Goal: Task Accomplishment & Management: Use online tool/utility

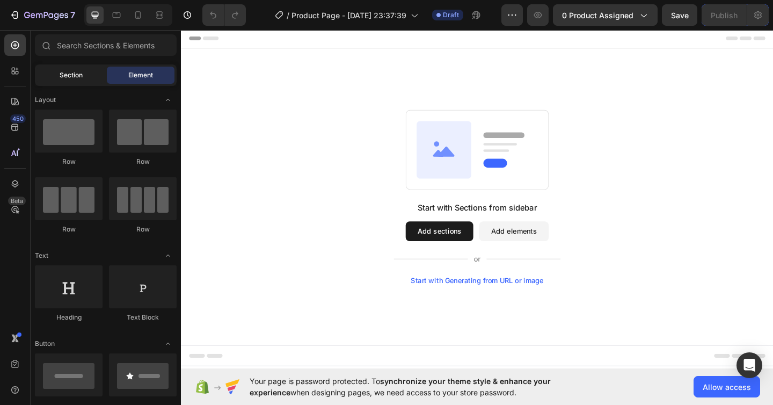
click at [82, 73] on span "Section" at bounding box center [71, 75] width 23 height 10
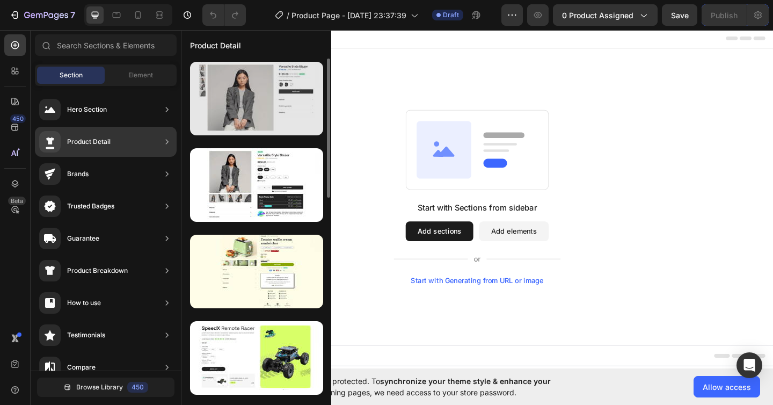
click at [259, 101] on div at bounding box center [256, 99] width 133 height 74
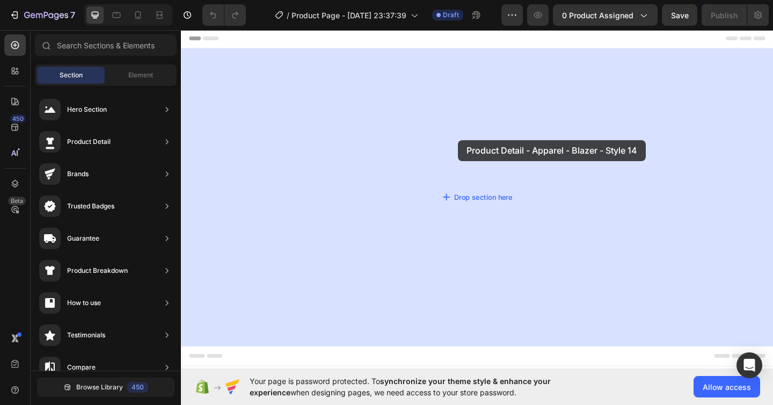
drag, startPoint x: 460, startPoint y: 135, endPoint x: 482, endPoint y: 150, distance: 27.1
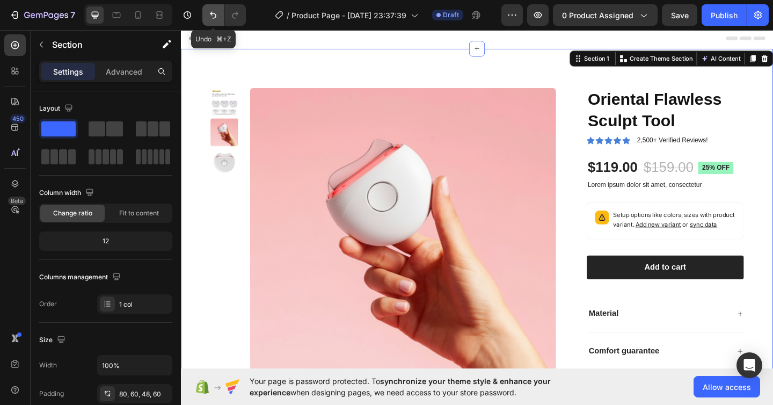
click at [210, 13] on icon "Undo/Redo" at bounding box center [213, 15] width 11 height 11
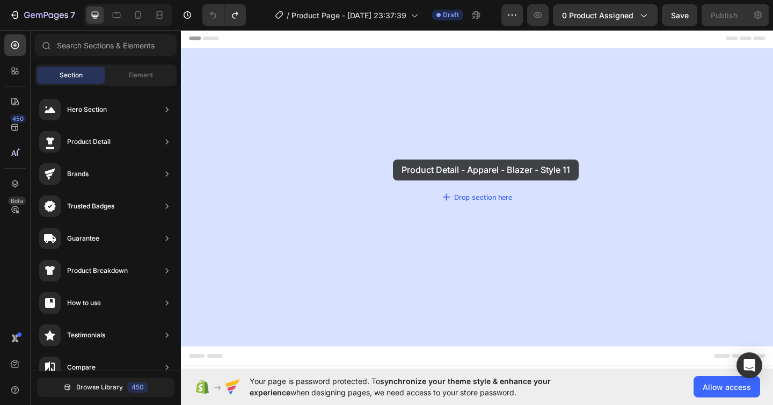
drag, startPoint x: 432, startPoint y: 201, endPoint x: 414, endPoint y: 171, distance: 35.5
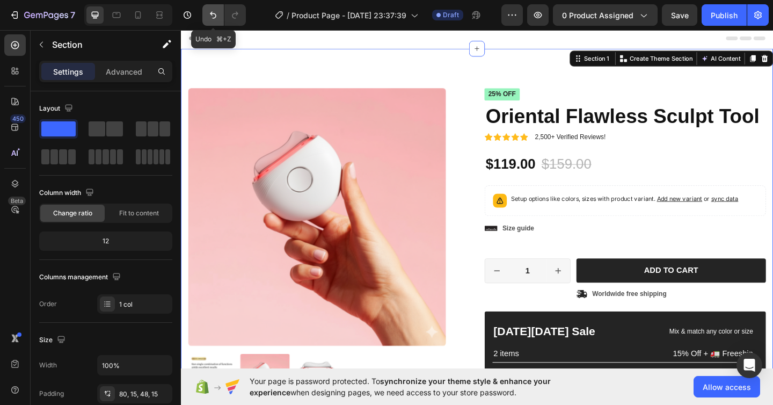
click at [208, 11] on icon "Undo/Redo" at bounding box center [213, 15] width 11 height 11
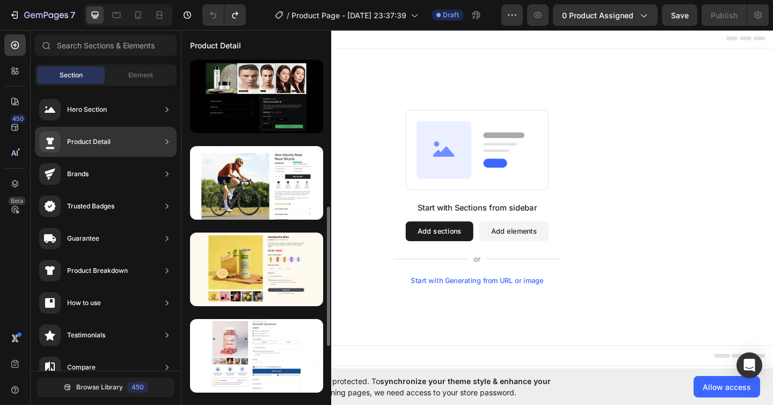
scroll to position [354, 0]
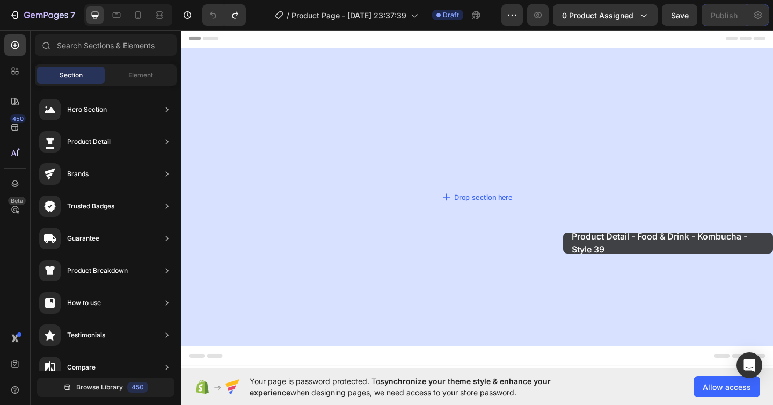
drag, startPoint x: 417, startPoint y: 279, endPoint x: 597, endPoint y: 250, distance: 182.2
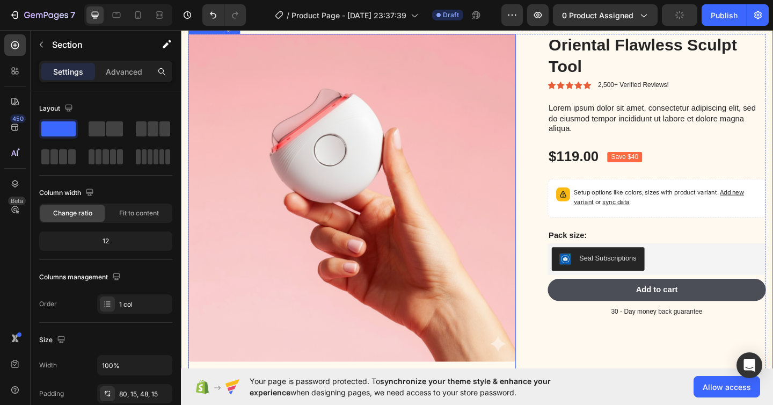
scroll to position [0, 0]
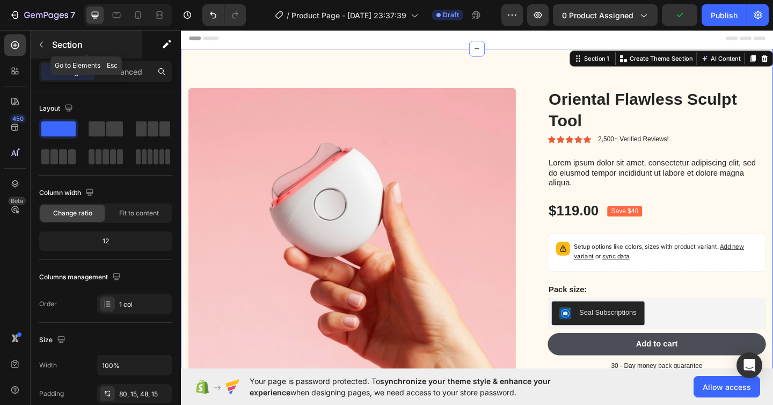
click at [44, 45] on icon "button" at bounding box center [41, 44] width 9 height 9
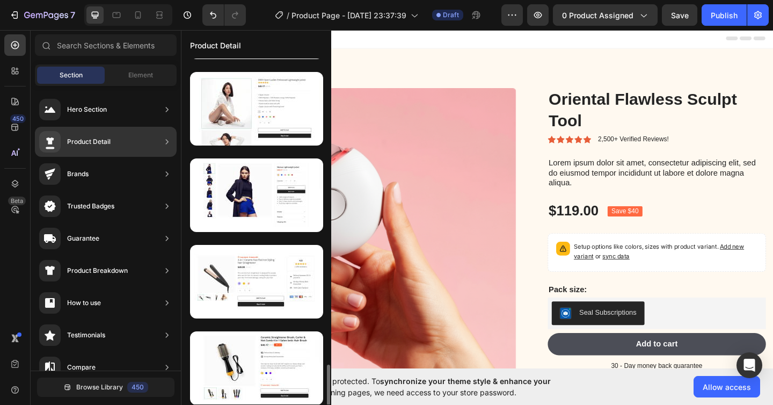
scroll to position [2585, 0]
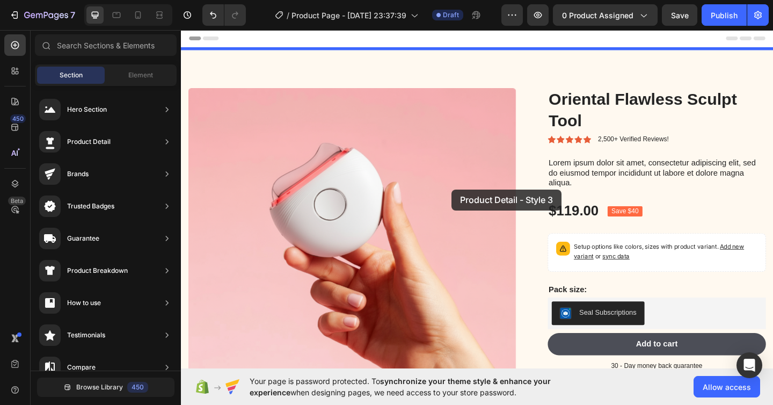
drag, startPoint x: 404, startPoint y: 220, endPoint x: 475, endPoint y: 204, distance: 72.8
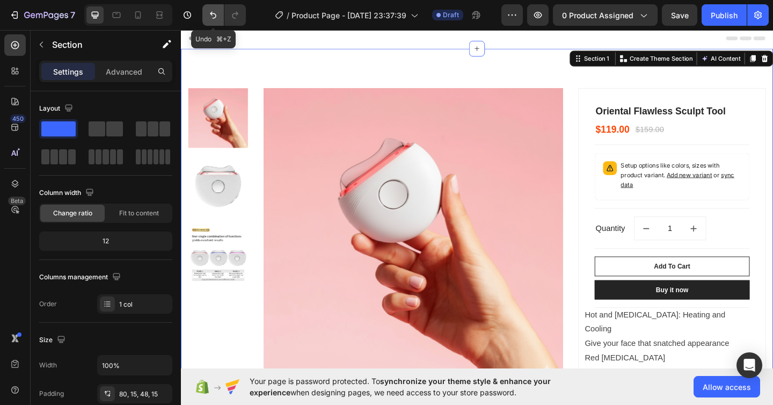
click at [214, 16] on icon "Undo/Redo" at bounding box center [213, 15] width 11 height 11
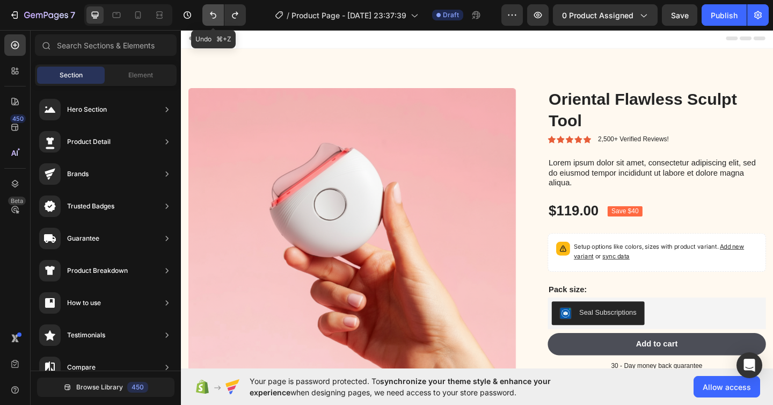
click at [214, 16] on icon "Undo/Redo" at bounding box center [213, 15] width 11 height 11
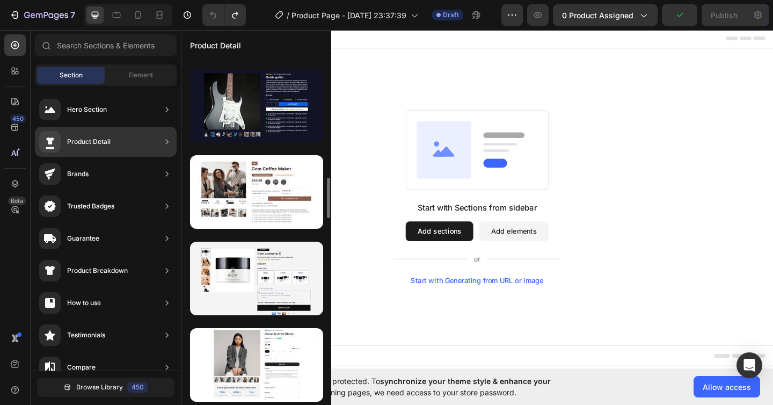
scroll to position [1029, 0]
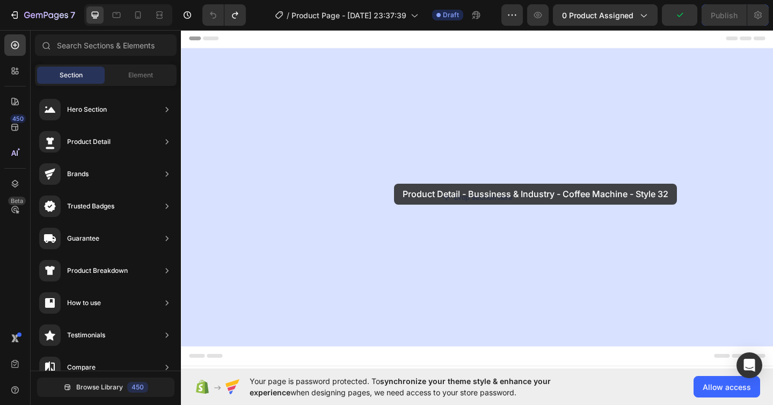
drag, startPoint x: 411, startPoint y: 213, endPoint x: 413, endPoint y: 195, distance: 17.8
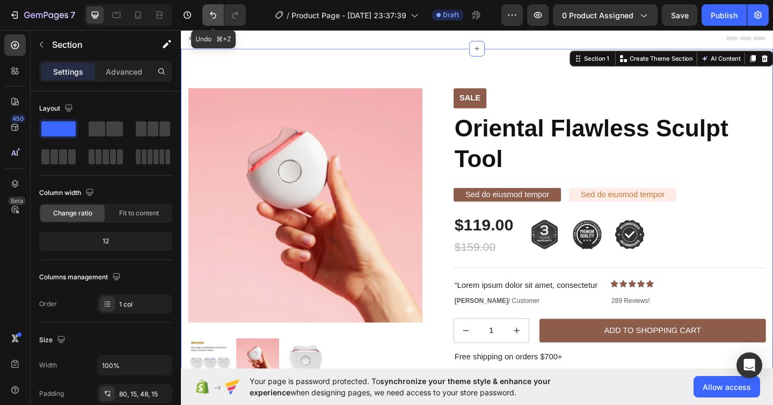
click at [215, 17] on icon "Undo/Redo" at bounding box center [213, 15] width 11 height 11
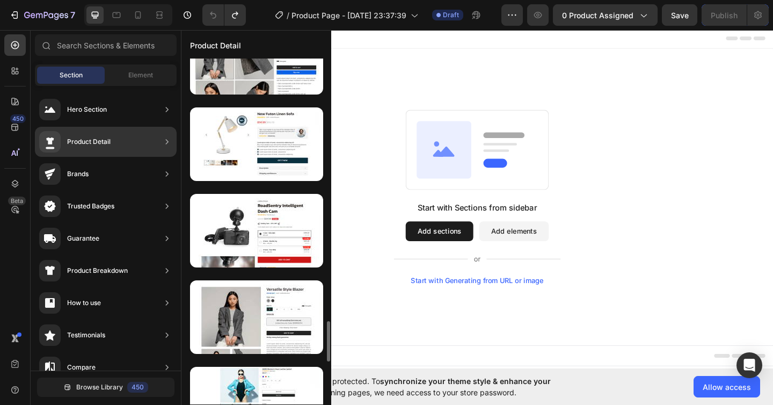
scroll to position [2227, 0]
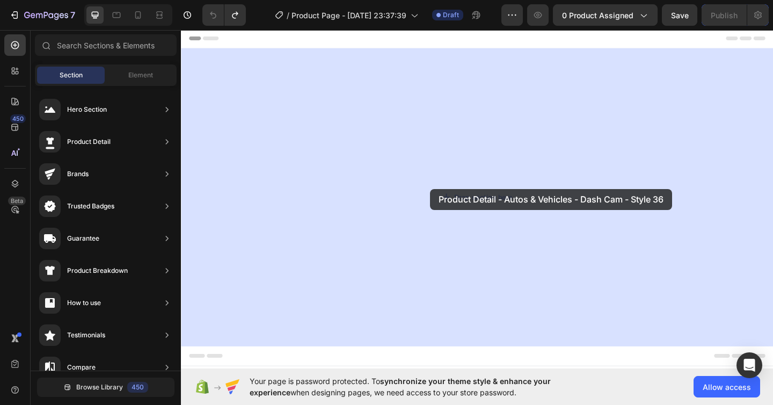
drag, startPoint x: 413, startPoint y: 222, endPoint x: 451, endPoint y: 200, distance: 43.6
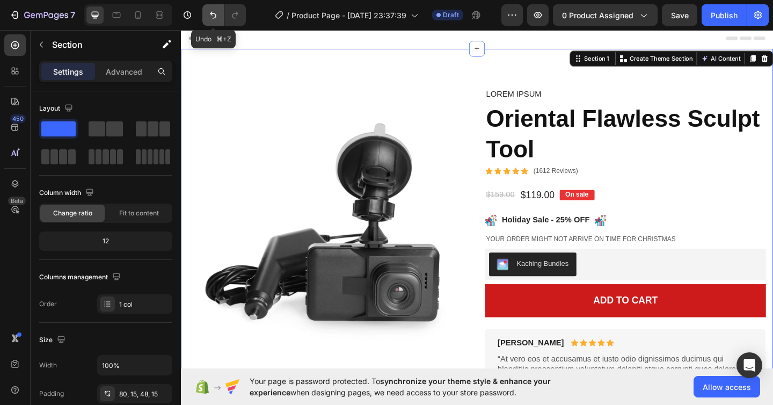
click at [218, 11] on icon "Undo/Redo" at bounding box center [213, 15] width 11 height 11
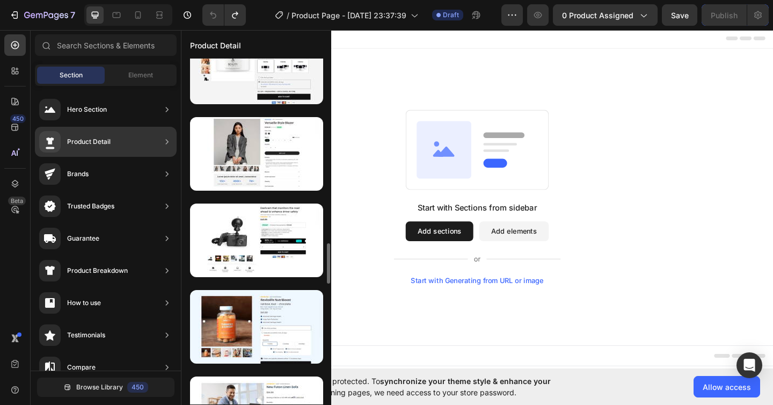
scroll to position [1177, 0]
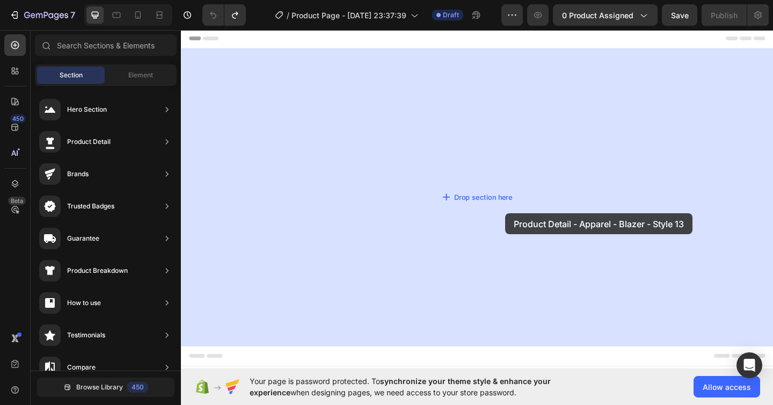
drag, startPoint x: 425, startPoint y: 248, endPoint x: 533, endPoint y: 228, distance: 110.3
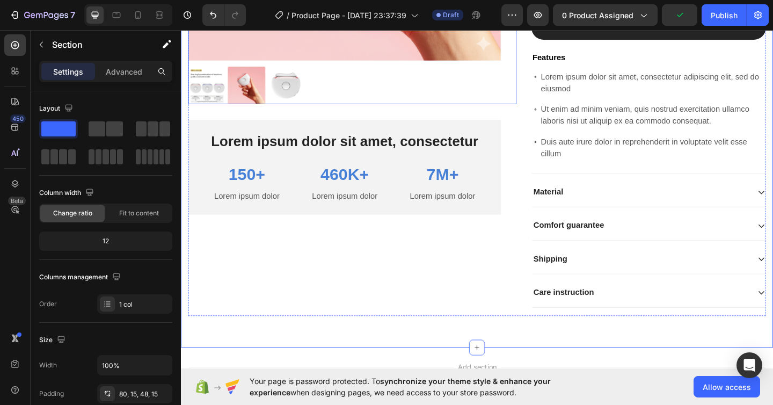
scroll to position [0, 0]
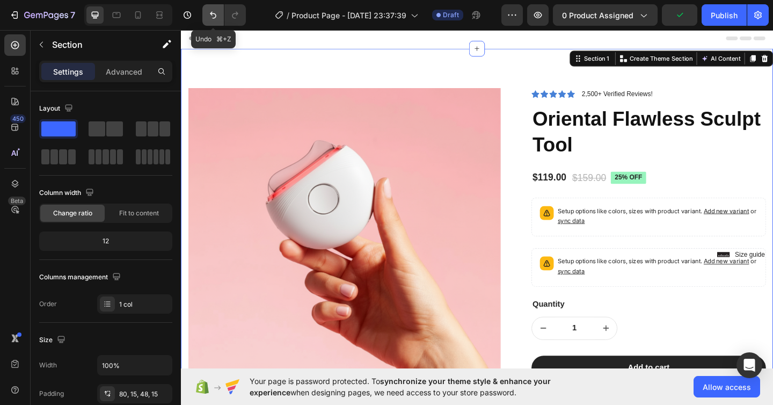
click at [207, 16] on button "Undo/Redo" at bounding box center [212, 14] width 21 height 21
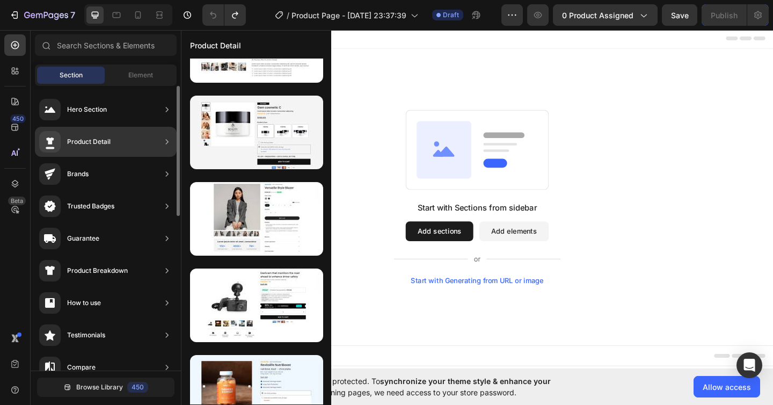
scroll to position [80, 0]
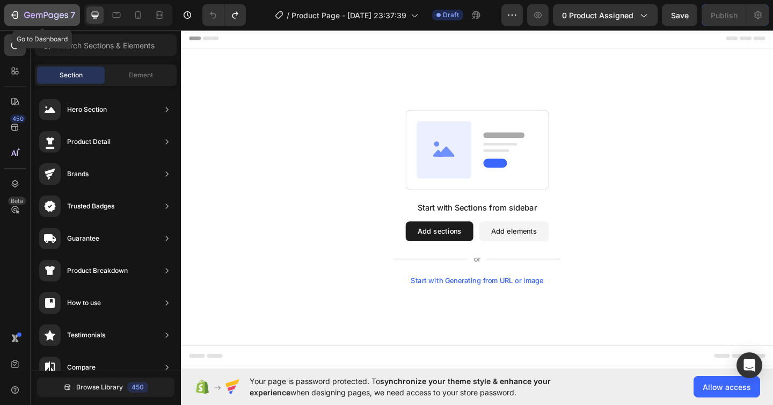
click at [17, 13] on icon "button" at bounding box center [15, 15] width 5 height 8
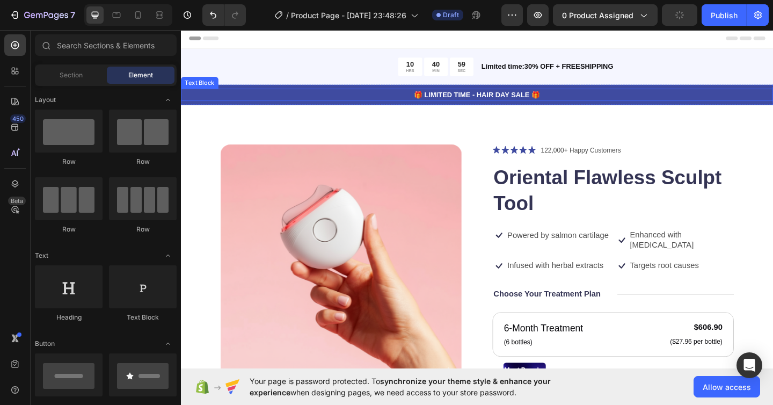
click at [619, 99] on p "🎁 LIMITED TIME - HAIR DAY SALE 🎁" at bounding box center [503, 100] width 642 height 11
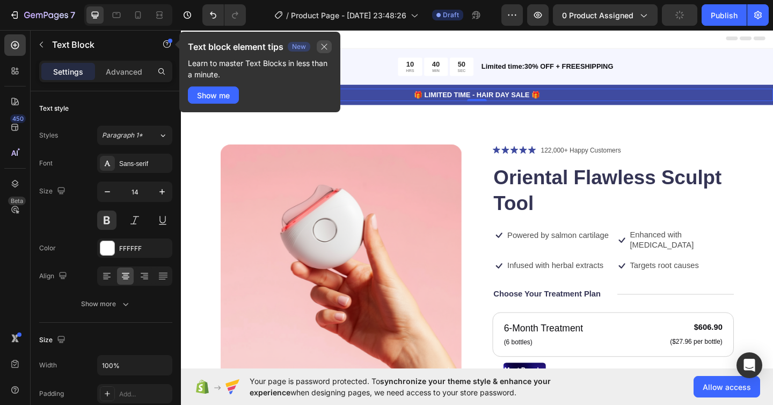
click at [325, 47] on icon "button" at bounding box center [325, 47] width 6 height 6
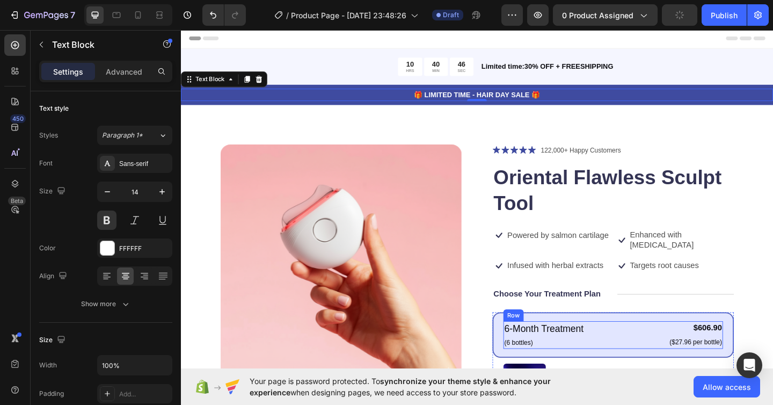
click at [634, 347] on div "6-Month Treatment Text Block (6 bottles) Text Block $606.90 Product Price Produ…" at bounding box center [651, 362] width 239 height 30
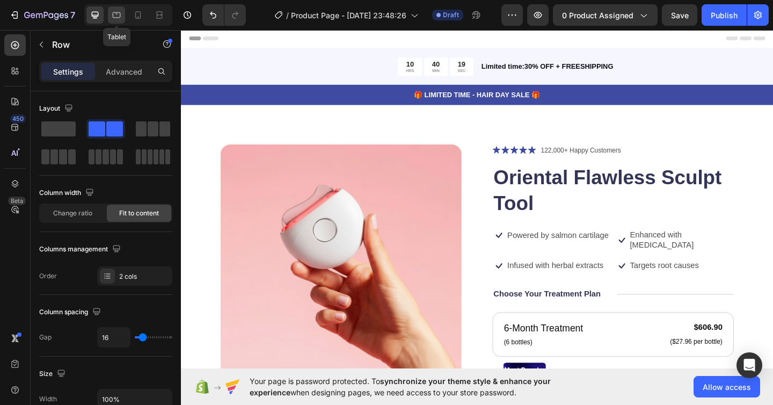
click at [119, 17] on icon at bounding box center [116, 15] width 11 height 11
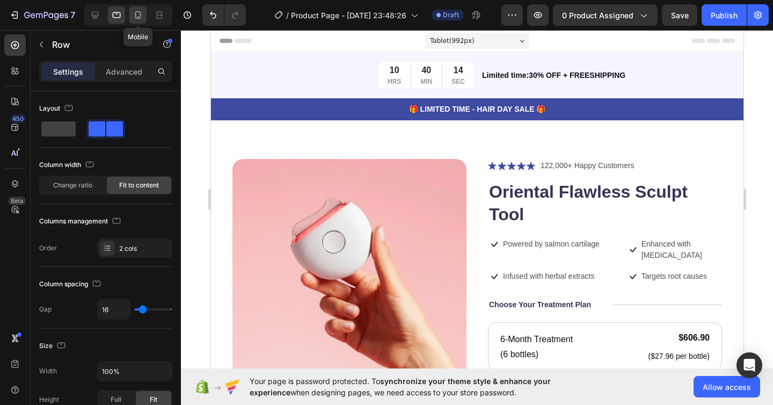
click at [139, 15] on icon at bounding box center [138, 15] width 11 height 11
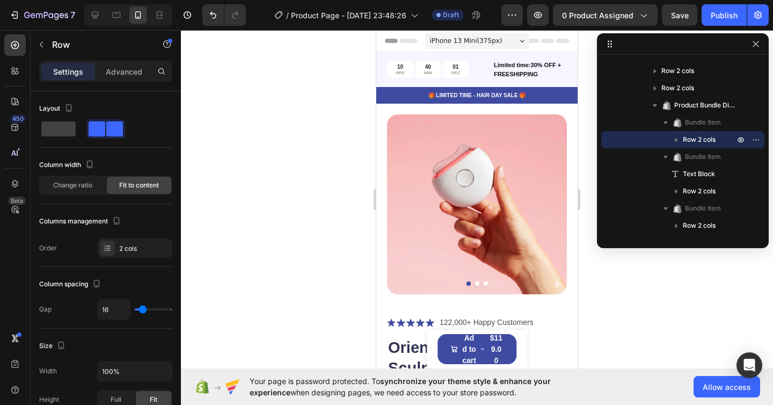
click at [518, 44] on div "iPhone 13 Mini ( 375 px)" at bounding box center [477, 41] width 104 height 16
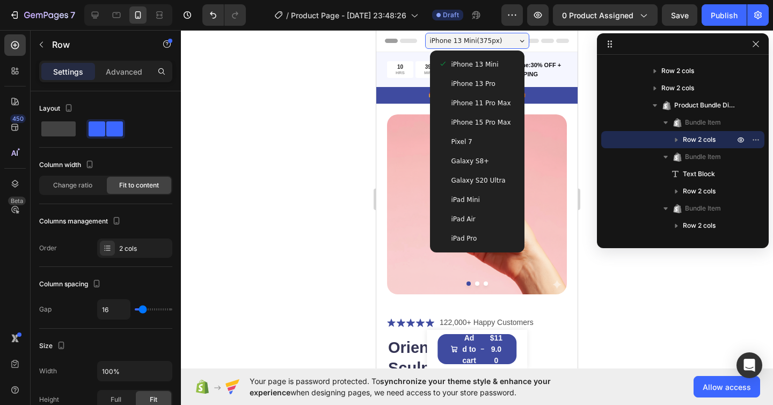
click at [487, 119] on span "iPhone 15 Pro Max" at bounding box center [482, 122] width 60 height 11
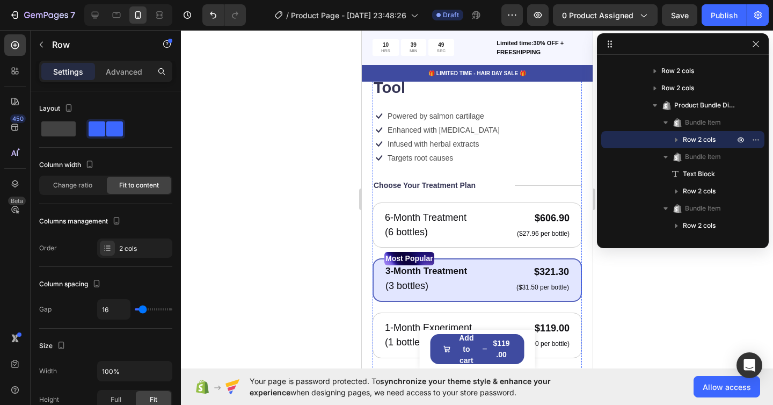
scroll to position [323, 0]
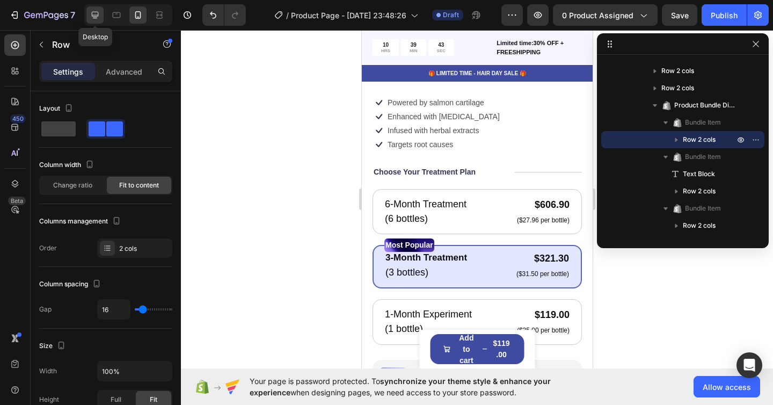
click at [97, 15] on icon at bounding box center [95, 15] width 7 height 7
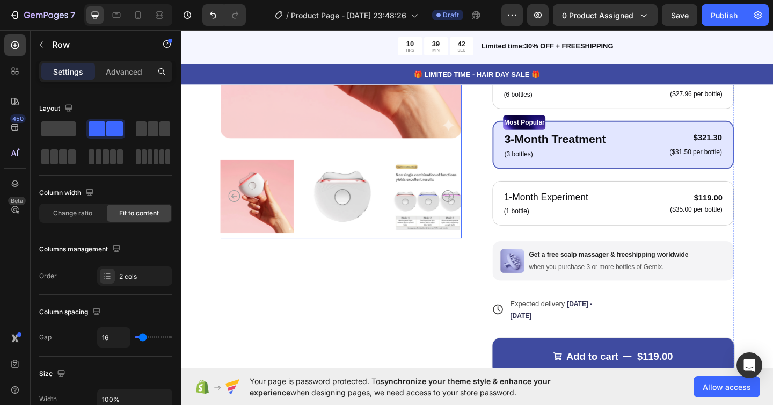
scroll to position [270, 0]
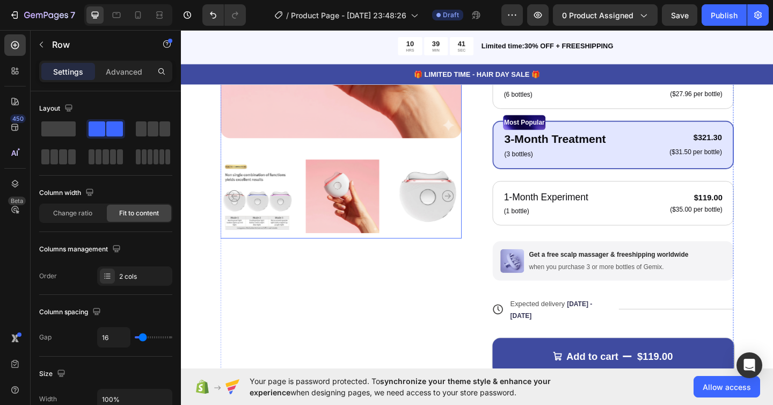
click at [468, 212] on icon "Carousel Next Arrow" at bounding box center [471, 210] width 13 height 13
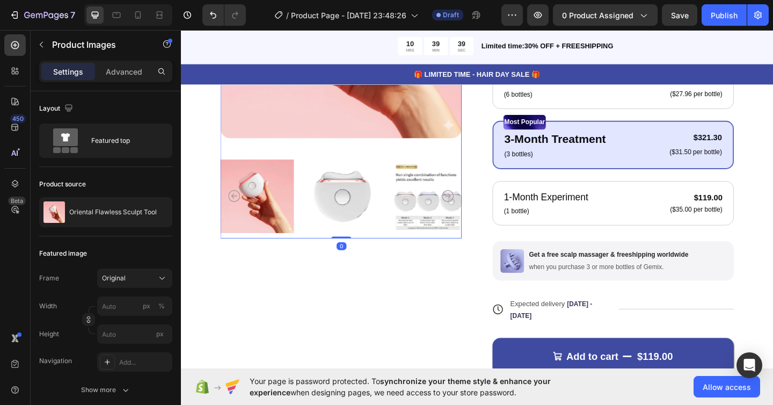
click at [470, 212] on icon "Carousel Next Arrow" at bounding box center [471, 210] width 13 height 13
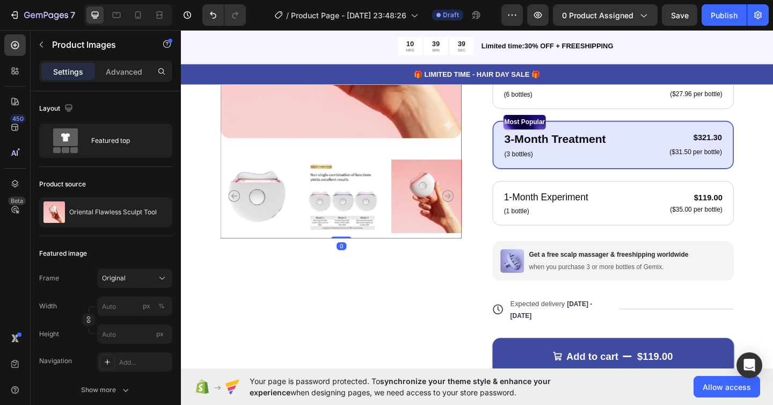
click at [470, 212] on icon "Carousel Next Arrow" at bounding box center [471, 210] width 13 height 13
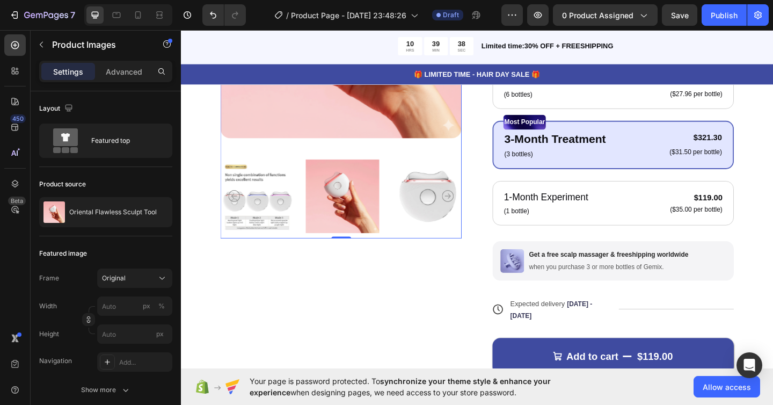
click at [470, 212] on icon "Carousel Next Arrow" at bounding box center [471, 210] width 13 height 13
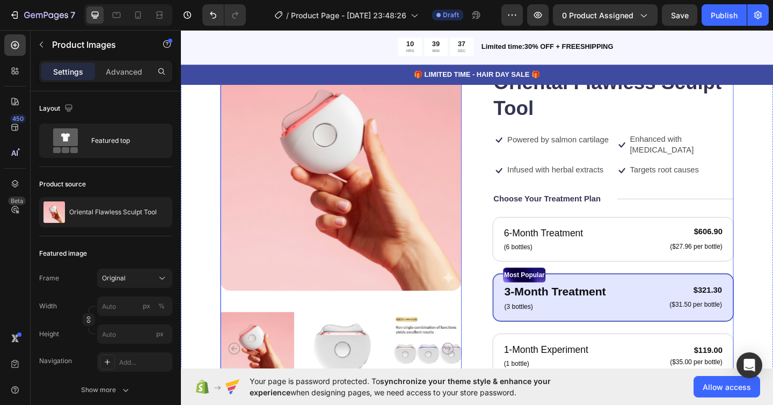
scroll to position [0, 0]
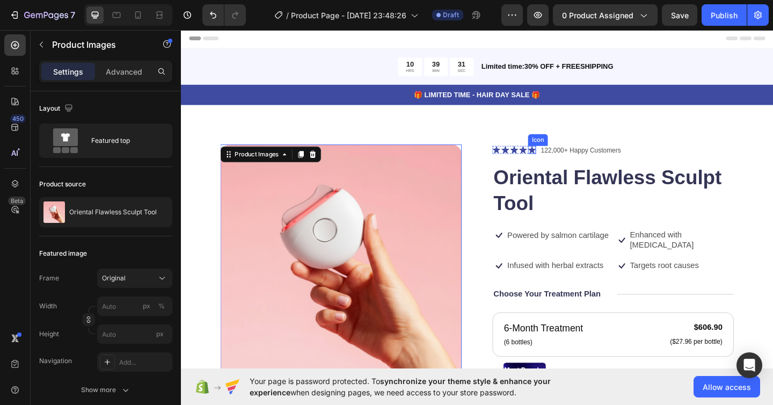
click at [562, 161] on icon at bounding box center [563, 161] width 9 height 8
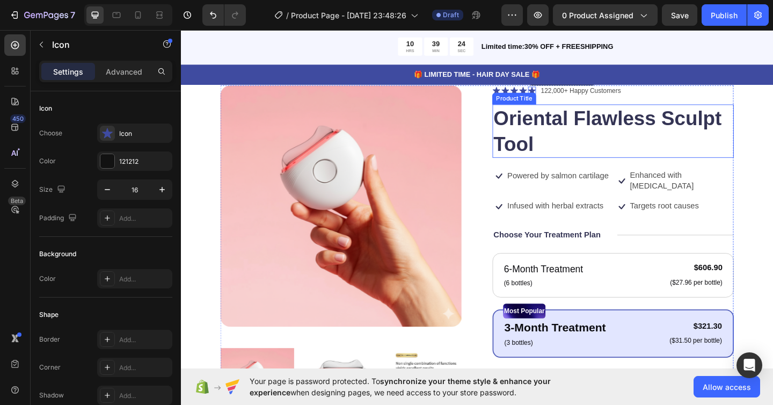
scroll to position [106, 0]
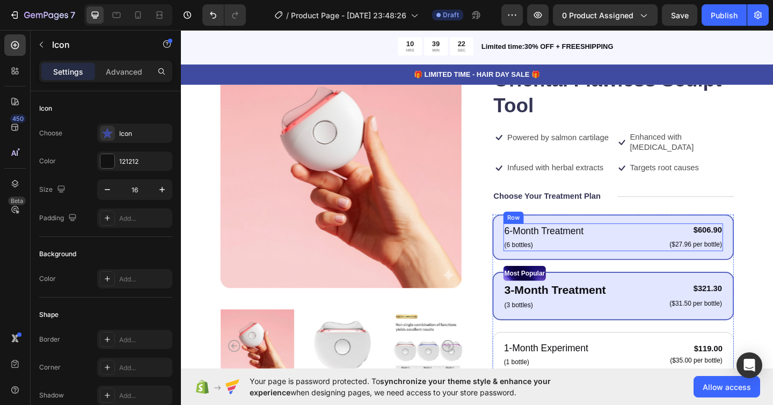
click at [639, 241] on div "6-Month Treatment Text Block (6 bottles) Text Block $606.90 Product Price Produ…" at bounding box center [651, 256] width 239 height 30
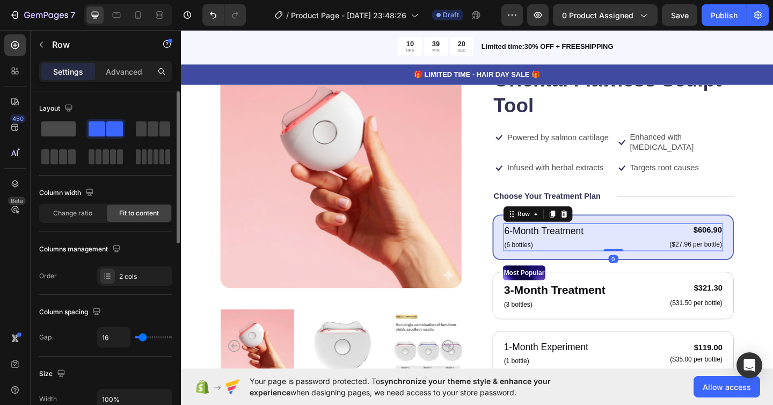
click at [63, 127] on span at bounding box center [58, 128] width 34 height 15
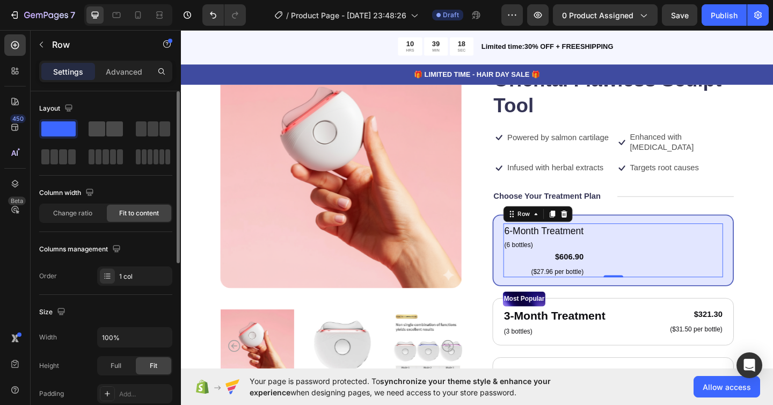
click at [96, 132] on span at bounding box center [97, 128] width 17 height 15
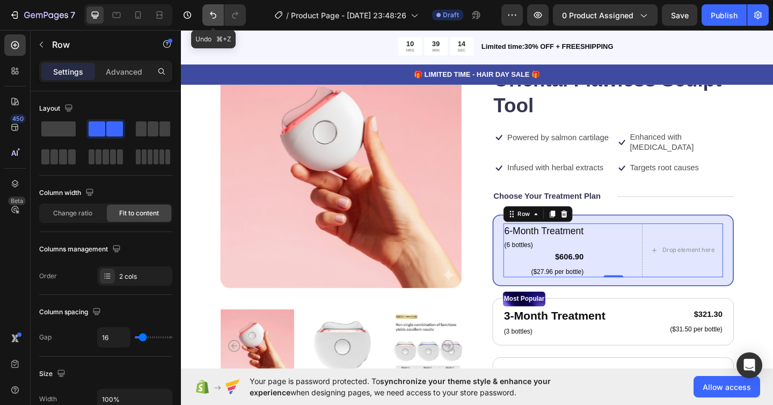
click at [216, 18] on icon "Undo/Redo" at bounding box center [213, 15] width 11 height 11
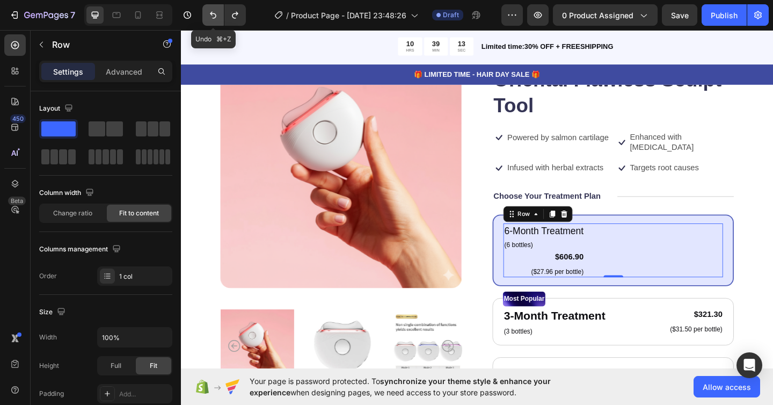
click at [215, 18] on icon "Undo/Redo" at bounding box center [213, 15] width 11 height 11
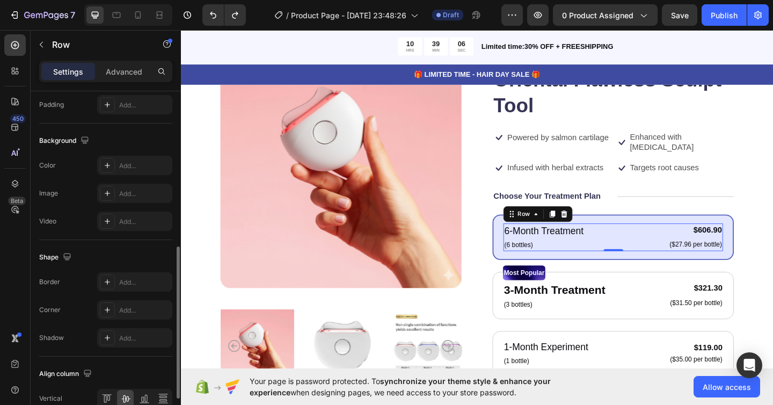
scroll to position [433, 0]
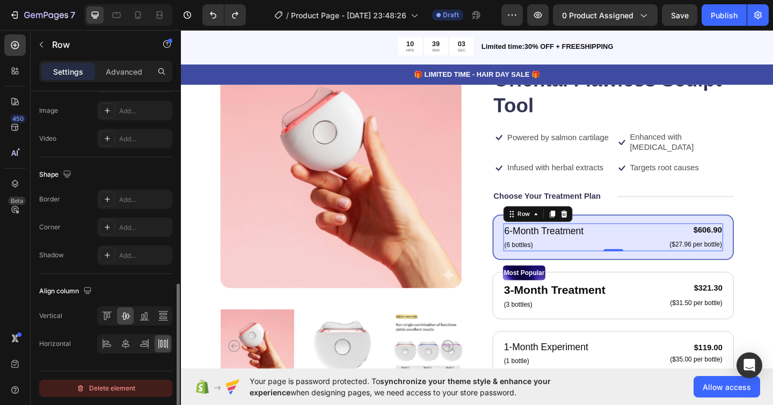
click at [99, 382] on div "Delete element" at bounding box center [105, 388] width 59 height 13
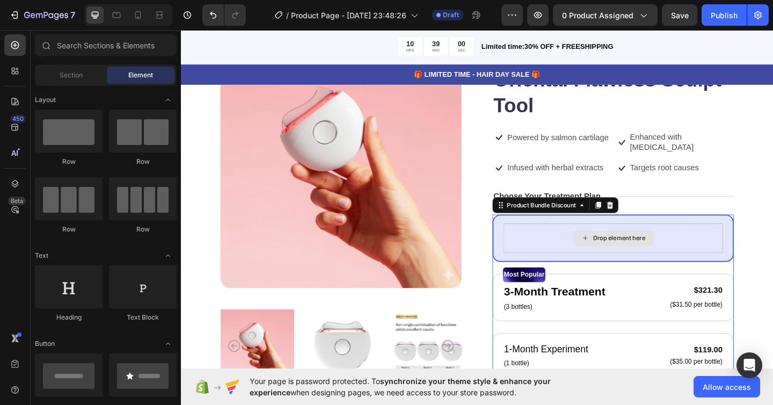
click at [598, 254] on div "Drop element here" at bounding box center [651, 257] width 239 height 32
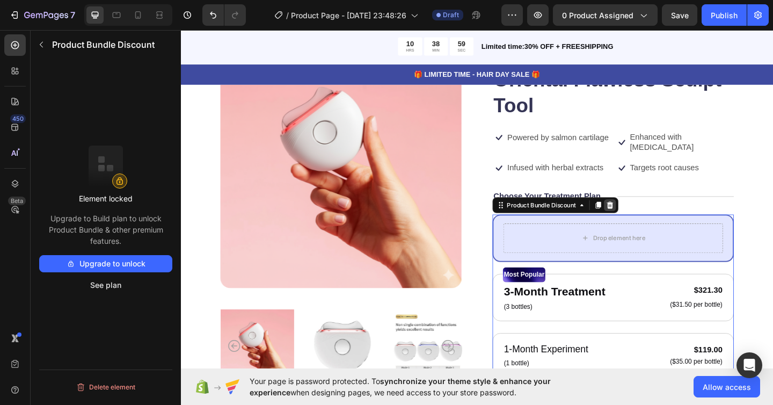
click at [649, 216] on icon at bounding box center [647, 220] width 7 height 8
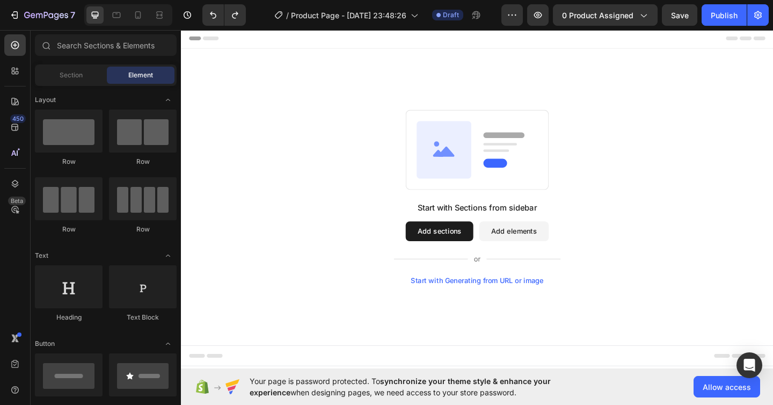
scroll to position [0, 0]
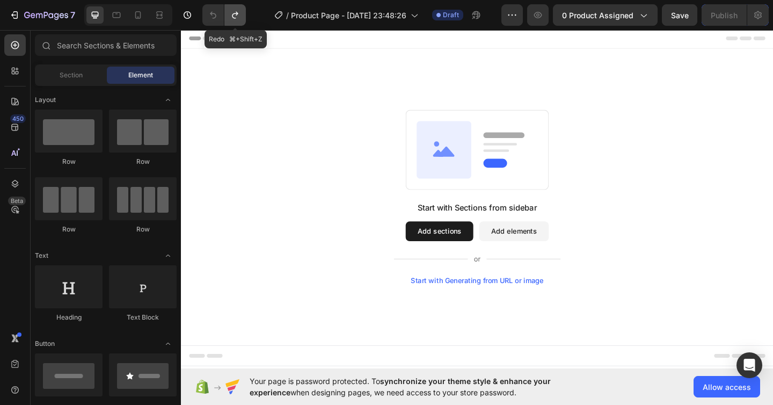
drag, startPoint x: 233, startPoint y: 12, endPoint x: 82, endPoint y: 40, distance: 154.0
click at [233, 12] on icon "Undo/Redo" at bounding box center [235, 15] width 11 height 11
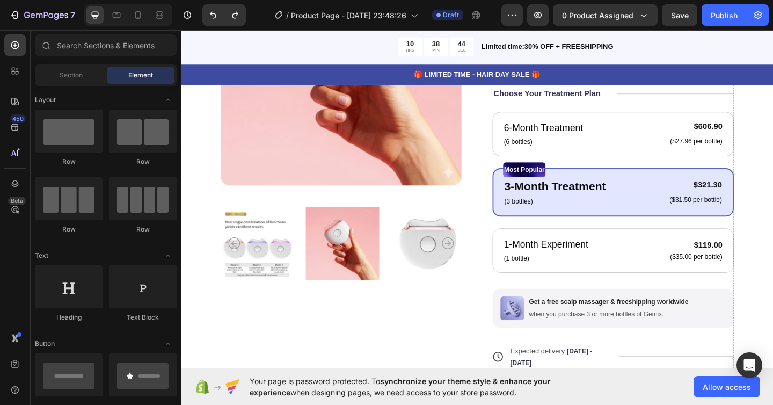
scroll to position [229, 0]
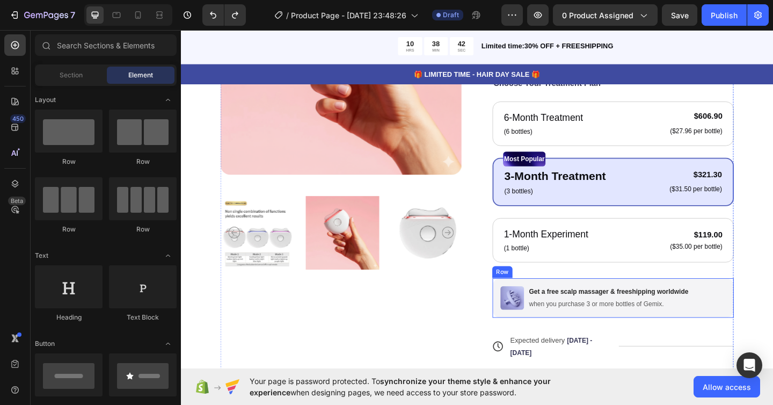
click at [749, 315] on div "Image Get a free scalp massager & freeshipping worldwide Text Block when you pu…" at bounding box center [651, 321] width 263 height 43
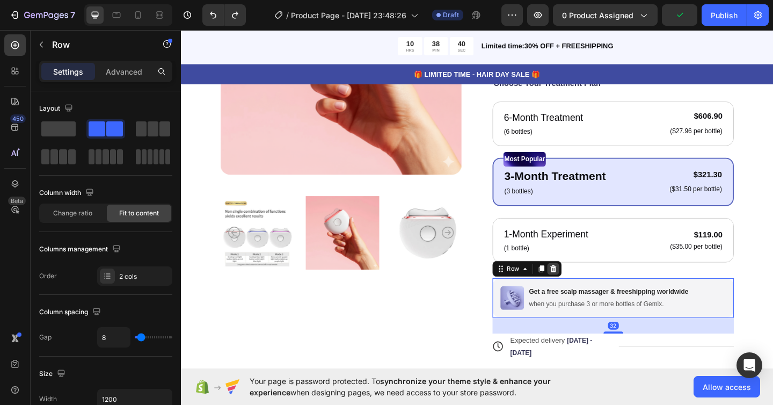
click at [588, 286] on icon at bounding box center [586, 290] width 7 height 8
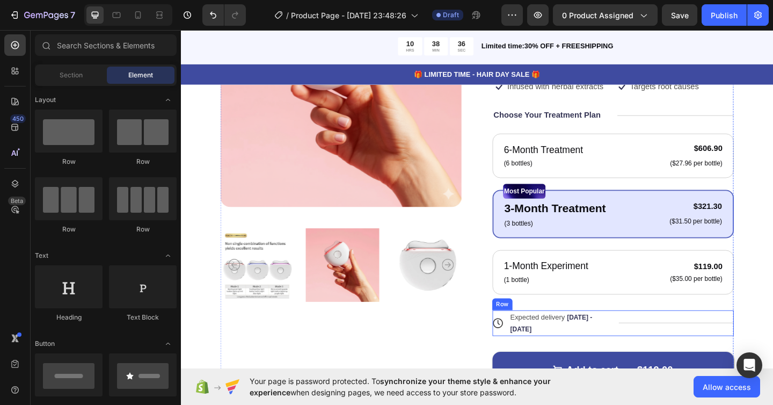
scroll to position [195, 0]
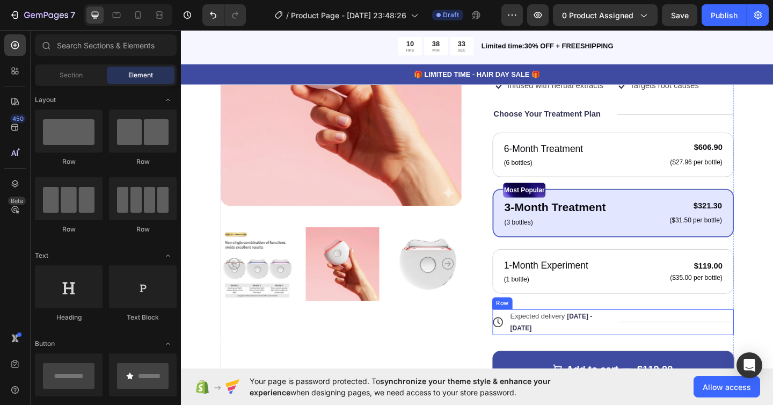
click at [669, 340] on div "Title Line" at bounding box center [720, 348] width 126 height 28
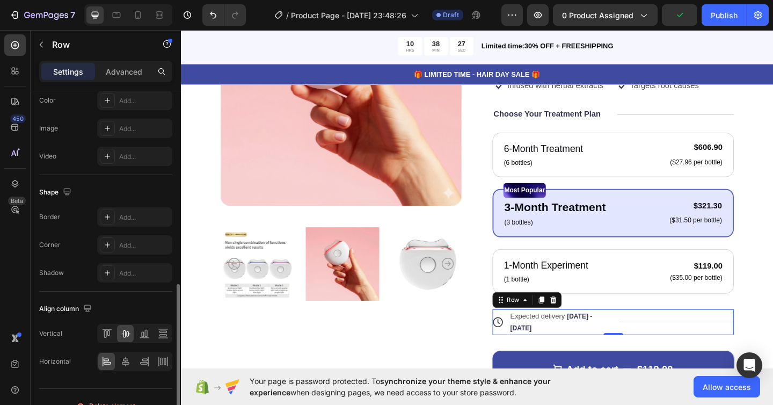
scroll to position [433, 0]
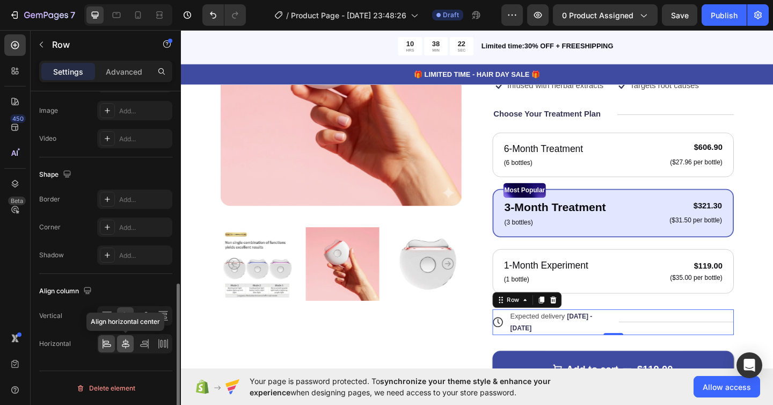
click at [124, 346] on icon at bounding box center [125, 343] width 11 height 11
click at [166, 346] on icon at bounding box center [163, 343] width 11 height 11
click at [108, 342] on icon at bounding box center [106, 342] width 5 height 3
click at [553, 320] on icon at bounding box center [555, 324] width 9 height 9
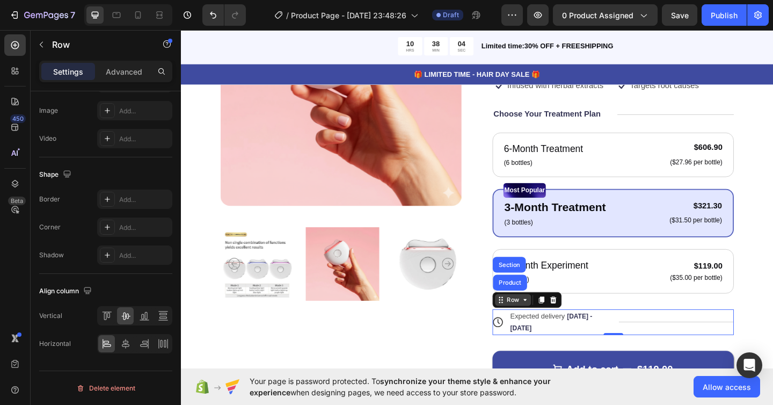
click at [553, 320] on icon at bounding box center [555, 324] width 9 height 9
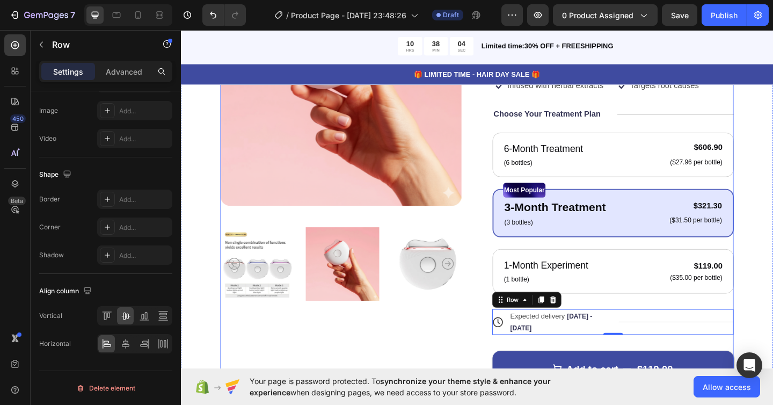
click at [506, 349] on div "Product Images Icon Icon Icon Icon Icon Icon List 122,000+ Happy Customers Text…" at bounding box center [503, 206] width 559 height 495
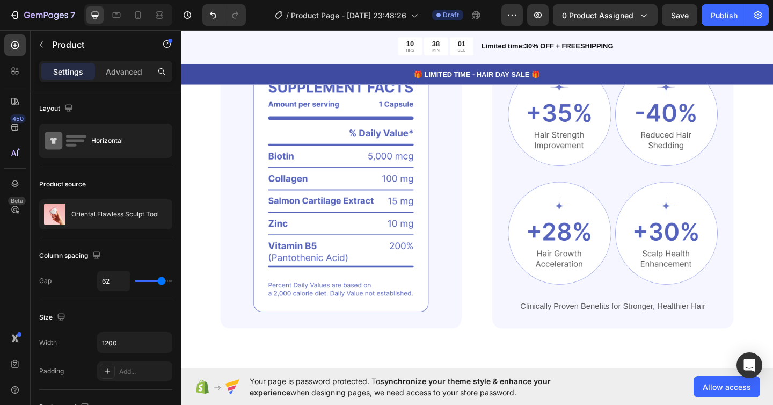
scroll to position [0, 0]
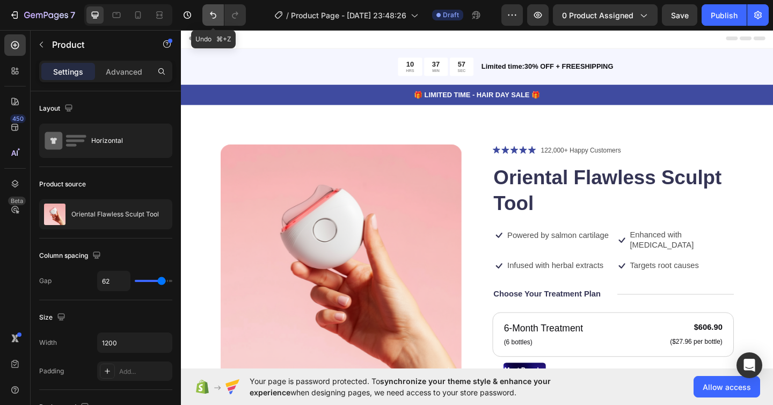
click at [203, 10] on button "Undo/Redo" at bounding box center [212, 14] width 21 height 21
click at [214, 18] on icon "Undo/Redo" at bounding box center [213, 15] width 6 height 7
click at [215, 15] on icon "Undo/Redo" at bounding box center [213, 15] width 6 height 7
click at [212, 12] on icon "Undo/Redo" at bounding box center [213, 15] width 6 height 7
click at [211, 12] on icon "Undo/Redo" at bounding box center [213, 15] width 6 height 7
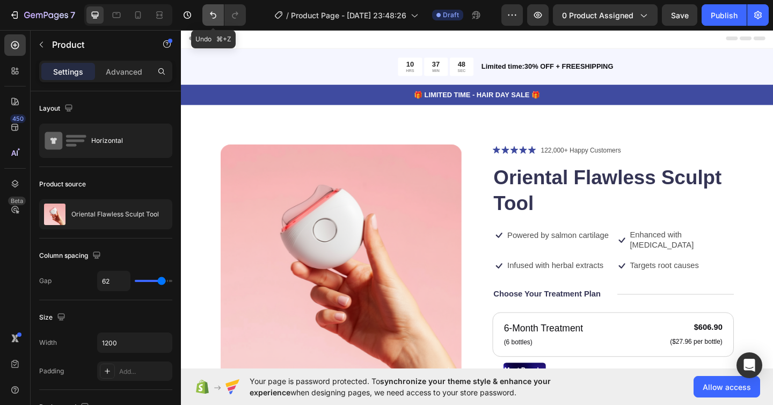
click at [218, 13] on icon "Undo/Redo" at bounding box center [213, 15] width 11 height 11
click at [213, 12] on icon "Undo/Redo" at bounding box center [213, 15] width 11 height 11
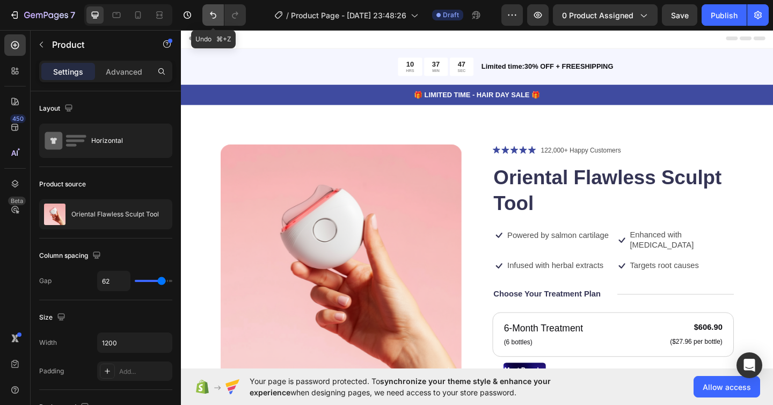
click at [213, 12] on icon "Undo/Redo" at bounding box center [213, 15] width 11 height 11
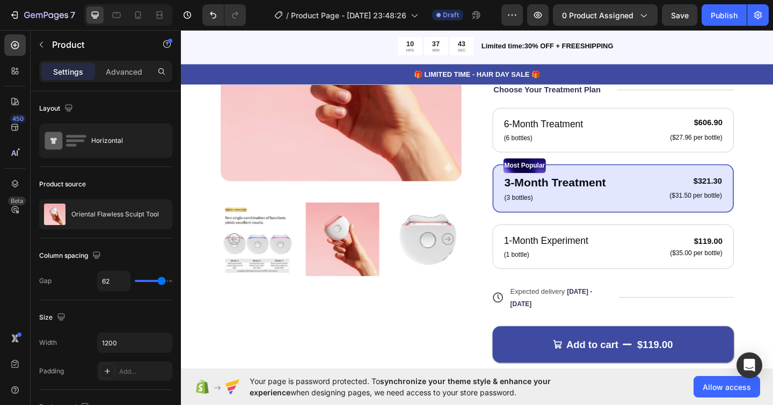
scroll to position [224, 0]
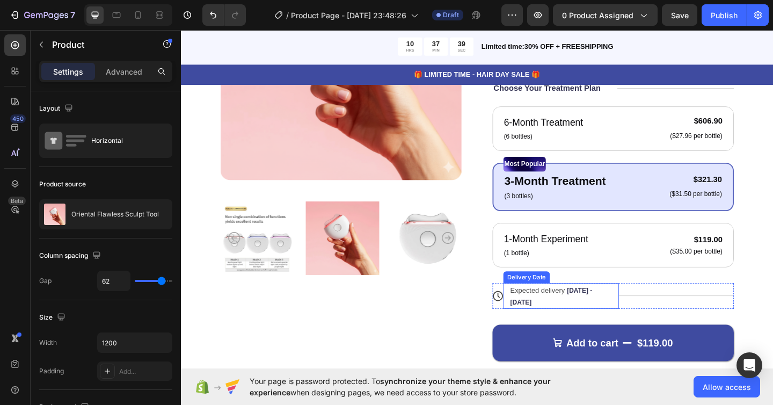
click at [598, 309] on span "Expected delivery" at bounding box center [569, 313] width 60 height 9
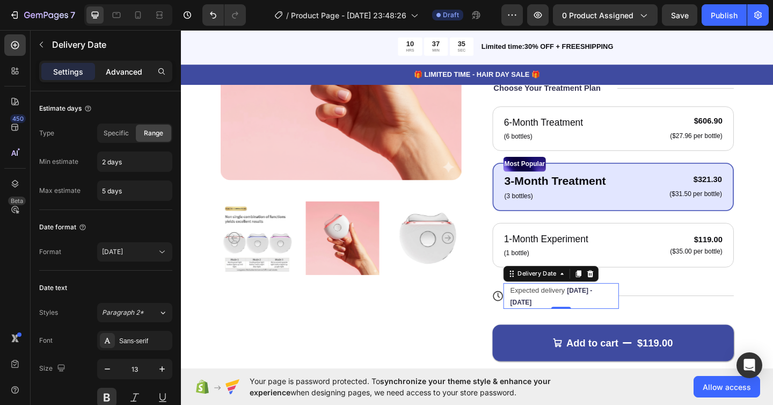
click at [125, 68] on p "Advanced" at bounding box center [124, 71] width 37 height 11
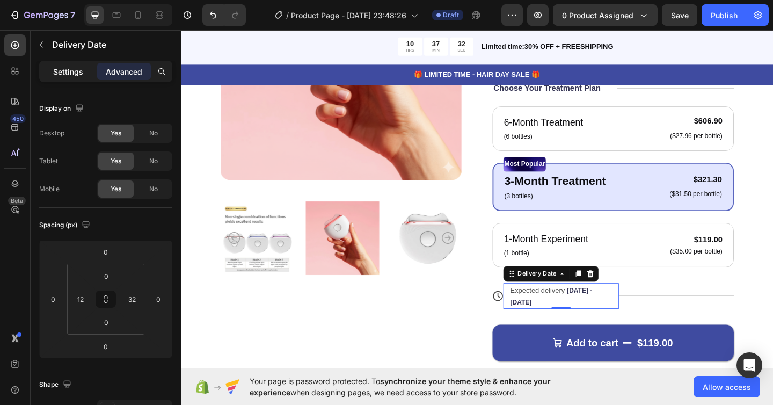
click at [75, 68] on p "Settings" at bounding box center [68, 71] width 30 height 11
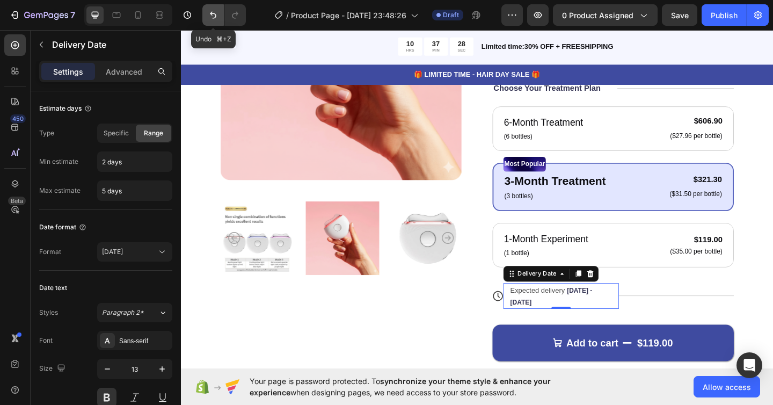
click at [216, 17] on icon "Undo/Redo" at bounding box center [213, 15] width 6 height 7
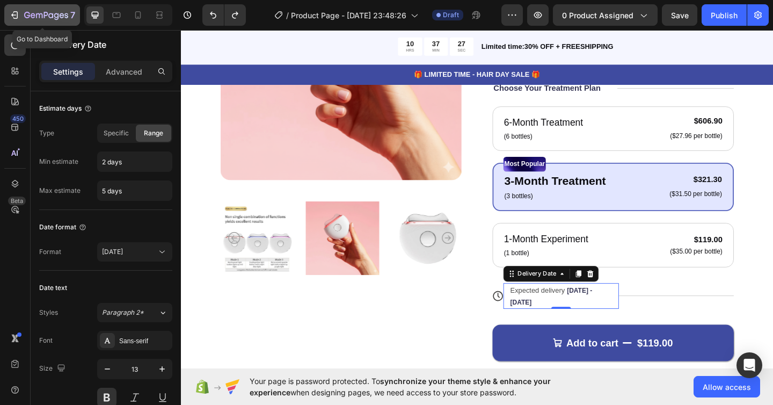
click at [12, 15] on icon "button" at bounding box center [13, 14] width 5 height 3
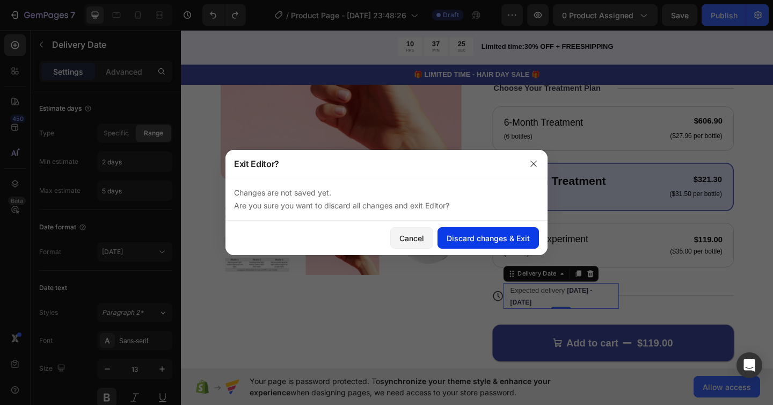
click at [469, 241] on div "Discard changes & Exit" at bounding box center [488, 238] width 83 height 11
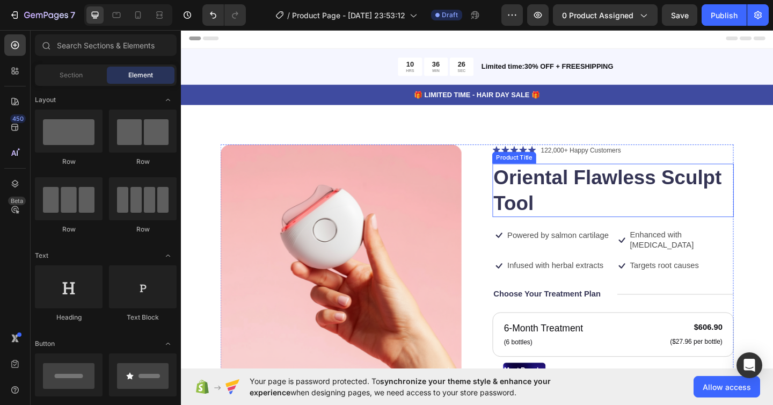
click at [637, 200] on h1 "Oriental Flawless Sculpt Tool" at bounding box center [651, 205] width 263 height 58
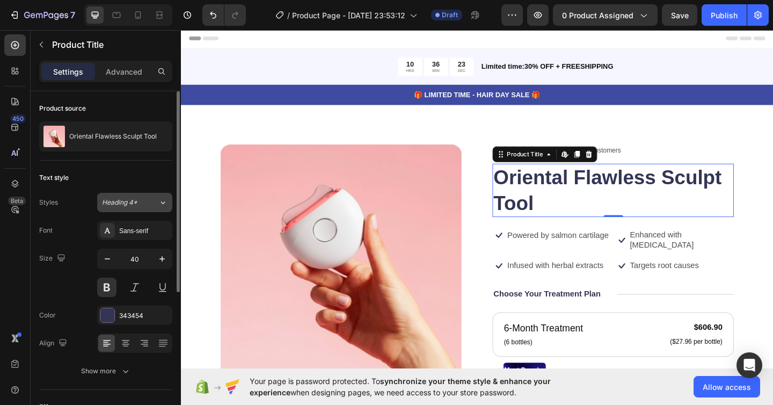
click at [156, 203] on div "Heading 4*" at bounding box center [130, 203] width 56 height 10
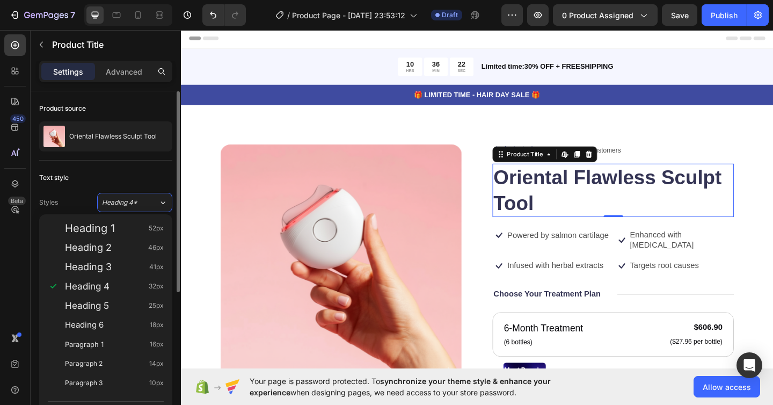
click at [117, 187] on div "Text style Styles Heading 4* Font Sans-serif Size 40 Color 343454 Align Show mo…" at bounding box center [105, 275] width 133 height 229
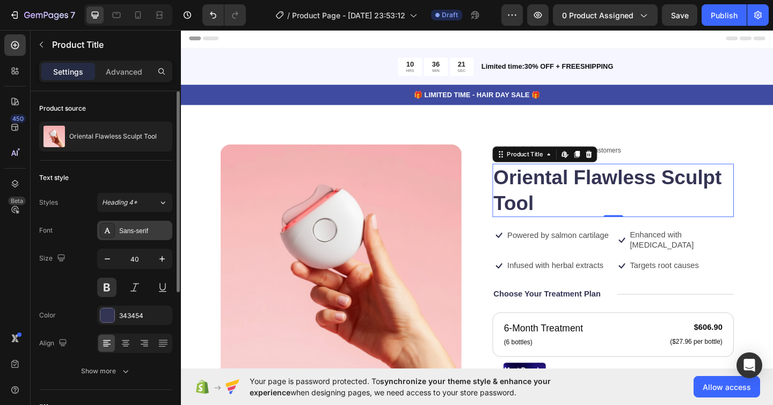
click at [145, 232] on div "Sans-serif" at bounding box center [144, 231] width 50 height 10
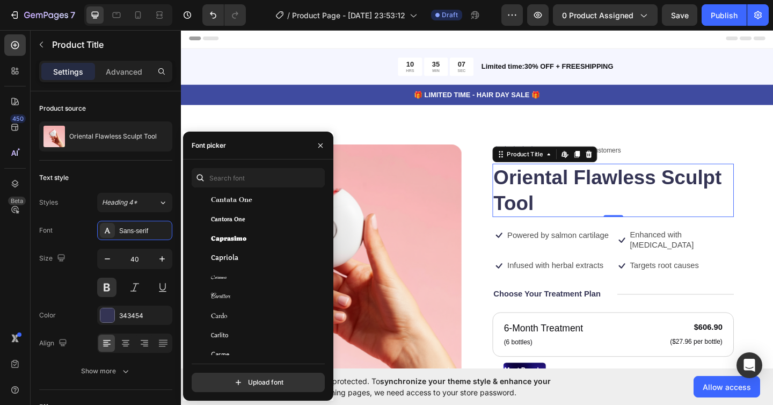
scroll to position [5430, 0]
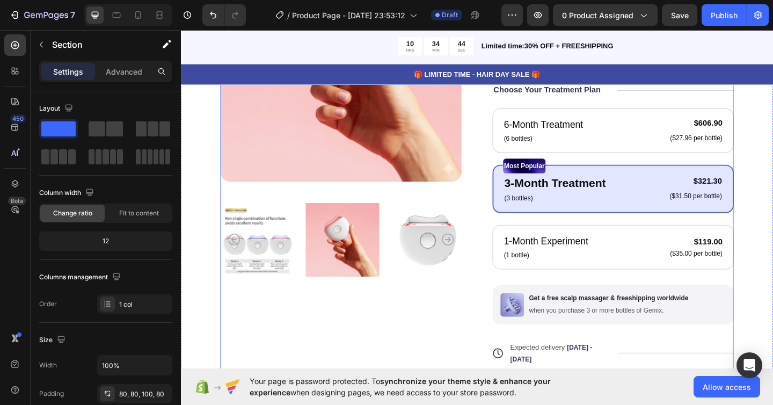
scroll to position [226, 0]
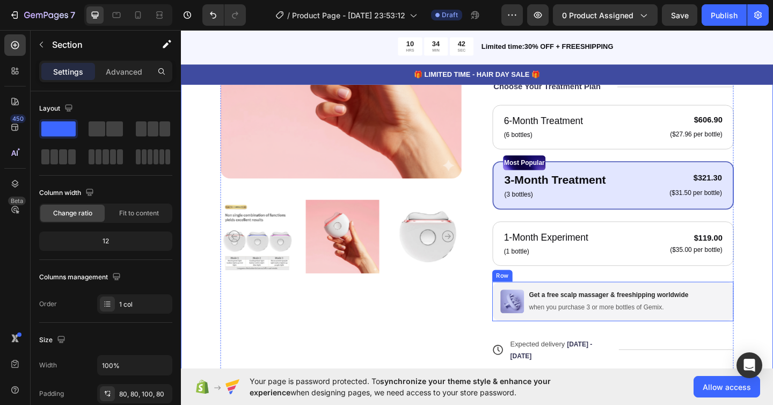
click at [756, 310] on div "Image Get a free scalp massager & freeshipping worldwide Text Block when you pu…" at bounding box center [651, 325] width 263 height 43
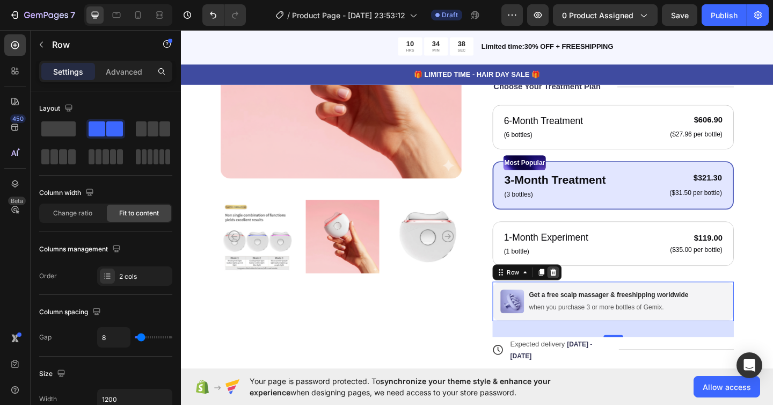
click at [585, 289] on icon at bounding box center [586, 293] width 7 height 8
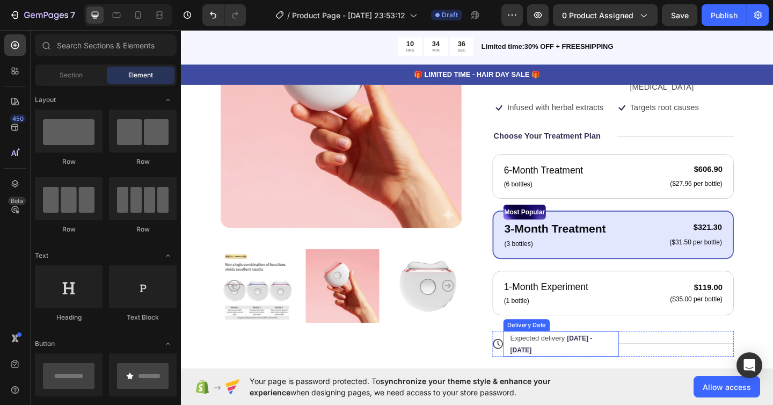
scroll to position [170, 0]
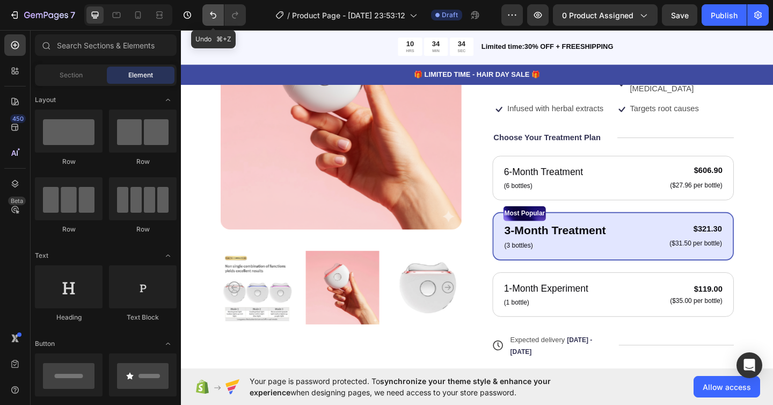
click at [215, 12] on icon "Undo/Redo" at bounding box center [213, 15] width 11 height 11
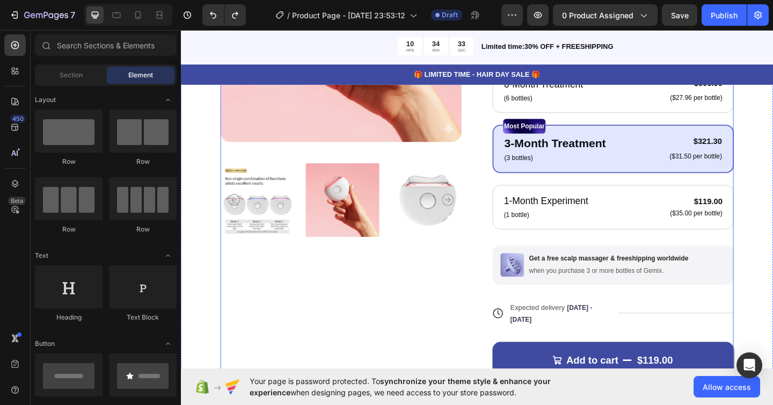
scroll to position [293, 0]
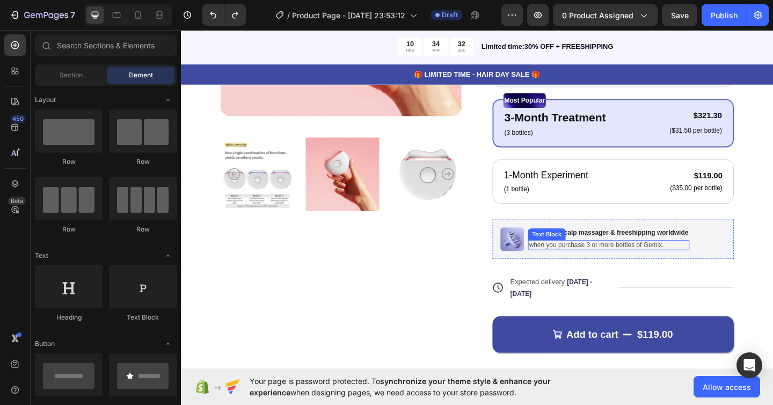
click at [731, 260] on p "when you purchase 3 or more bottles of Gemix." at bounding box center [646, 264] width 173 height 9
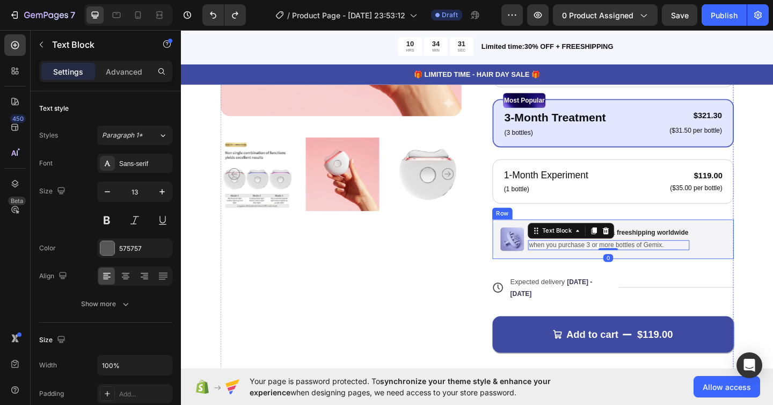
click at [754, 248] on div "Image Get a free scalp massager & freeshipping worldwide Text Block when you pu…" at bounding box center [651, 257] width 263 height 43
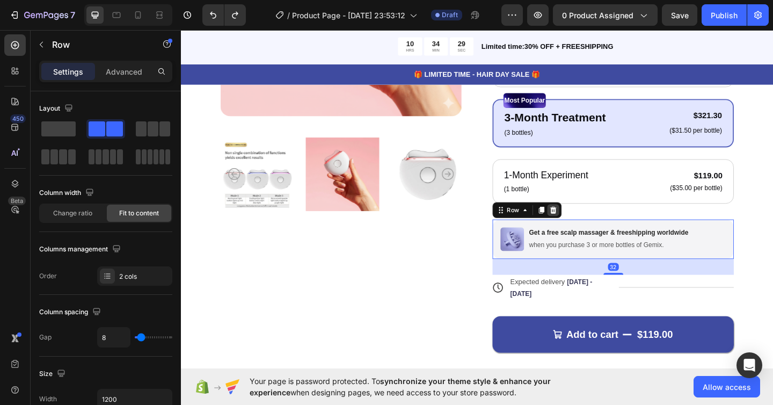
click at [586, 222] on icon at bounding box center [586, 226] width 7 height 8
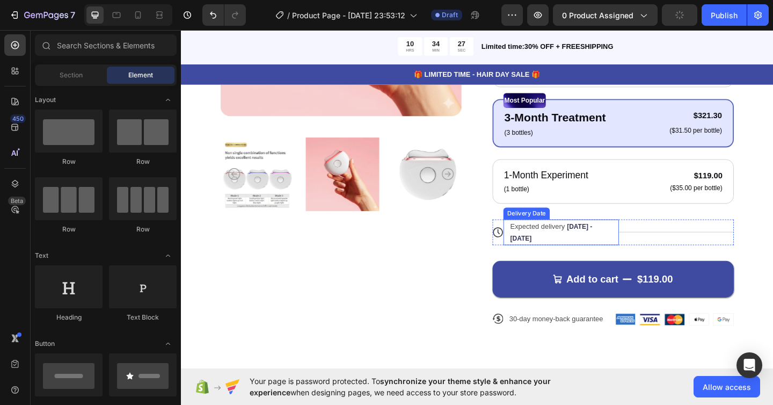
click at [595, 239] on div "Expected delivery Sep 29 - Oct 02" at bounding box center [589, 250] width 102 height 28
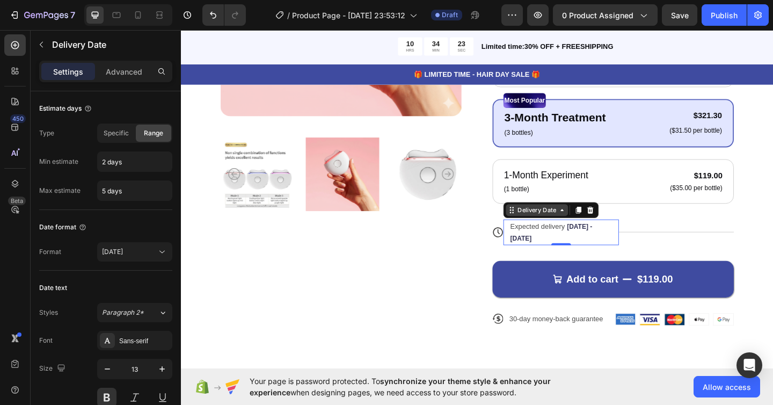
click at [595, 222] on icon at bounding box center [595, 226] width 9 height 9
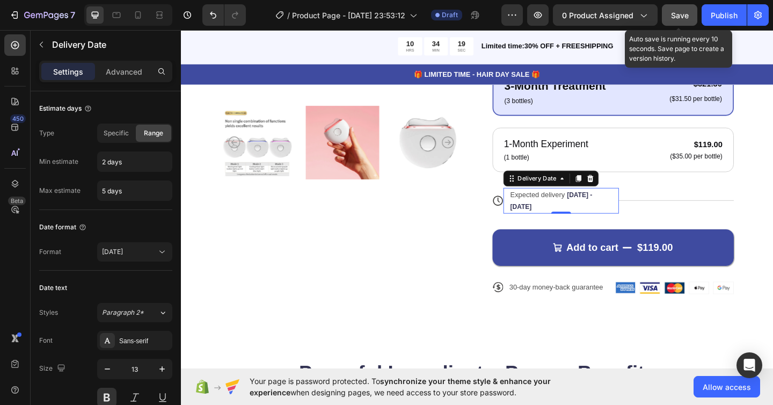
click at [672, 8] on button "Save" at bounding box center [679, 14] width 35 height 21
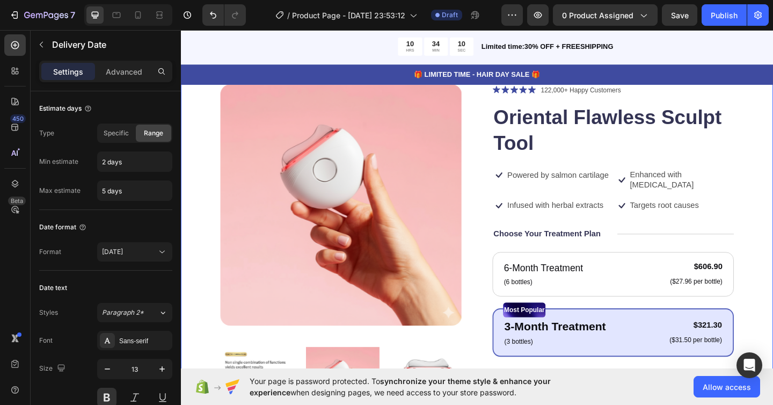
scroll to position [71, 0]
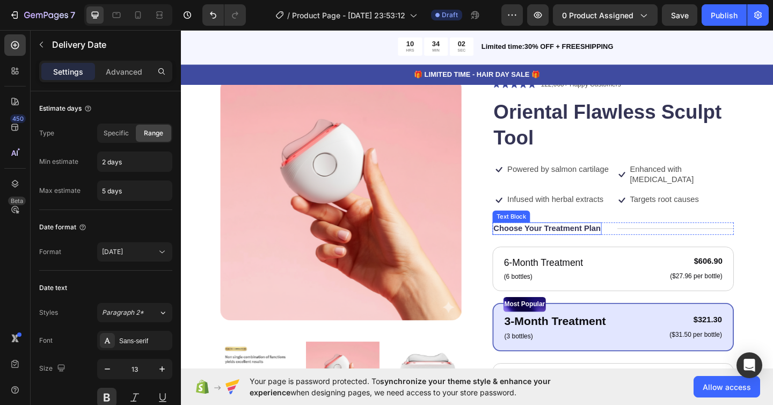
click at [592, 241] on p "Choose Your Treatment Plan" at bounding box center [579, 246] width 117 height 11
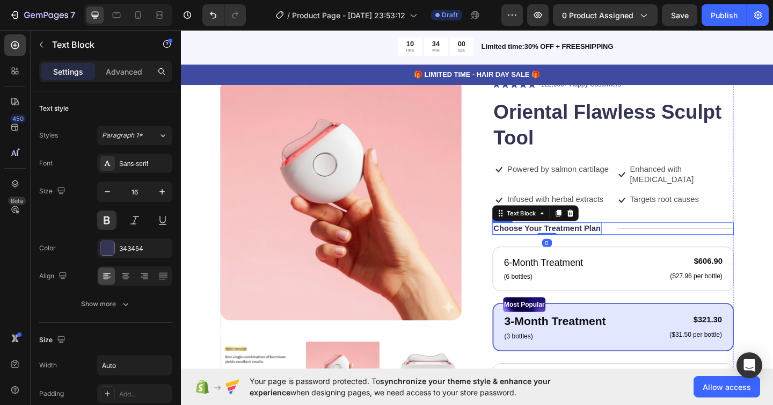
click at [684, 240] on div "Title Line" at bounding box center [719, 246] width 127 height 13
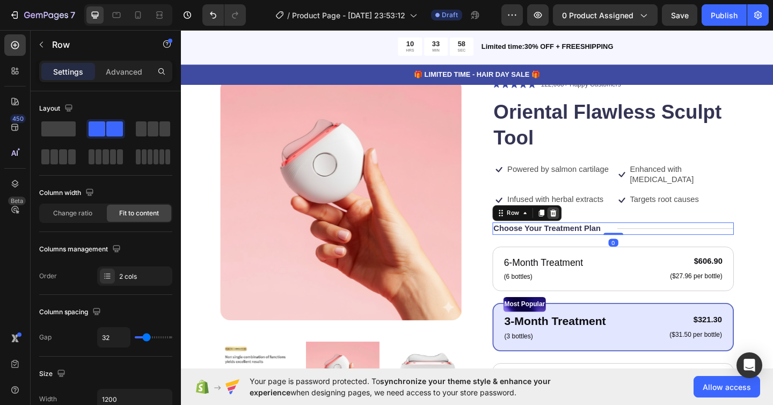
click at [585, 226] on icon at bounding box center [586, 230] width 7 height 8
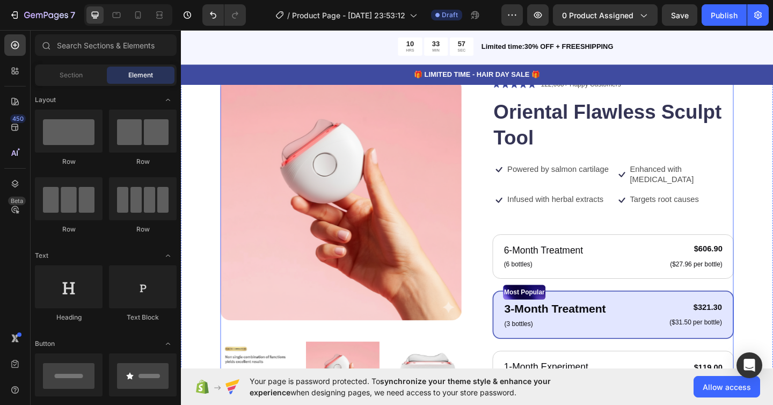
click at [625, 230] on div "Icon Icon Icon Icon Icon Icon List 122,000+ Happy Customers Text Block Row Orie…" at bounding box center [651, 330] width 263 height 494
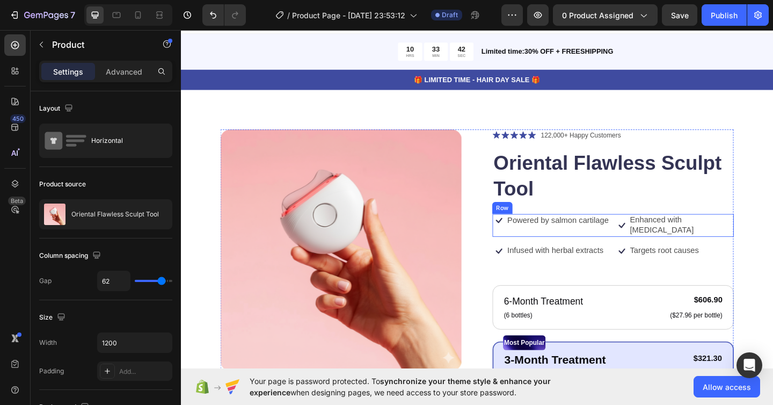
scroll to position [0, 0]
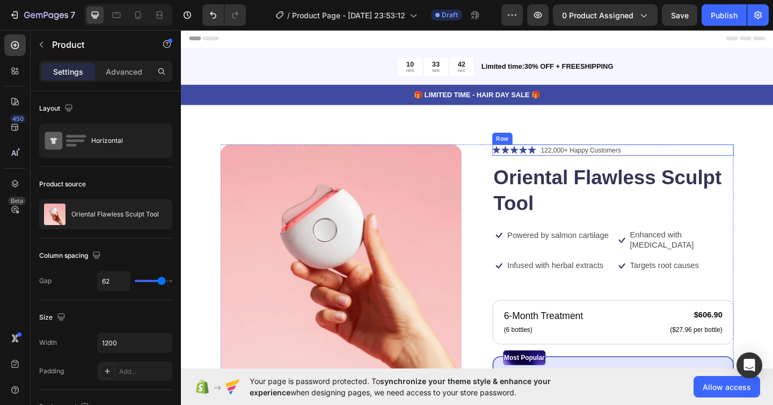
click at [714, 160] on div "Icon Icon Icon Icon Icon Icon List 122,000+ Happy Customers Text Block Row" at bounding box center [651, 161] width 263 height 13
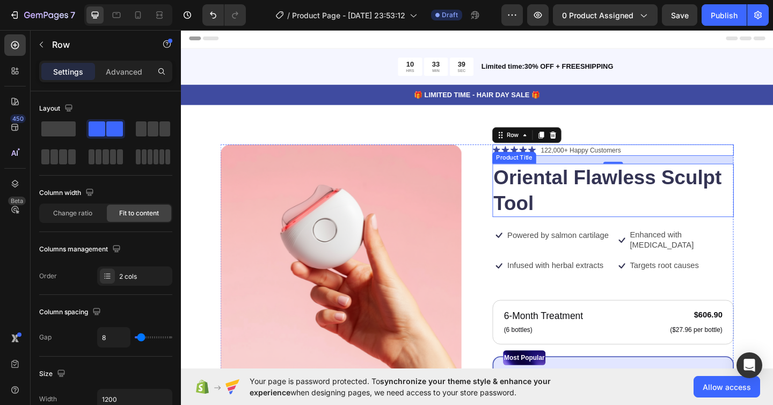
click at [722, 177] on h1 "Oriental Flawless Sculpt Tool" at bounding box center [651, 205] width 263 height 58
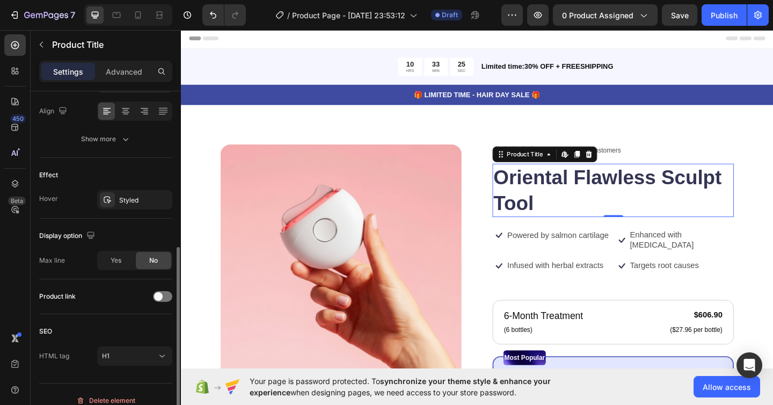
scroll to position [244, 0]
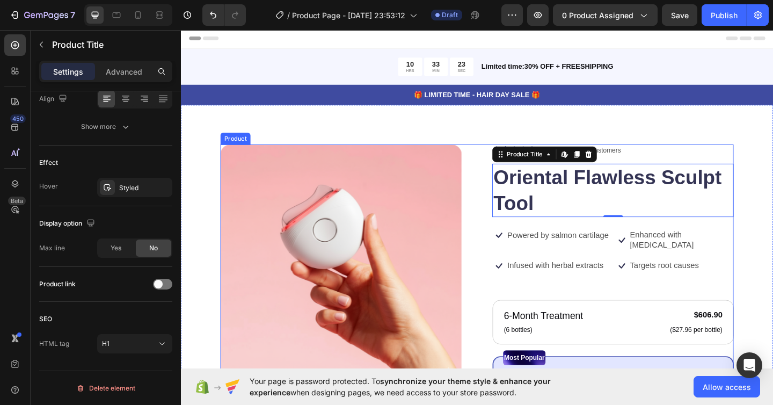
click at [662, 241] on div "Icon Icon Icon Icon Icon Icon List 122,000+ Happy Customers Text Block Row Orie…" at bounding box center [651, 402] width 263 height 494
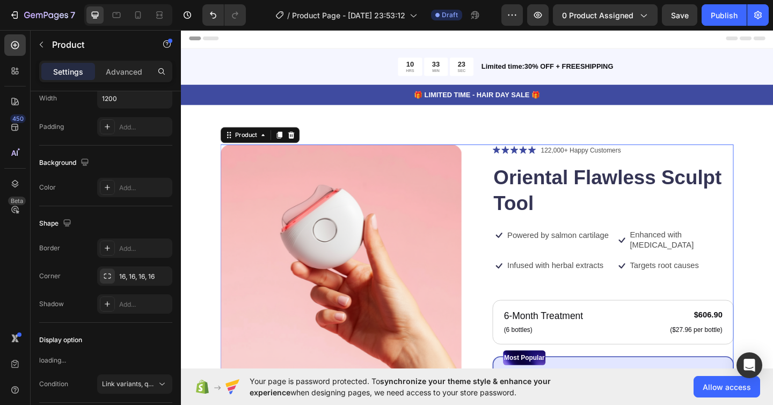
scroll to position [0, 0]
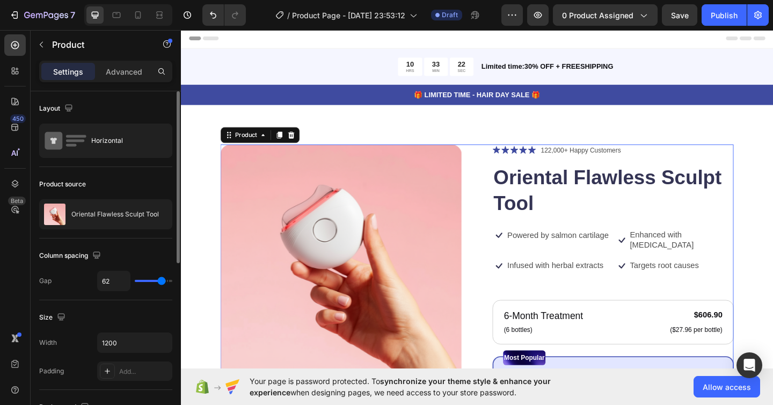
click at [638, 241] on div "Icon Icon Icon Icon Icon Icon List 122,000+ Happy Customers Text Block Row Orie…" at bounding box center [651, 402] width 263 height 494
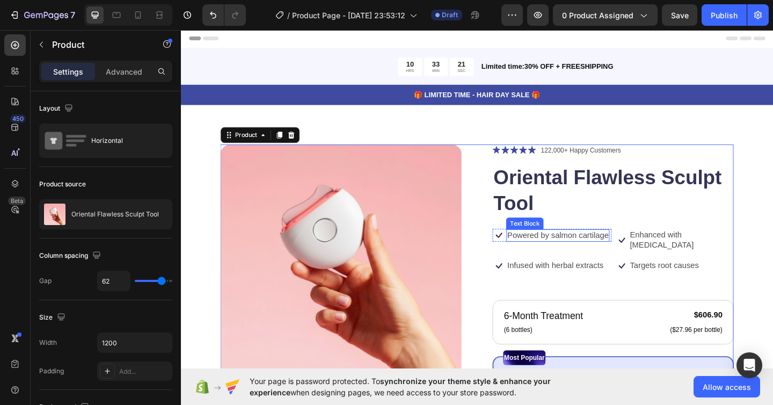
click at [610, 257] on p "Powered by salmon cartilage" at bounding box center [591, 253] width 110 height 11
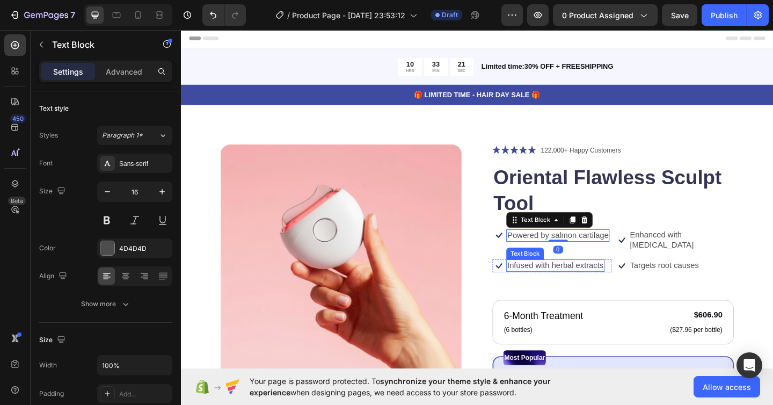
click at [614, 281] on p "Infused with herbal extracts" at bounding box center [588, 286] width 105 height 11
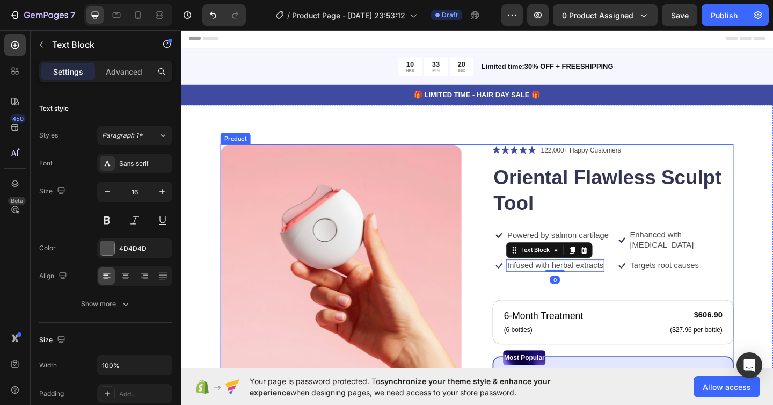
click at [623, 300] on div "Icon Icon Icon Icon Icon Icon List 122,000+ Happy Customers Text Block Row Orie…" at bounding box center [651, 402] width 263 height 494
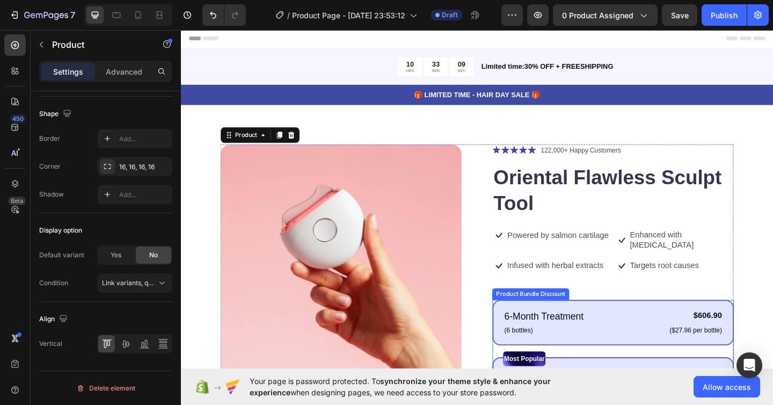
scroll to position [23, 0]
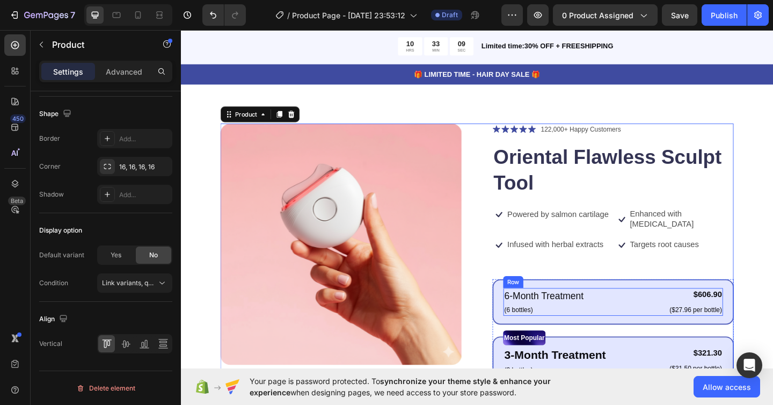
click at [683, 311] on div "6-Month Treatment Text Block (6 bottles) Text Block $606.90 Product Price Produ…" at bounding box center [651, 326] width 239 height 30
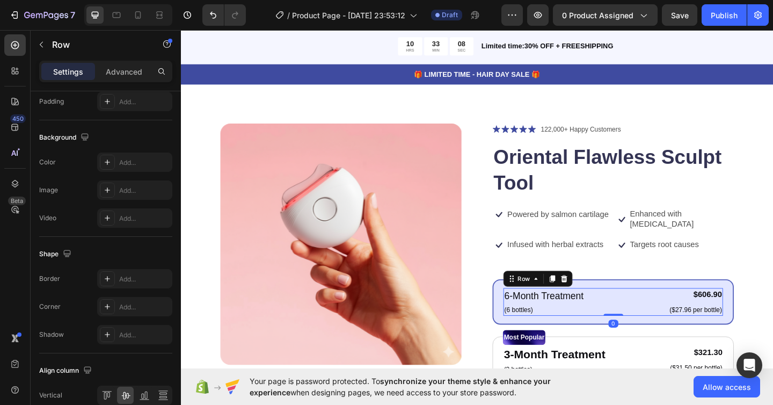
scroll to position [0, 0]
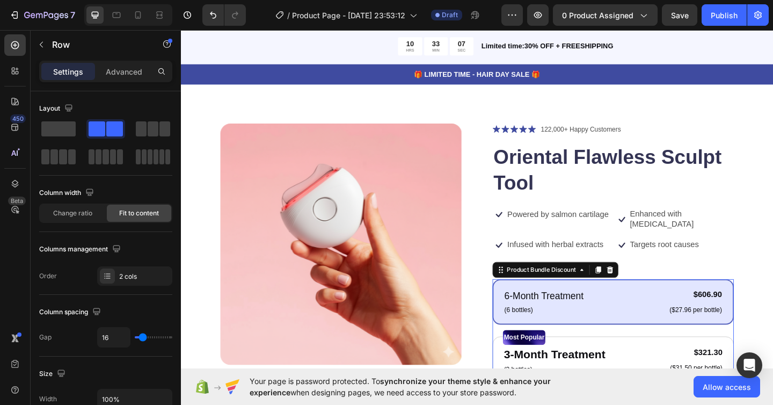
click at [667, 301] on div "6-Month Treatment Text Block (6 bottles) Text Block $606.90 Product Price Produ…" at bounding box center [651, 325] width 263 height 49
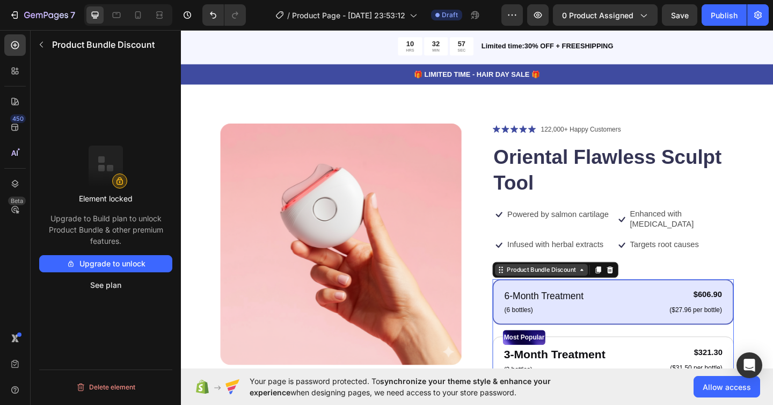
click at [621, 287] on icon at bounding box center [617, 291] width 9 height 9
click at [649, 287] on icon at bounding box center [647, 291] width 7 height 8
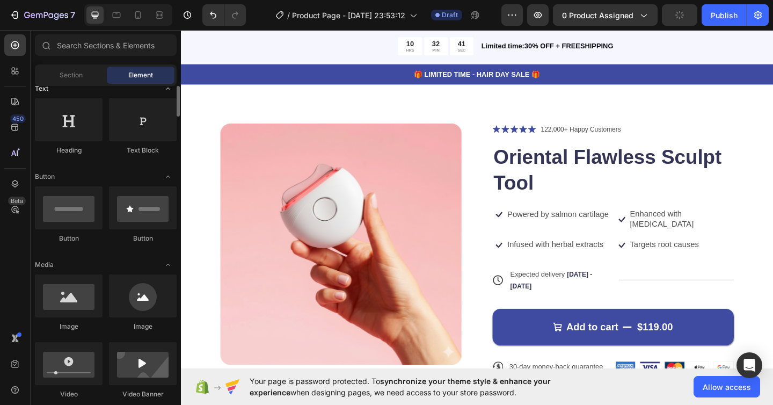
scroll to position [190, 0]
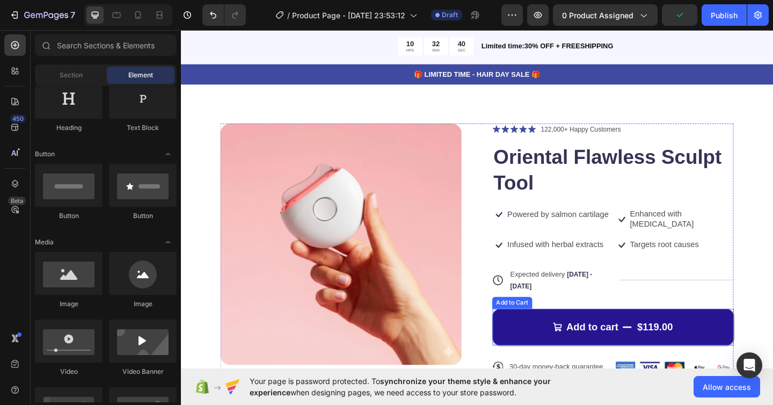
click at [666, 334] on button "Add to cart $119.00" at bounding box center [651, 354] width 263 height 40
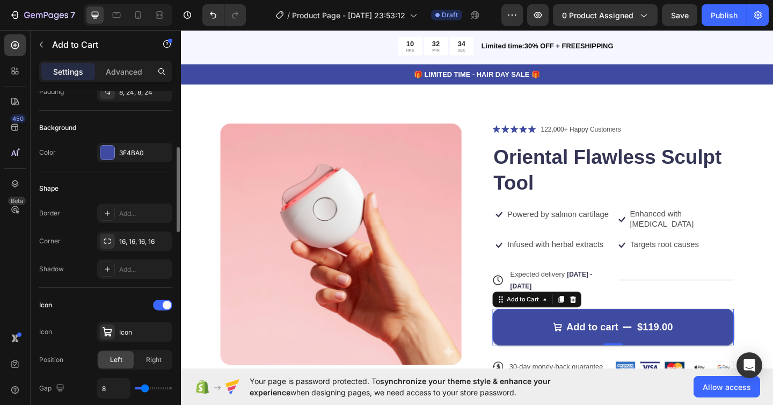
scroll to position [259, 0]
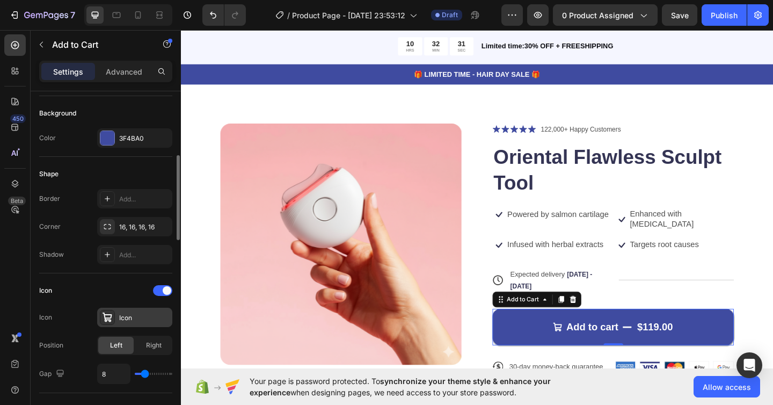
click at [113, 316] on div at bounding box center [107, 317] width 15 height 15
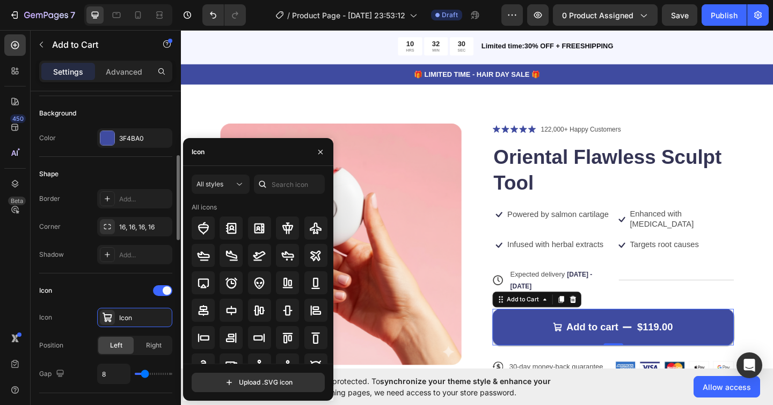
click at [90, 294] on div "Icon" at bounding box center [105, 290] width 133 height 17
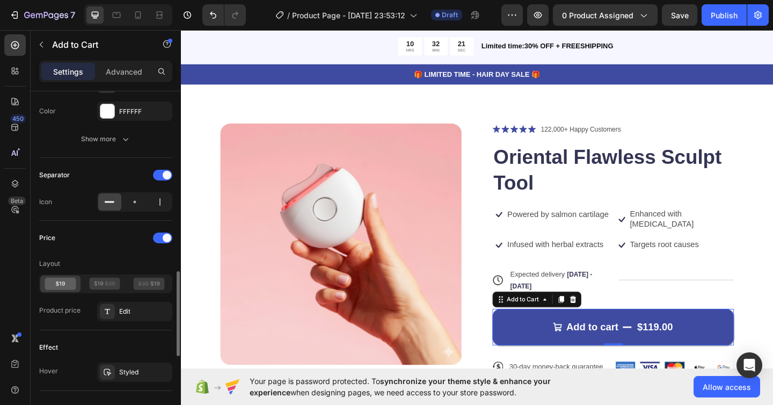
scroll to position [725, 0]
click at [107, 281] on icon at bounding box center [110, 282] width 10 height 5
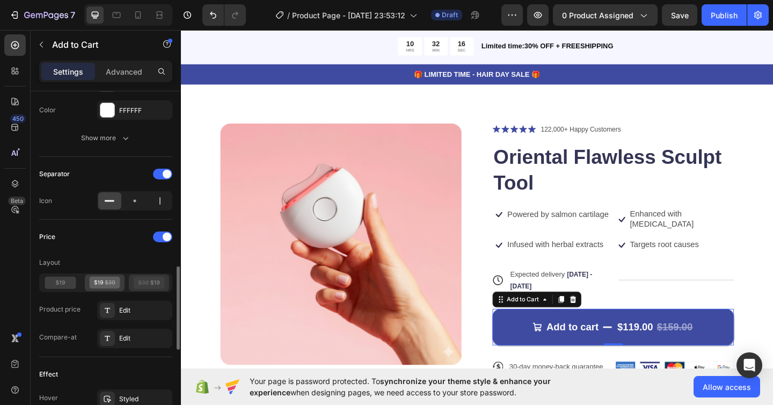
click at [146, 284] on icon at bounding box center [149, 283] width 31 height 12
click at [107, 280] on icon at bounding box center [104, 283] width 31 height 12
click at [58, 282] on icon at bounding box center [61, 283] width 32 height 12
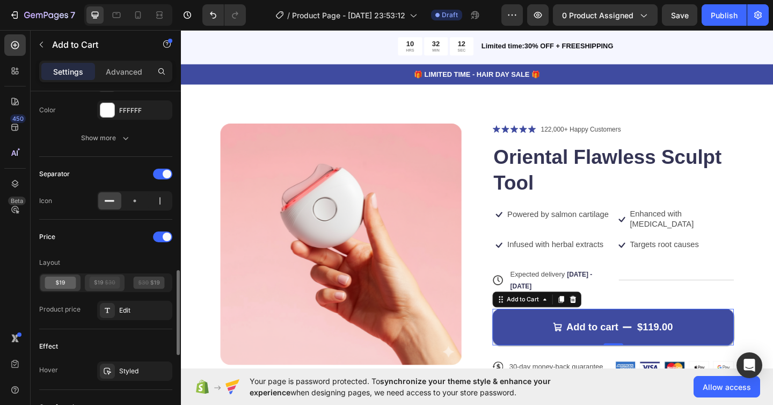
click at [92, 286] on icon at bounding box center [104, 283] width 31 height 12
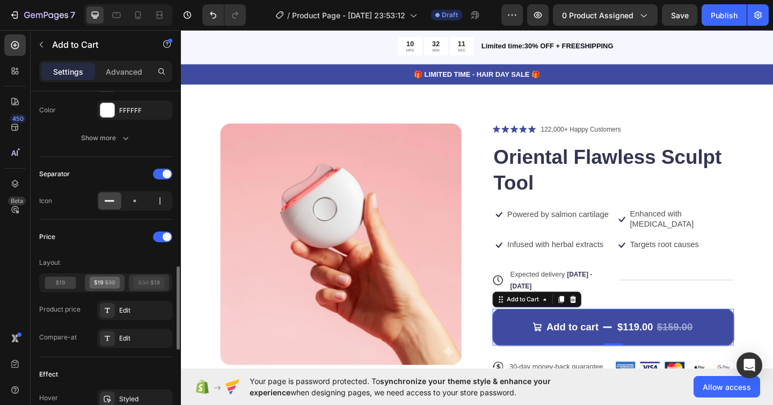
click at [147, 285] on icon at bounding box center [149, 283] width 31 height 12
click at [114, 283] on icon at bounding box center [110, 282] width 10 height 5
click at [140, 283] on icon at bounding box center [149, 283] width 31 height 12
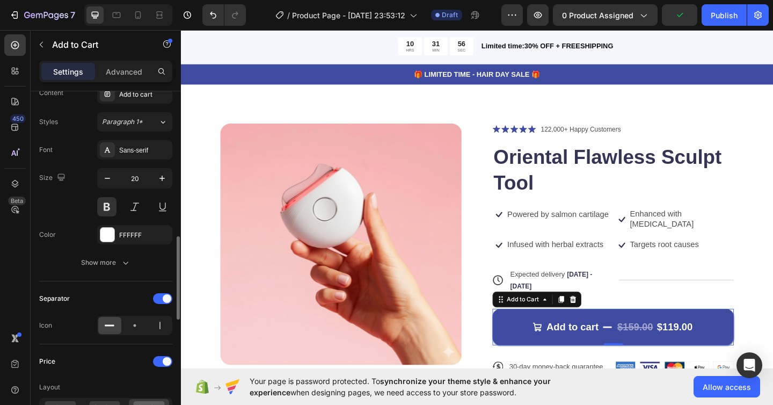
scroll to position [599, 0]
click at [154, 302] on div at bounding box center [162, 299] width 19 height 11
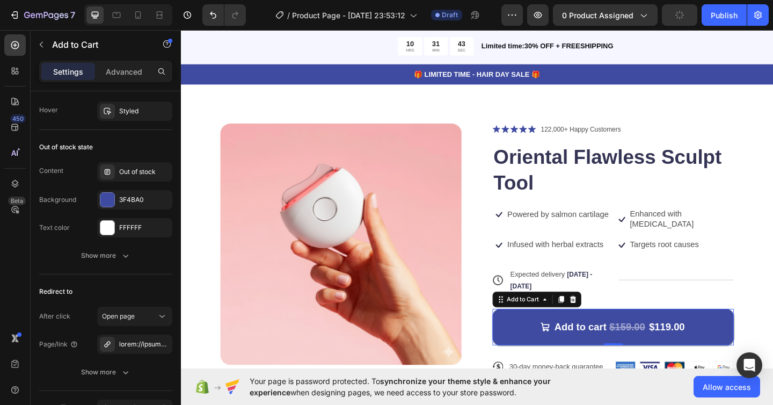
scroll to position [1049, 0]
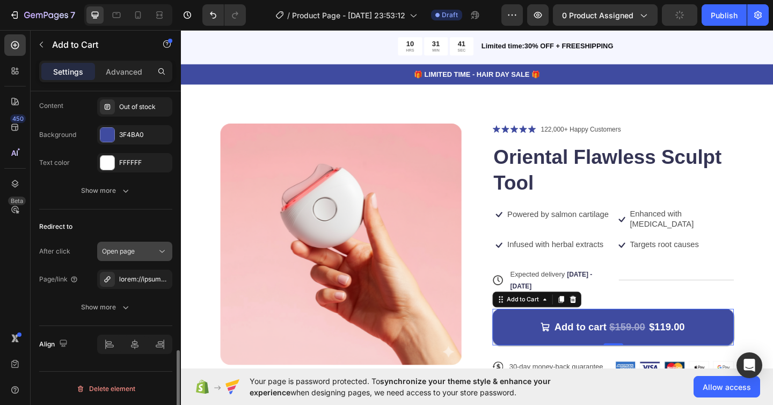
click at [145, 252] on div "Open page" at bounding box center [129, 252] width 55 height 10
click at [137, 216] on div "Redirect to After click Open page Page/link Show more" at bounding box center [105, 267] width 133 height 117
click at [136, 279] on div at bounding box center [134, 279] width 31 height 10
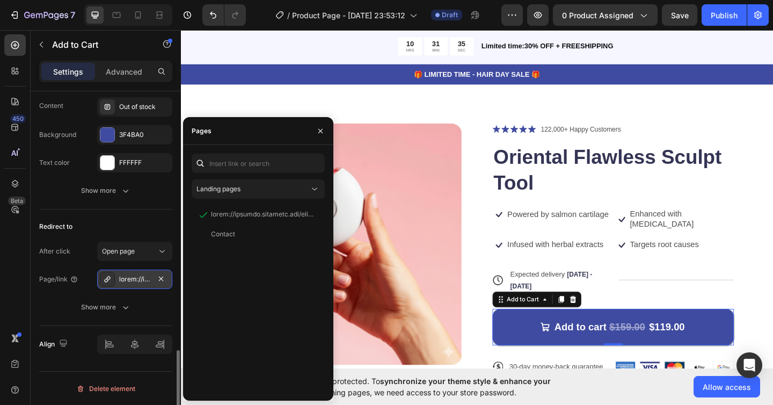
click at [136, 279] on div at bounding box center [134, 279] width 31 height 10
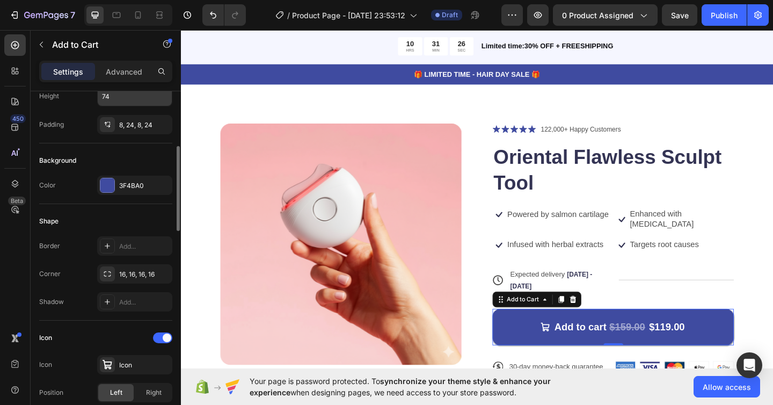
scroll to position [221, 0]
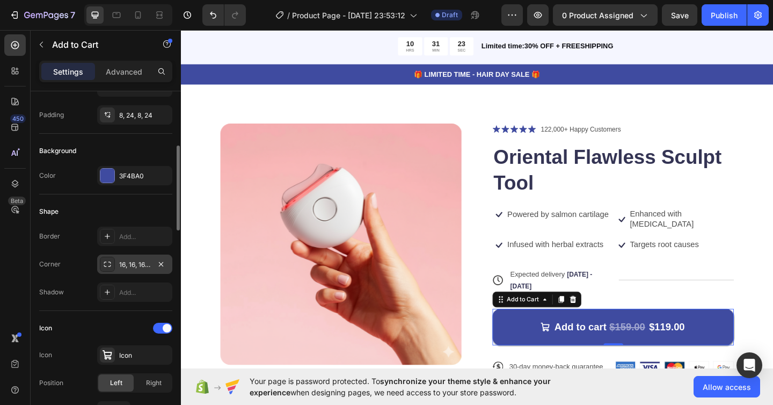
click at [111, 263] on icon at bounding box center [107, 264] width 9 height 9
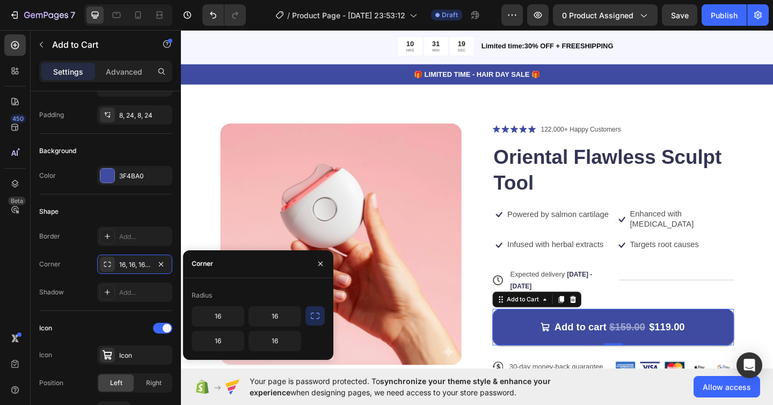
click at [312, 317] on icon "button" at bounding box center [315, 316] width 9 height 6
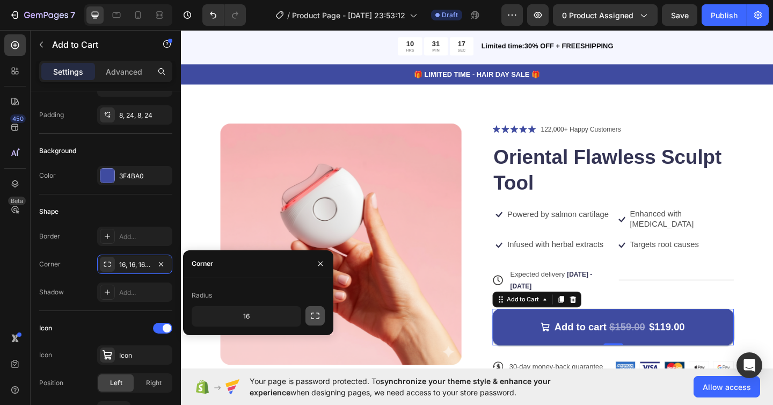
click at [312, 317] on icon "button" at bounding box center [315, 316] width 9 height 6
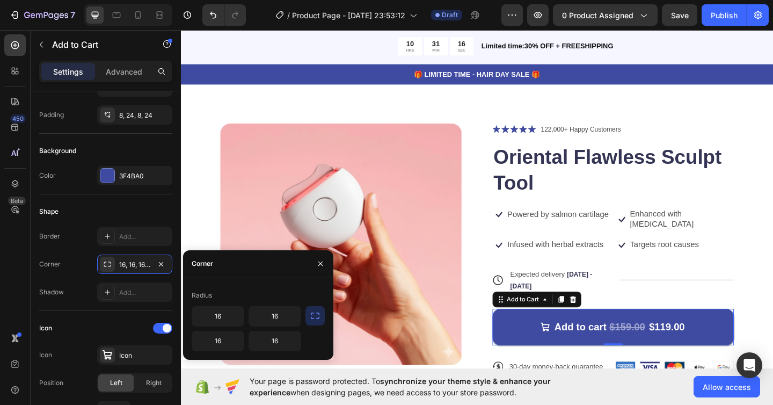
click at [312, 317] on icon "button" at bounding box center [315, 316] width 9 height 6
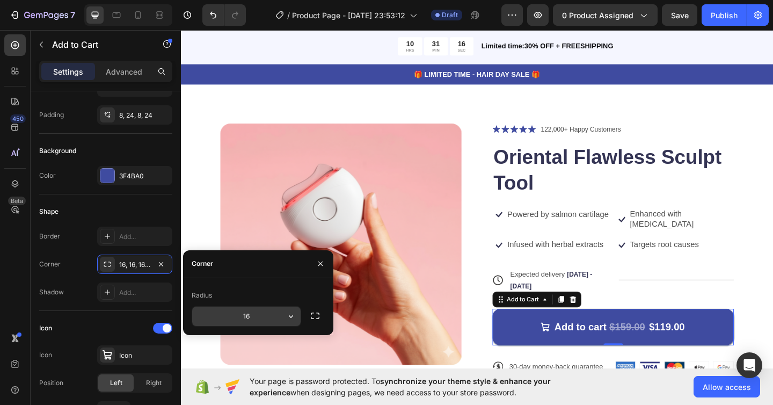
click at [254, 315] on input "16" at bounding box center [246, 316] width 108 height 19
click at [280, 316] on input "16" at bounding box center [246, 316] width 108 height 19
click at [288, 317] on icon "button" at bounding box center [291, 316] width 11 height 11
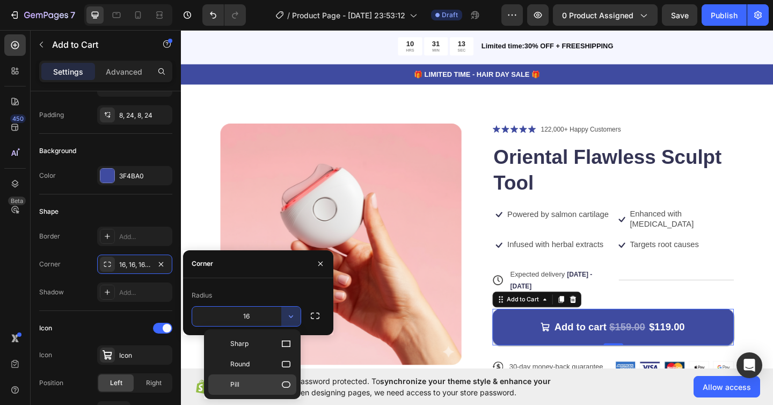
click at [259, 382] on p "Pill" at bounding box center [260, 384] width 61 height 11
type input "9999"
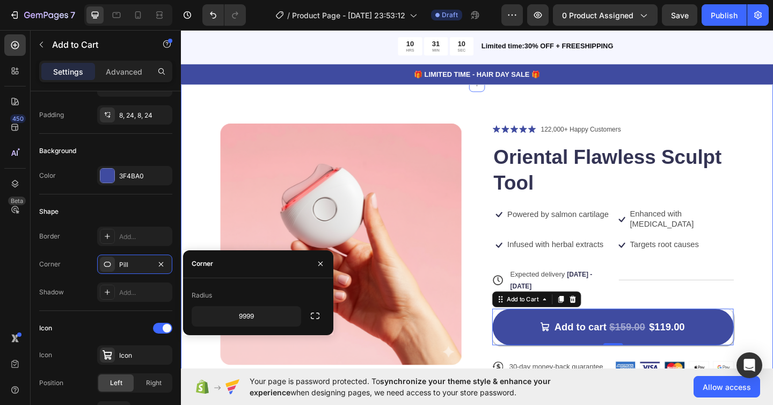
click at [396, 110] on div "Product Images Icon Icon Icon Icon Icon Icon List 122,000+ Happy Customers Text…" at bounding box center [503, 323] width 644 height 468
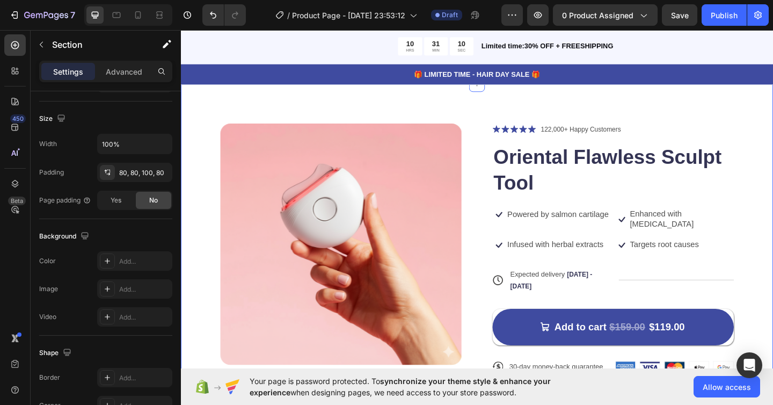
scroll to position [0, 0]
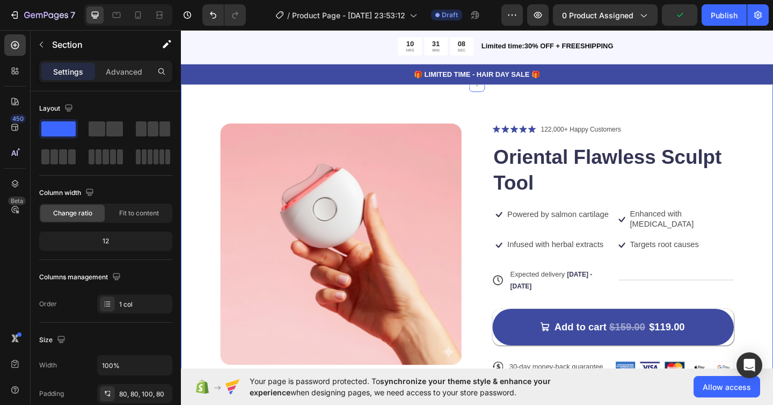
click at [773, 315] on div "Product Images Icon Icon Icon Icon Icon Icon List 122,000+ Happy Customers Text…" at bounding box center [503, 323] width 644 height 468
click at [537, 18] on icon "button" at bounding box center [538, 15] width 11 height 11
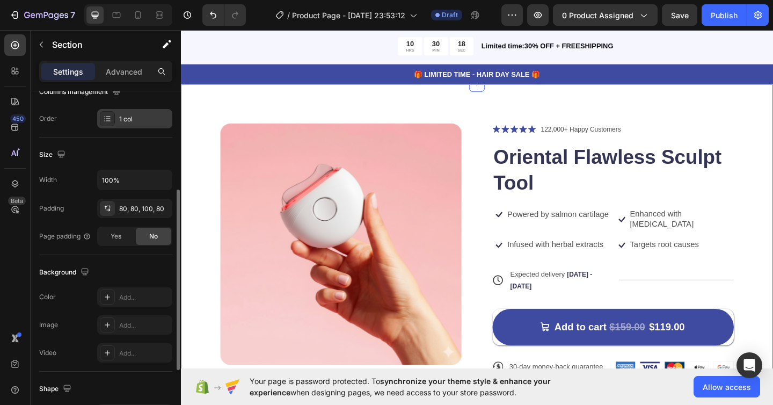
scroll to position [191, 0]
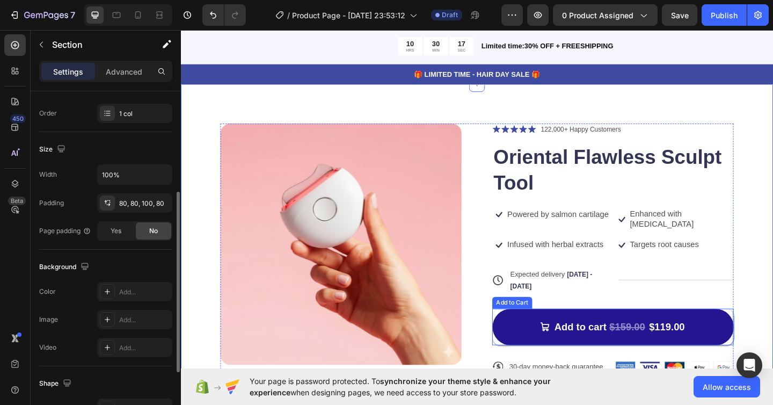
click at [624, 334] on button "Add to cart $159.00 $119.00" at bounding box center [651, 354] width 263 height 40
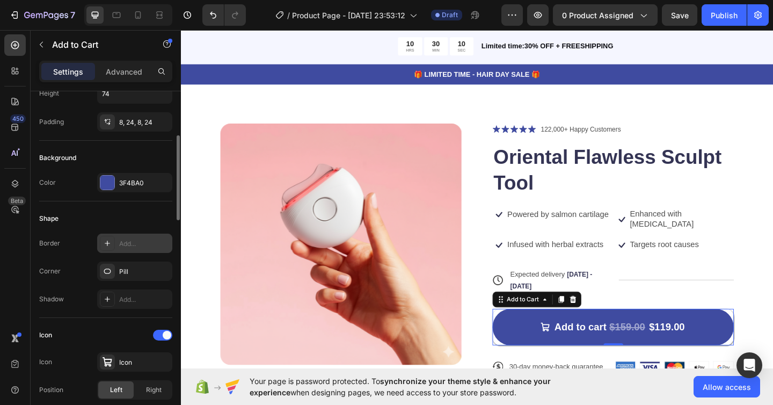
scroll to position [219, 0]
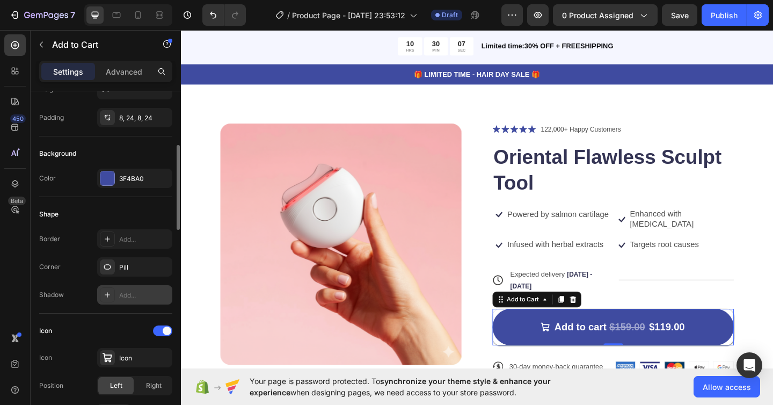
click at [110, 296] on icon at bounding box center [107, 295] width 9 height 9
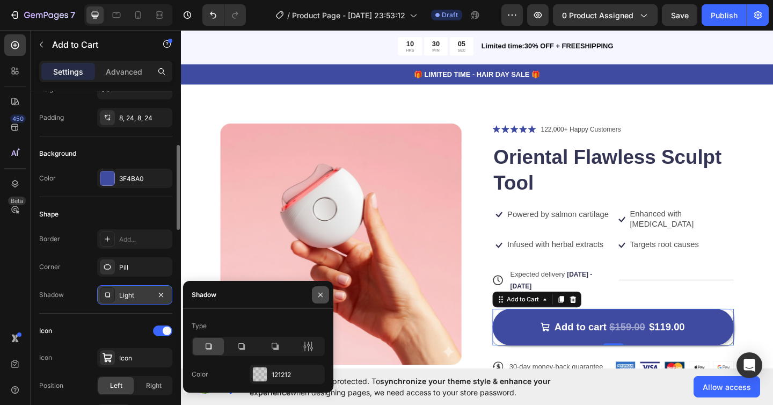
click at [327, 297] on button "button" at bounding box center [320, 294] width 17 height 17
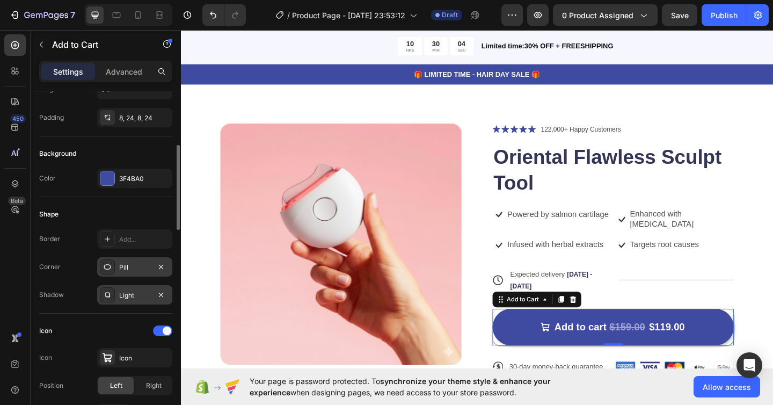
click at [142, 260] on div "Pill" at bounding box center [134, 266] width 75 height 19
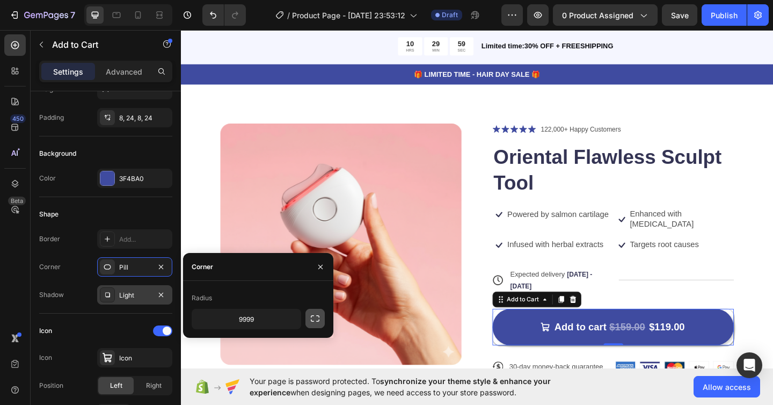
click at [313, 322] on icon "button" at bounding box center [315, 318] width 11 height 11
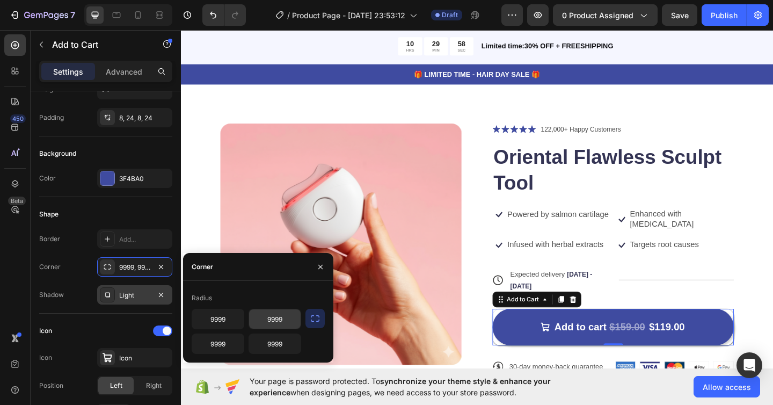
click at [281, 320] on input "9999" at bounding box center [275, 318] width 52 height 19
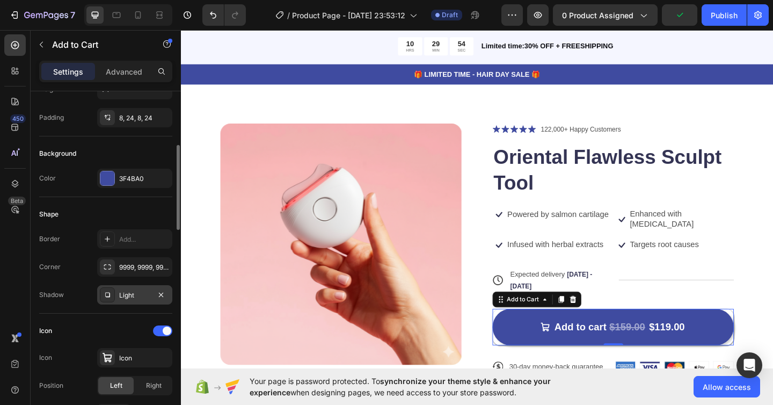
click at [86, 212] on div "Shape" at bounding box center [105, 214] width 133 height 17
click at [210, 13] on icon "Undo/Redo" at bounding box center [213, 15] width 11 height 11
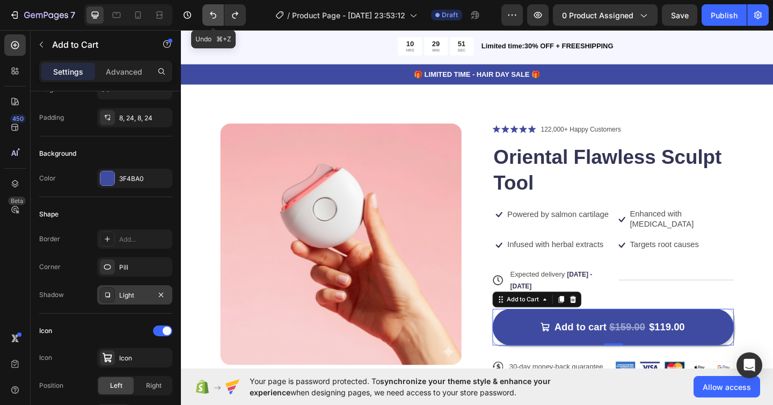
click at [210, 13] on icon "Undo/Redo" at bounding box center [213, 15] width 11 height 11
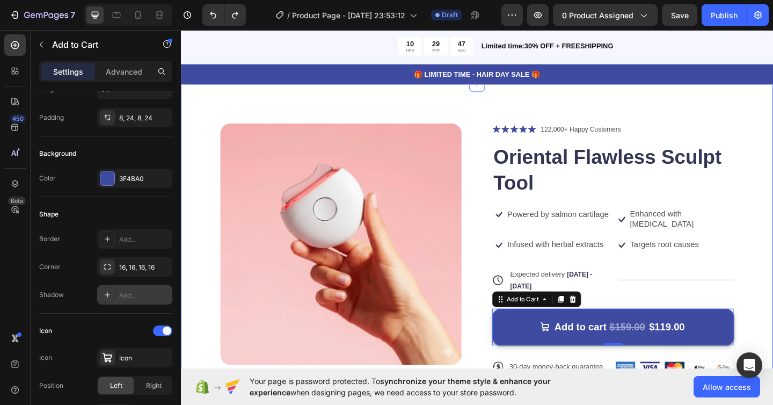
click at [763, 118] on div "Product Images Icon Icon Icon Icon Icon Icon List 122,000+ Happy Customers Text…" at bounding box center [503, 323] width 644 height 468
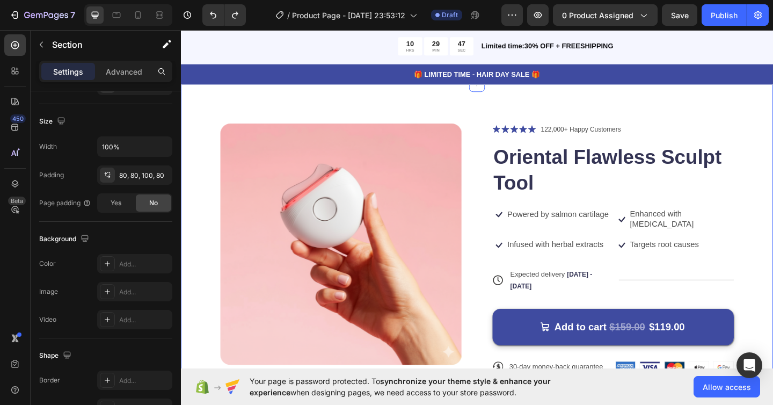
scroll to position [0, 0]
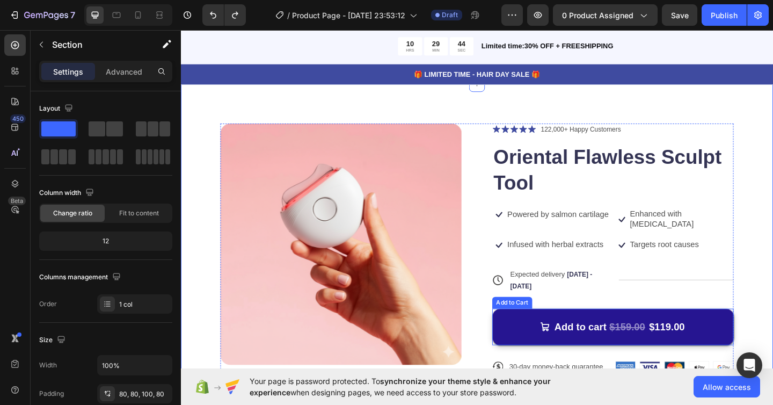
click at [732, 342] on button "Add to cart $159.00 $119.00" at bounding box center [651, 354] width 263 height 40
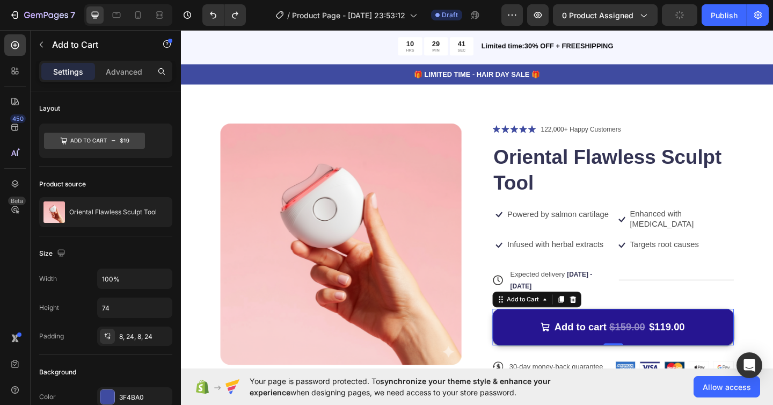
click at [772, 362] on button "Add to cart $159.00 $119.00" at bounding box center [651, 354] width 263 height 40
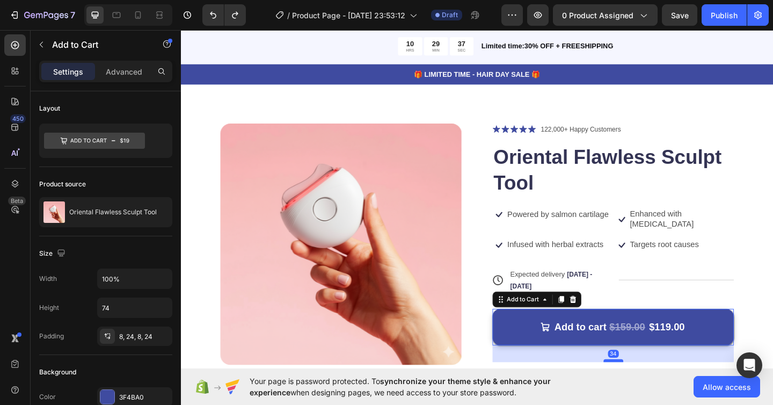
drag, startPoint x: 654, startPoint y: 361, endPoint x: 652, endPoint y: 379, distance: 17.8
click at [653, 388] on div at bounding box center [651, 389] width 21 height 3
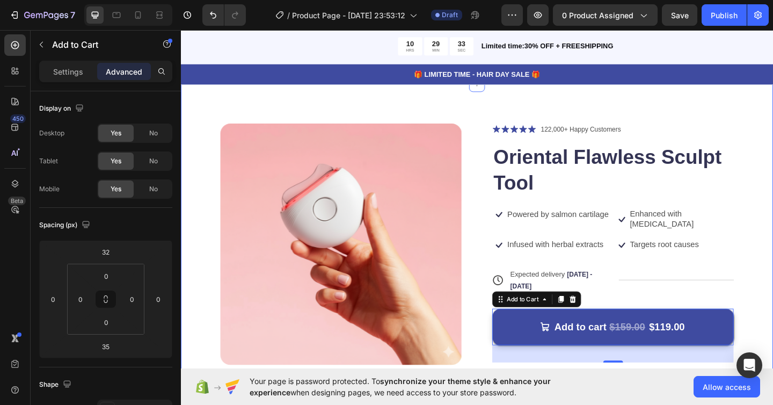
click at [773, 250] on div "Product Images Icon Icon Icon Icon Icon Icon List 122,000+ Happy Customers Text…" at bounding box center [503, 323] width 644 height 468
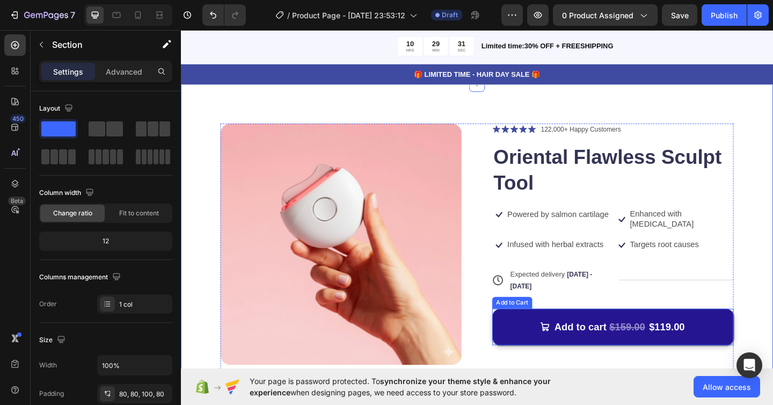
click at [709, 334] on button "Add to cart $159.00 $119.00" at bounding box center [651, 354] width 263 height 40
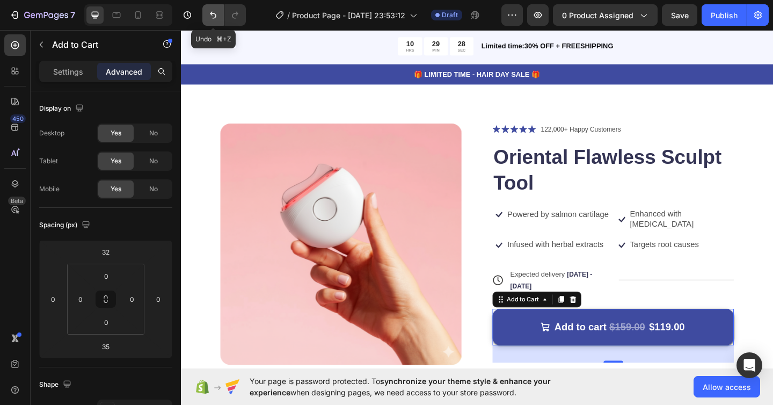
click at [209, 8] on button "Undo/Redo" at bounding box center [212, 14] width 21 height 21
click at [211, 12] on icon "Undo/Redo" at bounding box center [213, 15] width 11 height 11
type input "0"
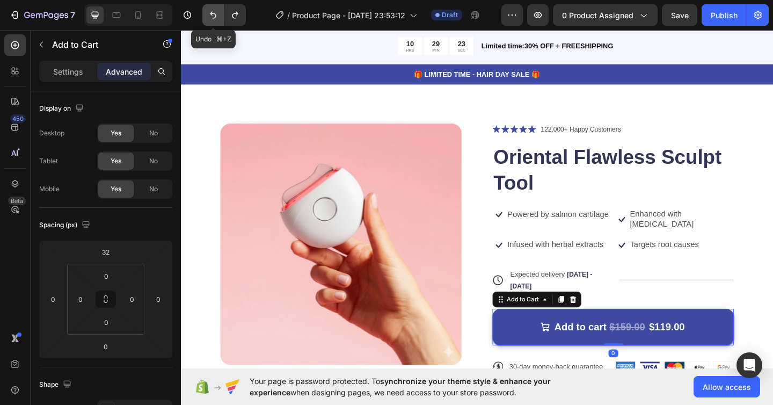
click at [211, 12] on icon "Undo/Redo" at bounding box center [213, 15] width 11 height 11
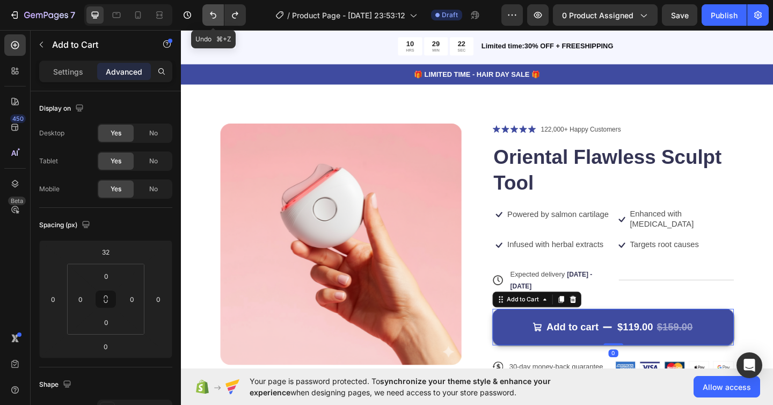
click at [211, 12] on icon "Undo/Redo" at bounding box center [213, 15] width 11 height 11
click at [235, 16] on icon "Undo/Redo" at bounding box center [235, 15] width 11 height 11
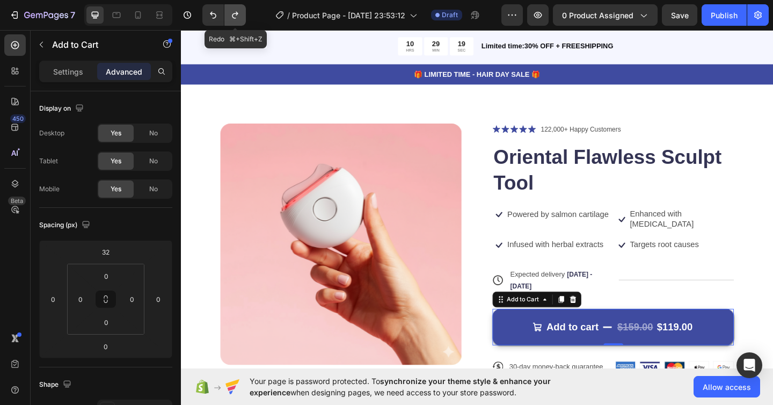
click at [235, 16] on icon "Undo/Redo" at bounding box center [235, 15] width 11 height 11
click at [71, 69] on p "Settings" at bounding box center [68, 71] width 30 height 11
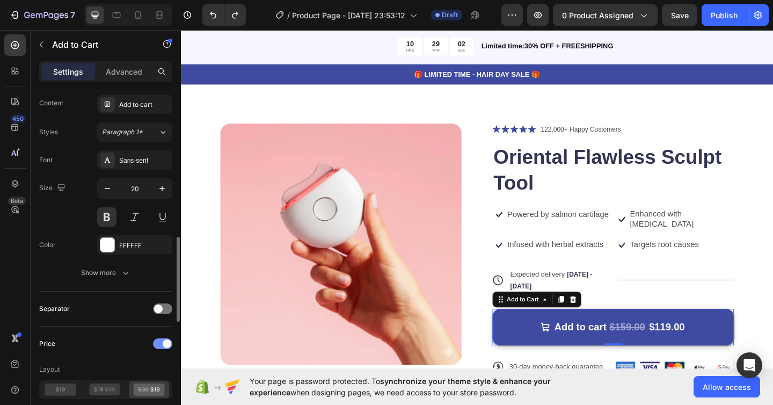
scroll to position [656, 0]
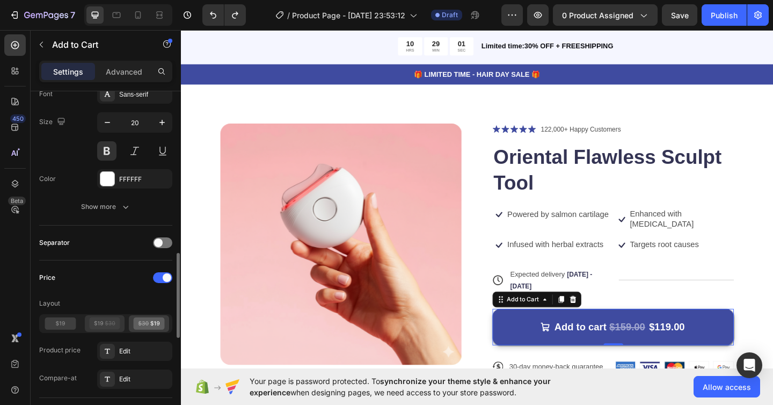
click at [110, 324] on icon at bounding box center [104, 323] width 31 height 12
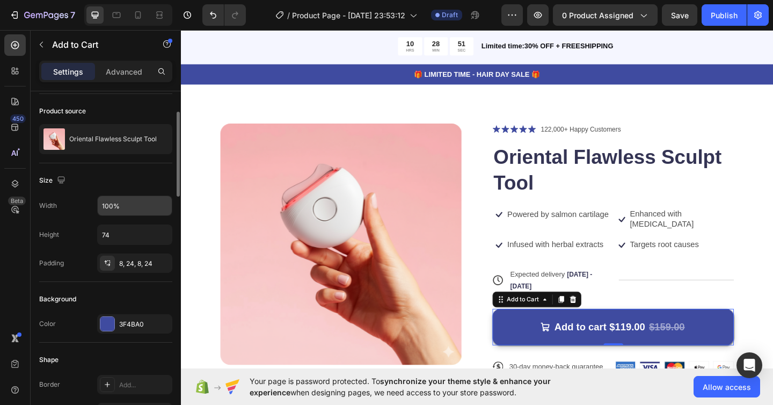
scroll to position [68, 0]
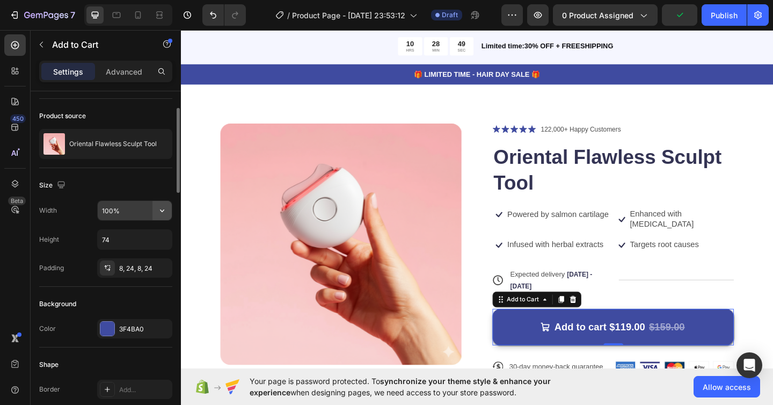
click at [164, 209] on icon "button" at bounding box center [162, 210] width 11 height 11
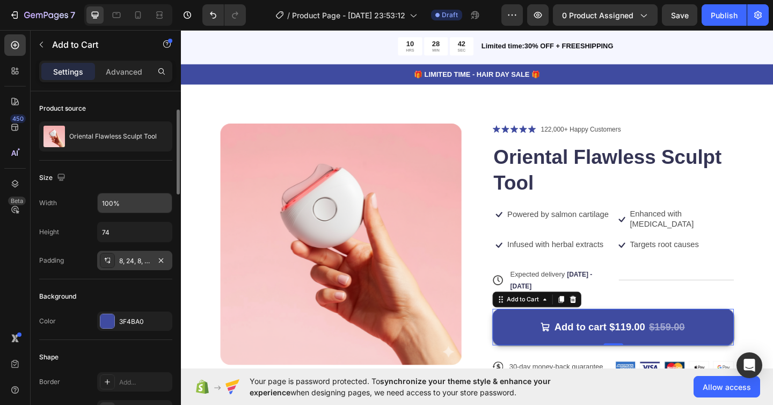
click at [136, 260] on div "8, 24, 8, 24" at bounding box center [134, 261] width 31 height 10
click at [87, 261] on div "Padding 8, 24, 8, 24" at bounding box center [105, 260] width 133 height 19
click at [119, 263] on div "8, 24, 8, 24" at bounding box center [134, 261] width 31 height 10
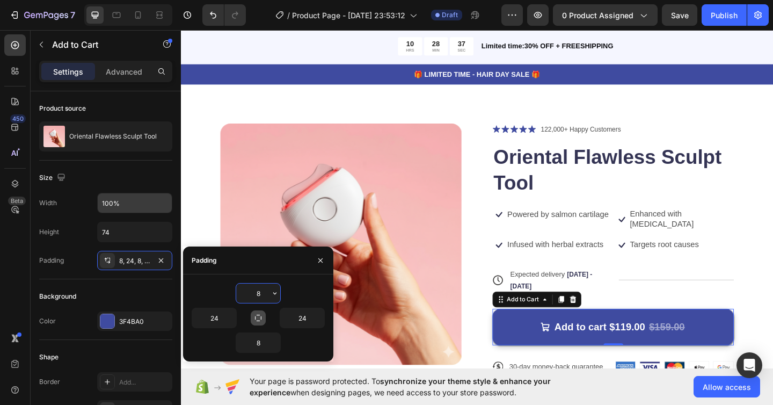
click at [259, 318] on icon "button" at bounding box center [258, 318] width 9 height 9
type input "8"
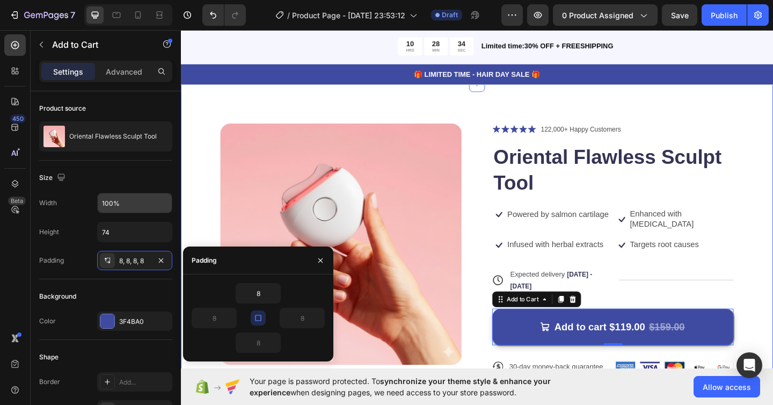
click at [583, 110] on div "Product Images Icon Icon Icon Icon Icon Icon List 122,000+ Happy Customers Text…" at bounding box center [503, 323] width 644 height 468
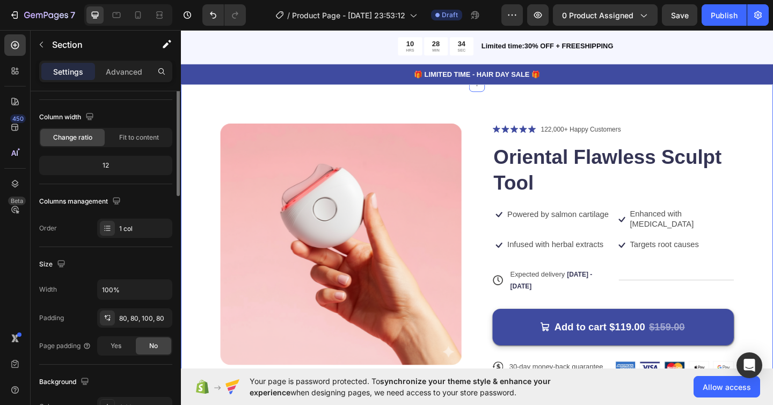
scroll to position [0, 0]
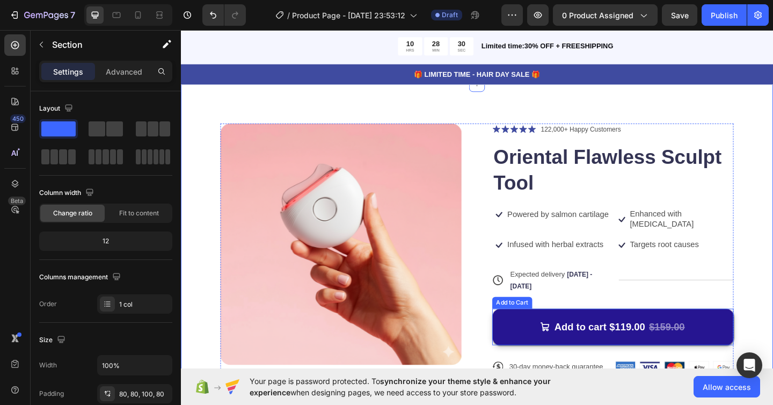
click at [553, 349] on button "Add to cart $119.00 $159.00" at bounding box center [651, 354] width 263 height 40
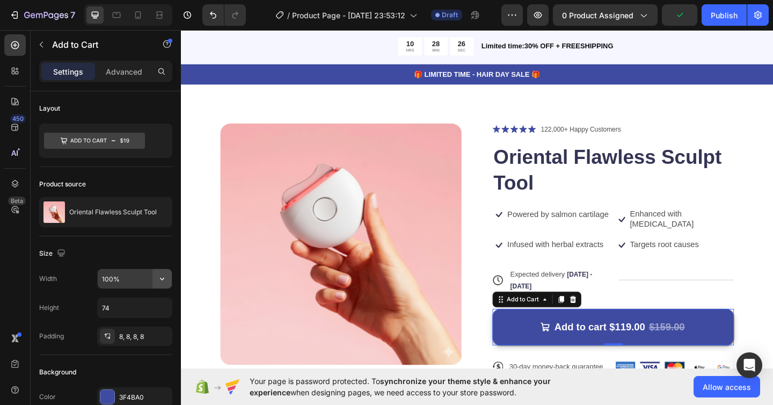
click at [158, 278] on icon "button" at bounding box center [162, 278] width 11 height 11
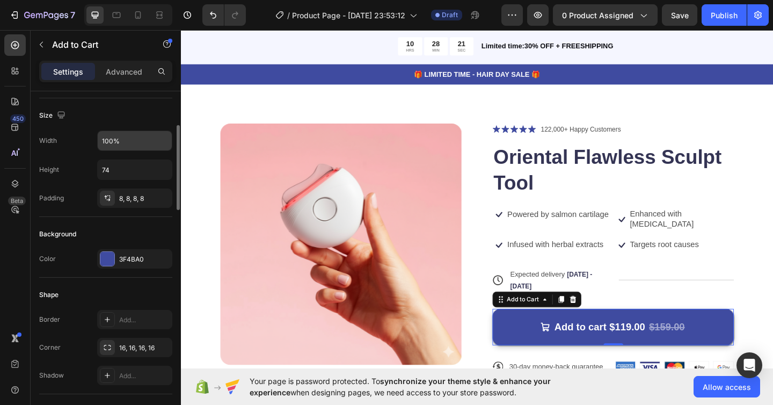
scroll to position [145, 0]
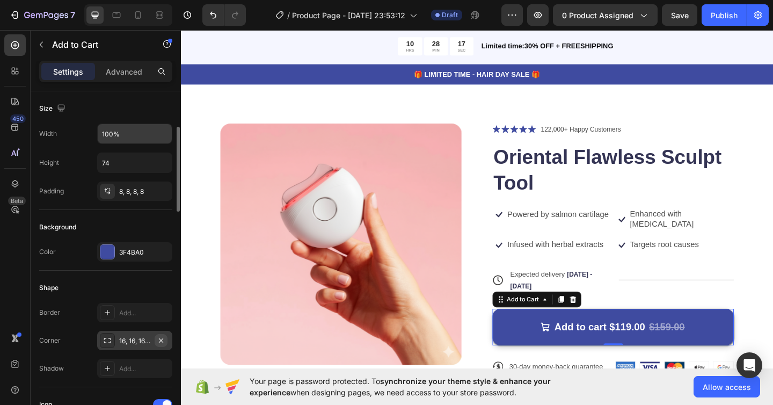
click at [161, 340] on icon "button" at bounding box center [161, 340] width 4 height 4
click at [108, 340] on icon at bounding box center [107, 340] width 5 height 5
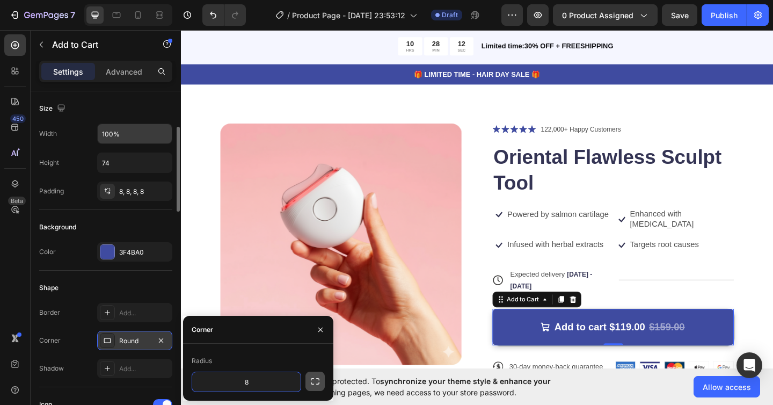
click at [312, 381] on icon "button" at bounding box center [315, 381] width 11 height 11
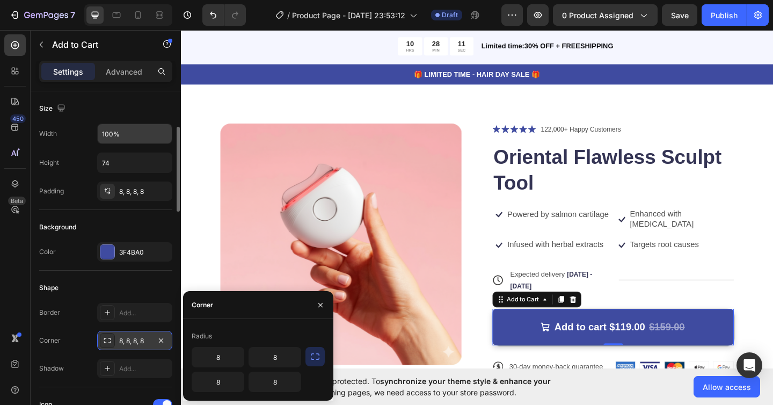
click at [318, 360] on icon "button" at bounding box center [315, 356] width 11 height 11
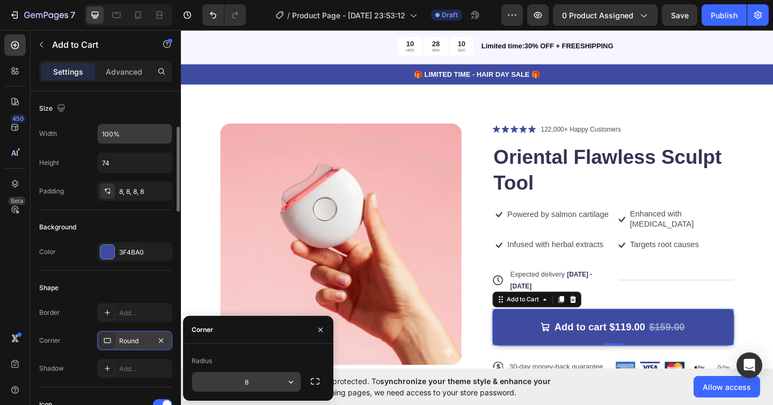
click at [254, 380] on input "8" at bounding box center [246, 381] width 108 height 19
click at [294, 381] on icon "button" at bounding box center [291, 381] width 11 height 11
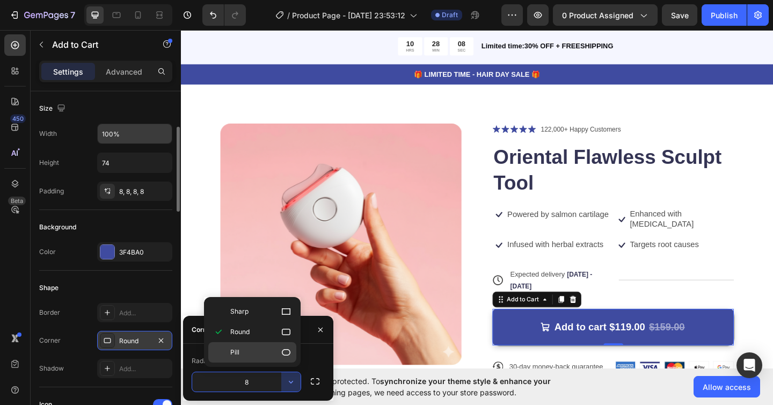
click at [267, 356] on p "Pill" at bounding box center [260, 352] width 61 height 11
type input "9999"
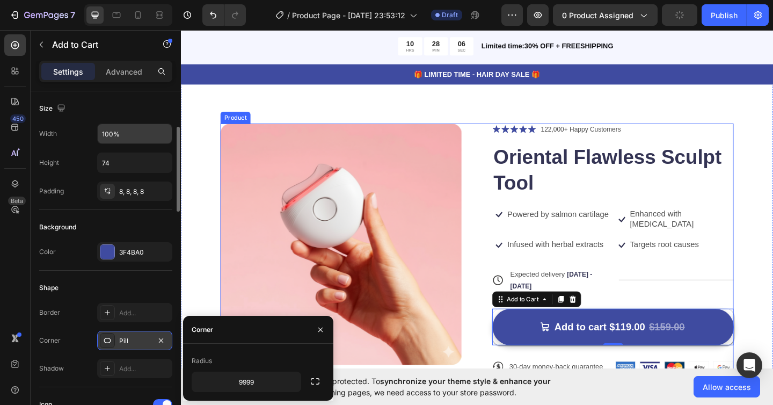
click at [504, 354] on div "Product Images Icon Icon Icon Icon Icon Icon List 122,000+ Happy Customers Text…" at bounding box center [503, 318] width 559 height 372
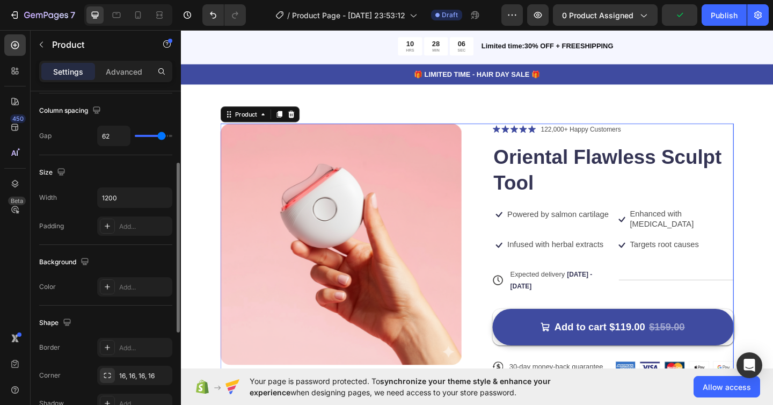
scroll to position [0, 0]
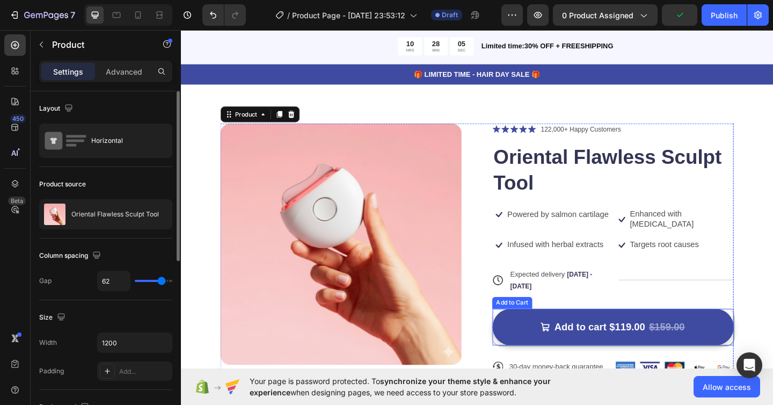
click at [524, 359] on div "Add to cart $119.00 $159.00 Add to Cart" at bounding box center [651, 354] width 263 height 40
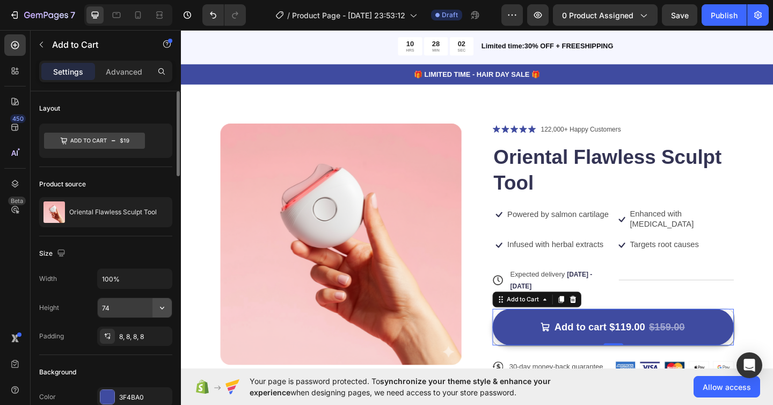
click at [161, 309] on icon "button" at bounding box center [162, 307] width 11 height 11
click at [136, 335] on div "8, 8, 8, 8" at bounding box center [134, 337] width 31 height 10
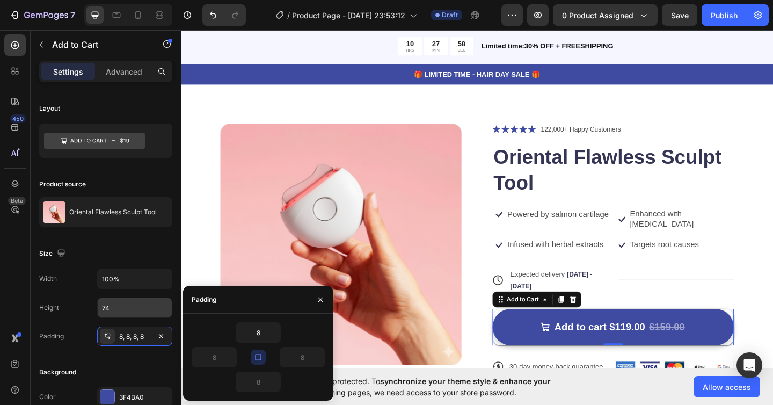
click at [257, 356] on icon "button" at bounding box center [258, 357] width 9 height 9
click at [259, 335] on input "8" at bounding box center [258, 332] width 44 height 19
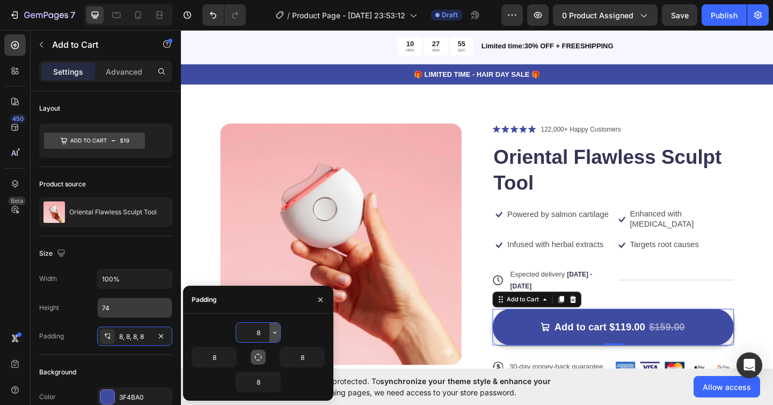
click at [272, 334] on icon "button" at bounding box center [275, 332] width 9 height 9
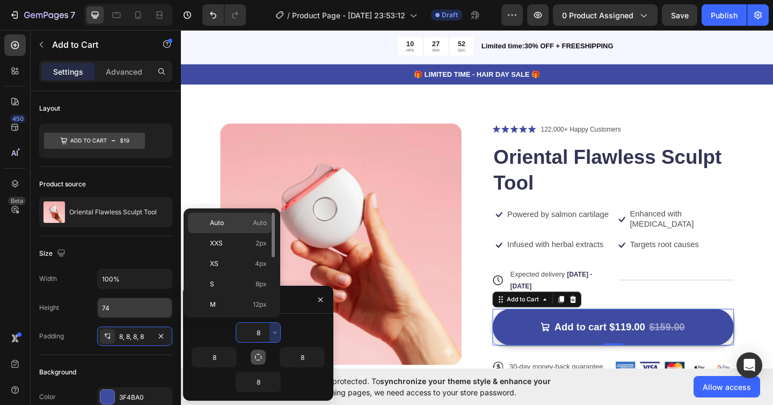
click at [257, 222] on span "Auto" at bounding box center [260, 223] width 14 height 10
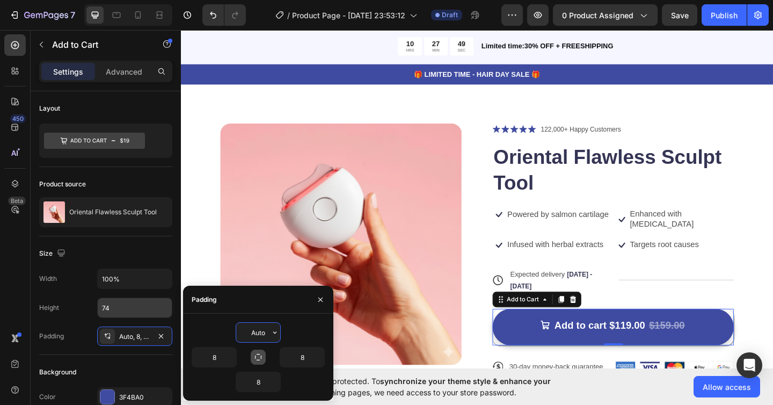
click at [262, 332] on input "Auto" at bounding box center [258, 332] width 44 height 19
click at [273, 331] on icon "button" at bounding box center [275, 332] width 9 height 9
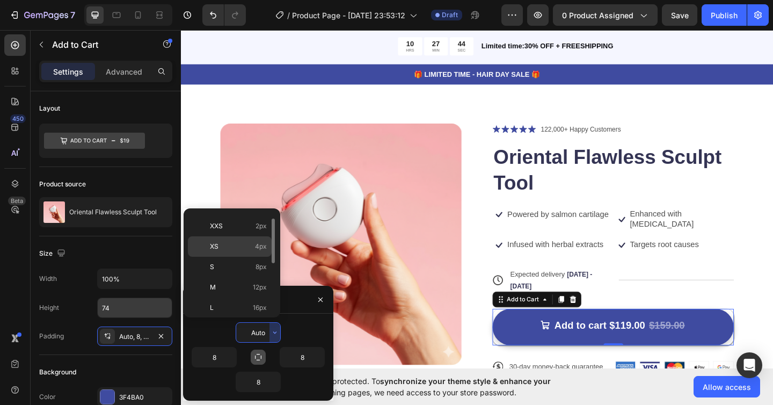
scroll to position [16, 0]
click at [243, 273] on div "S 8px" at bounding box center [230, 268] width 84 height 20
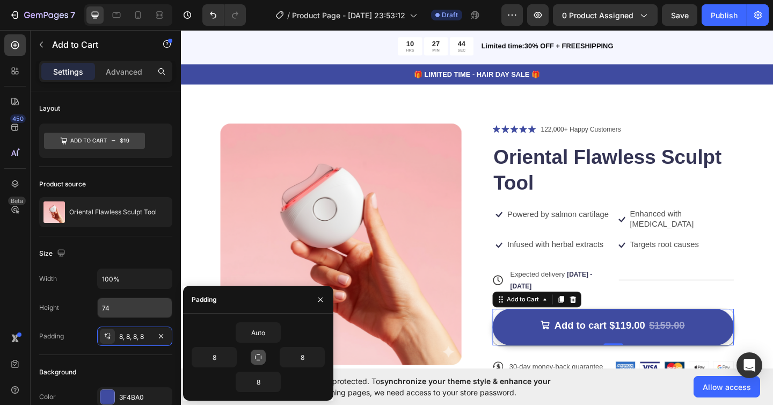
type input "8"
click at [143, 359] on div "Background Color 3F4BA0" at bounding box center [105, 385] width 133 height 61
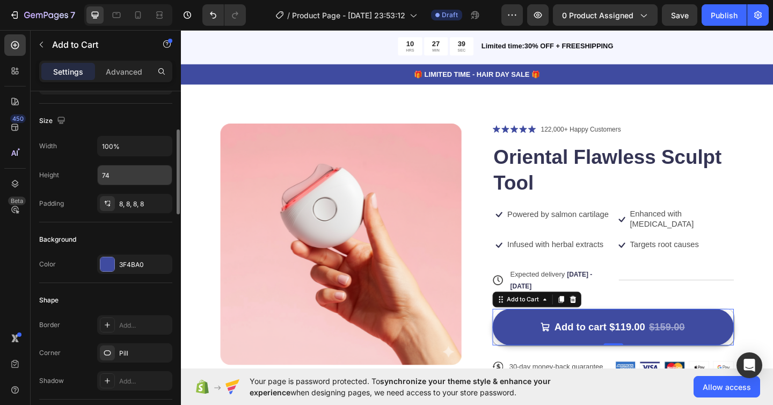
scroll to position [137, 0]
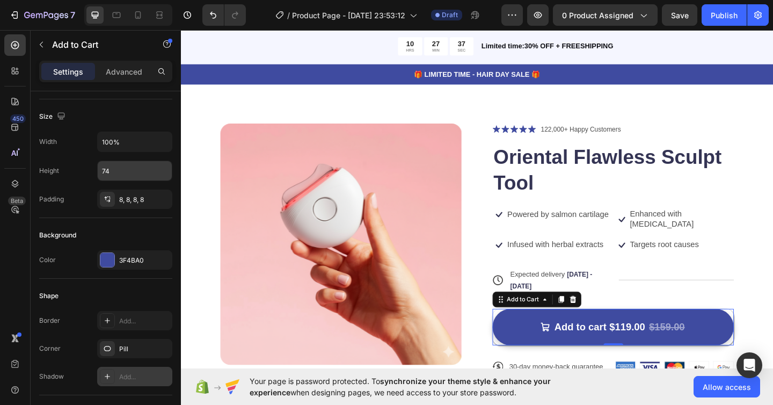
click at [130, 376] on div "Add..." at bounding box center [144, 377] width 50 height 10
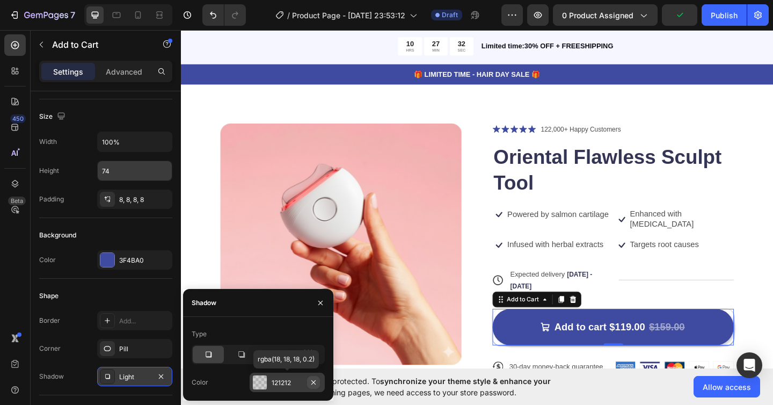
click at [317, 384] on icon "button" at bounding box center [313, 382] width 9 height 9
click at [316, 301] on icon "button" at bounding box center [320, 303] width 9 height 9
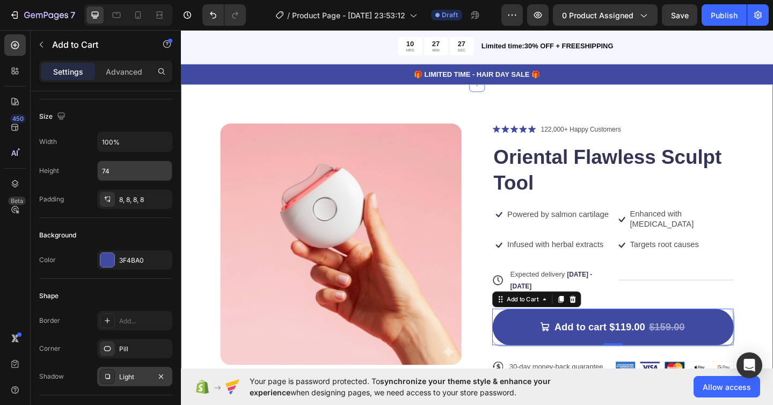
click at [773, 303] on div "Product Images Icon Icon Icon Icon Icon Icon List 122,000+ Happy Customers Text…" at bounding box center [503, 323] width 644 height 468
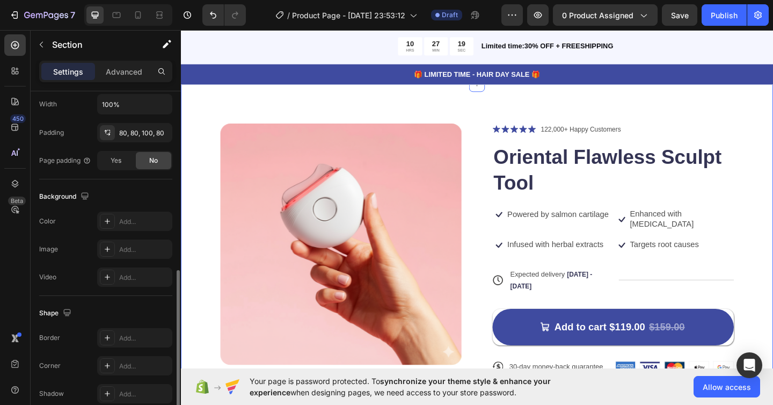
scroll to position [311, 0]
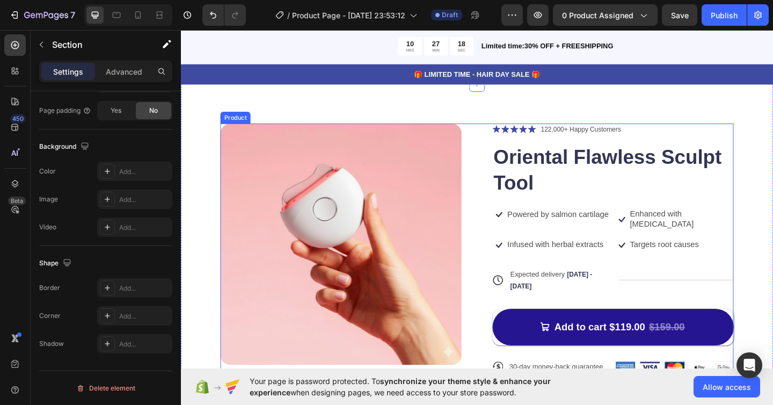
click at [542, 335] on button "Add to cart $119.00 $159.00" at bounding box center [651, 354] width 263 height 40
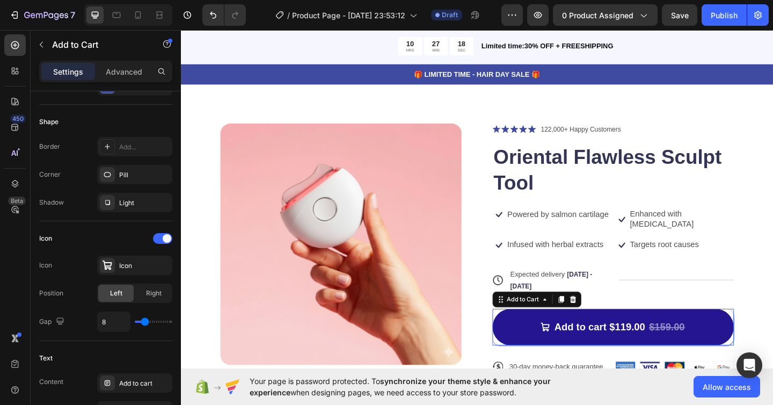
scroll to position [0, 0]
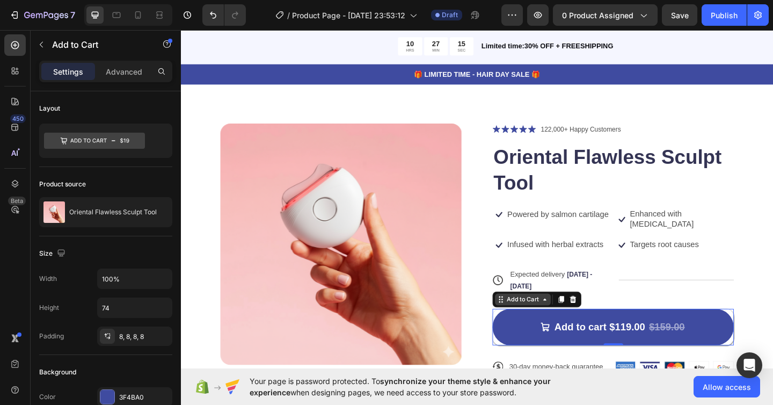
click at [577, 319] on icon at bounding box center [577, 323] width 9 height 9
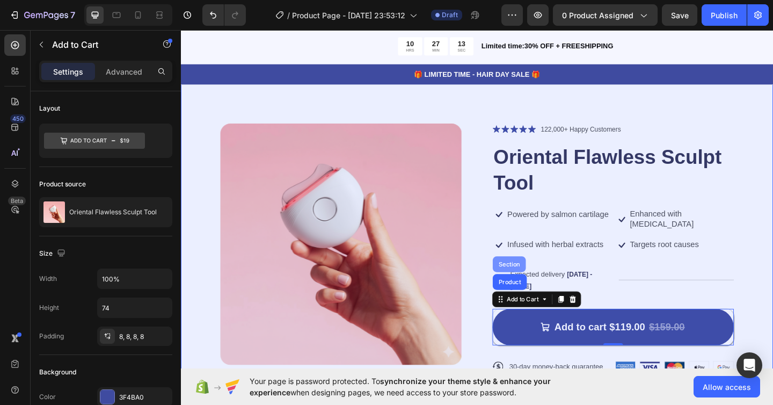
click at [541, 282] on div "Section" at bounding box center [538, 285] width 27 height 6
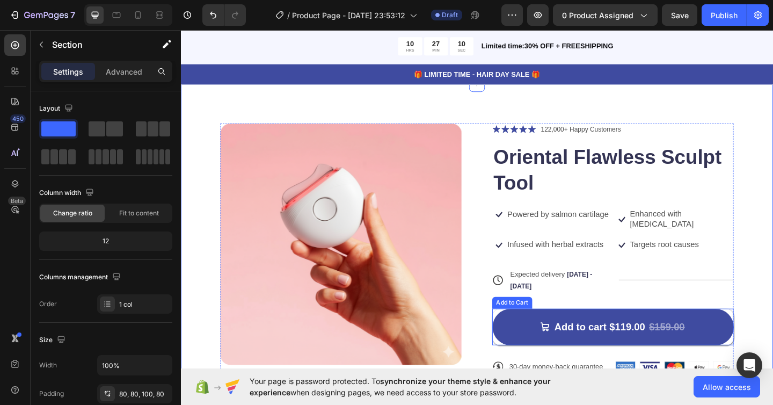
click at [529, 334] on div "Add to cart $119.00 $159.00 Add to Cart" at bounding box center [651, 354] width 263 height 40
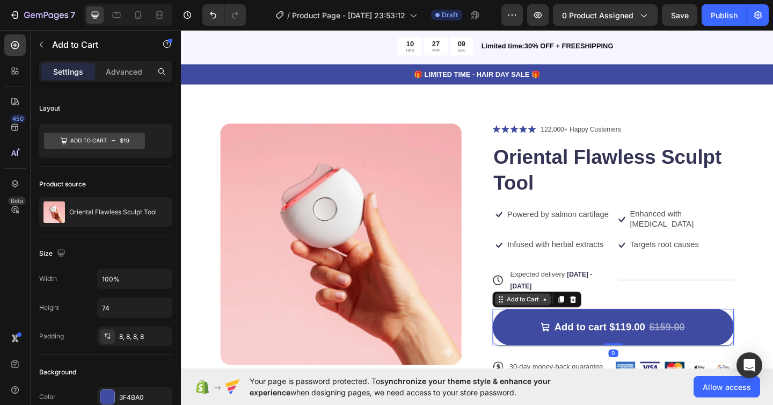
click at [576, 319] on icon at bounding box center [577, 323] width 9 height 9
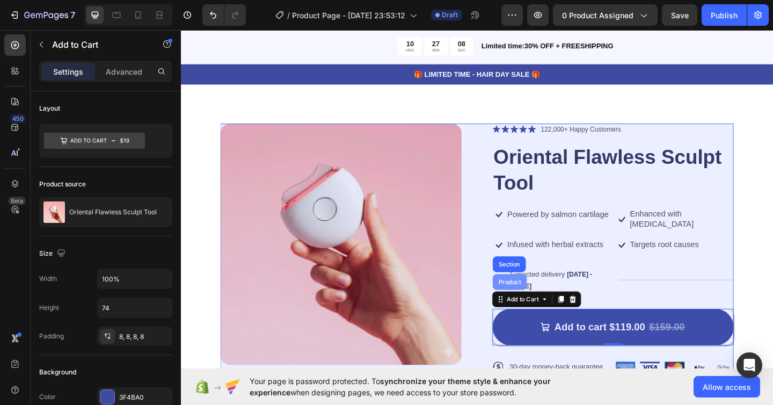
click at [548, 301] on div "Product" at bounding box center [539, 304] width 28 height 6
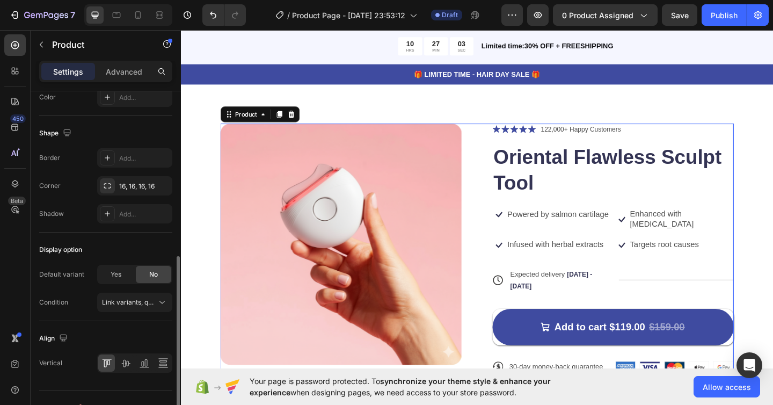
scroll to position [334, 0]
click at [136, 187] on div "16, 16, 16, 16" at bounding box center [134, 188] width 31 height 10
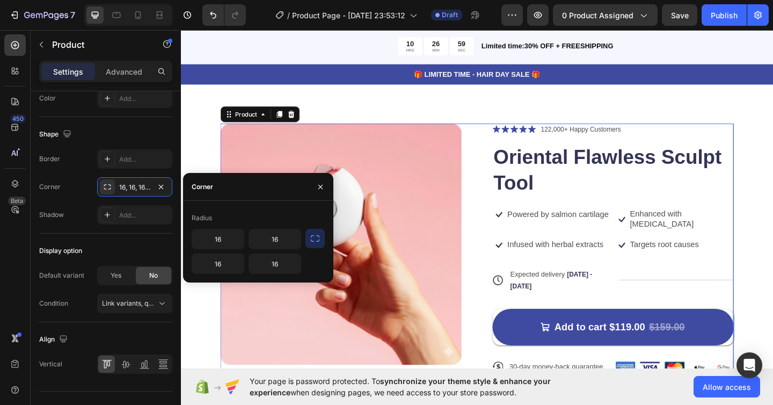
click at [317, 243] on icon "button" at bounding box center [315, 238] width 11 height 11
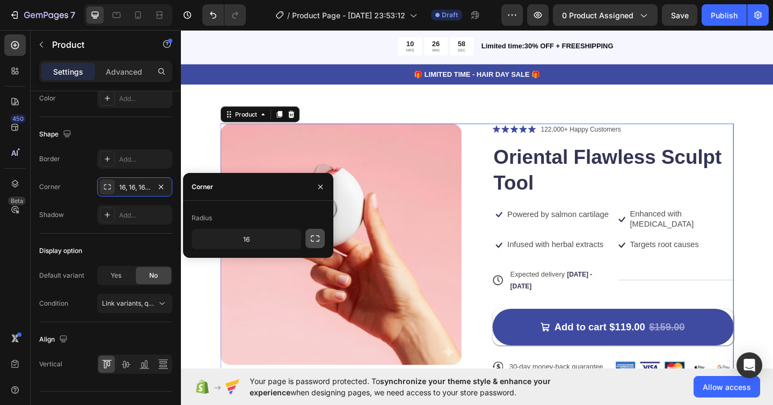
click at [317, 243] on icon "button" at bounding box center [315, 238] width 11 height 11
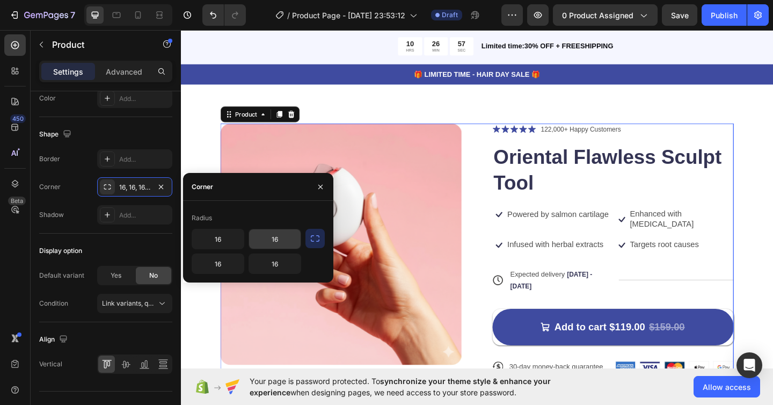
click at [264, 236] on input "16" at bounding box center [275, 238] width 52 height 19
click at [276, 238] on input "16" at bounding box center [275, 238] width 52 height 19
type input "9999"
click at [275, 242] on input "9999" at bounding box center [275, 238] width 52 height 19
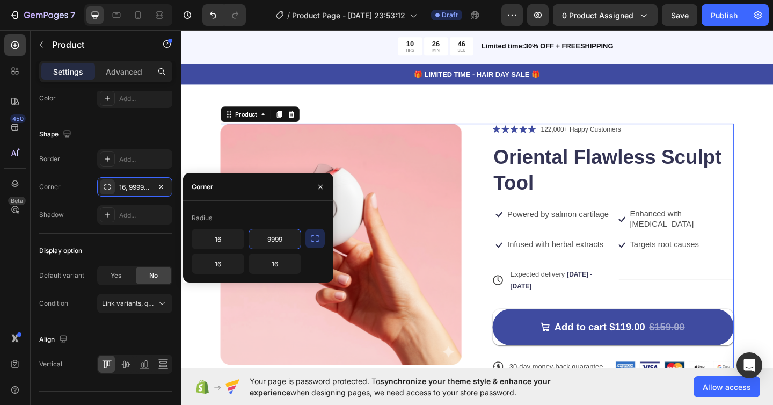
click at [275, 242] on input "9999" at bounding box center [275, 238] width 52 height 19
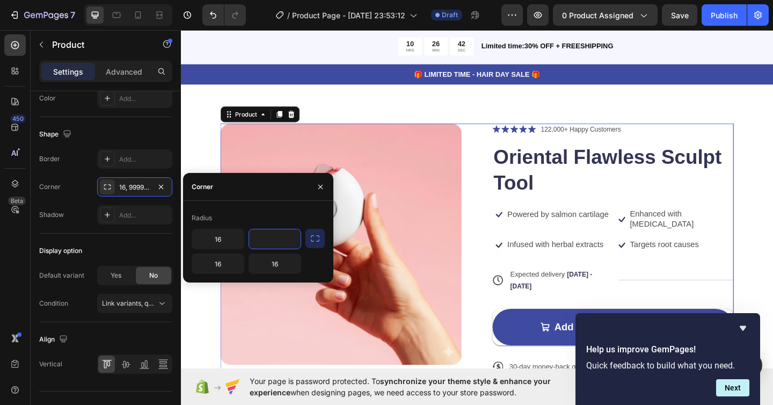
paste input "9999"
click at [288, 270] on input "16" at bounding box center [275, 263] width 52 height 19
type input "9999"
click at [288, 270] on input "16" at bounding box center [275, 263] width 52 height 19
paste input "9999"
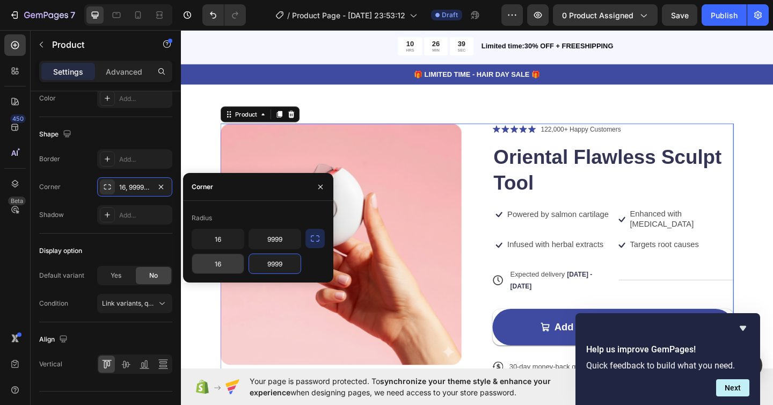
type input "9999"
click at [225, 266] on input "16" at bounding box center [218, 263] width 52 height 19
paste input "9999"
type input "9999"
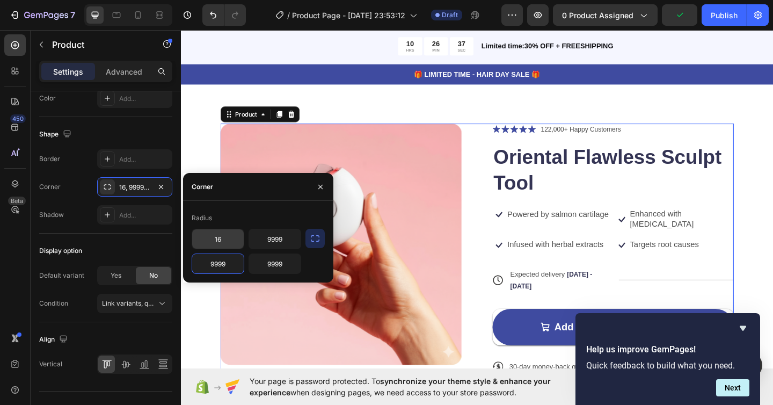
click at [221, 236] on input "16" at bounding box center [218, 238] width 52 height 19
paste input "9999"
type input "9999"
click at [321, 184] on icon "button" at bounding box center [320, 187] width 9 height 9
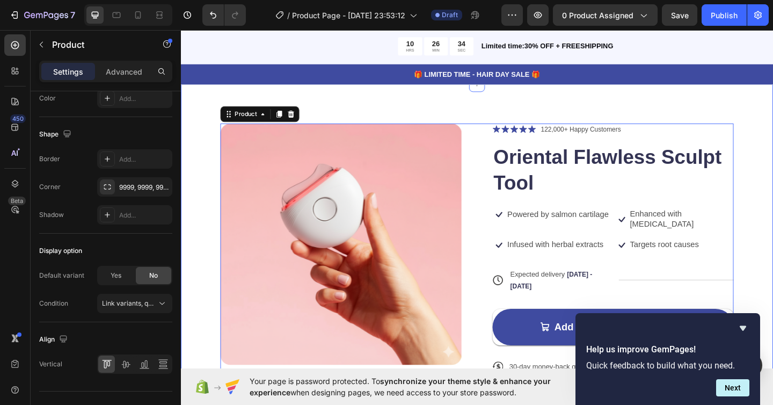
click at [773, 319] on div "Product Images Icon Icon Icon Icon Icon Icon List 122,000+ Happy Customers Text…" at bounding box center [503, 323] width 644 height 468
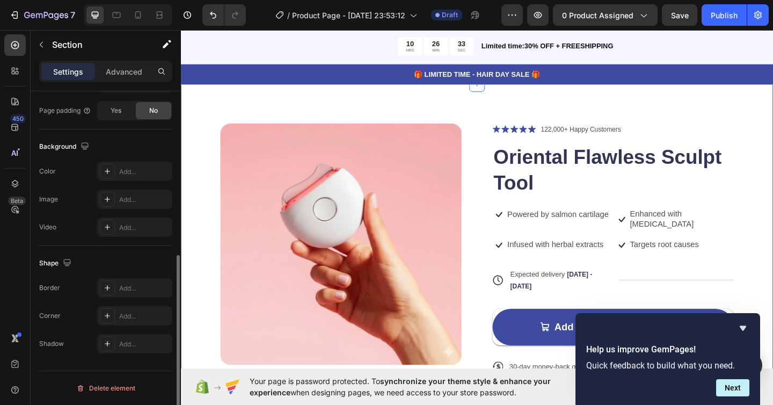
scroll to position [0, 0]
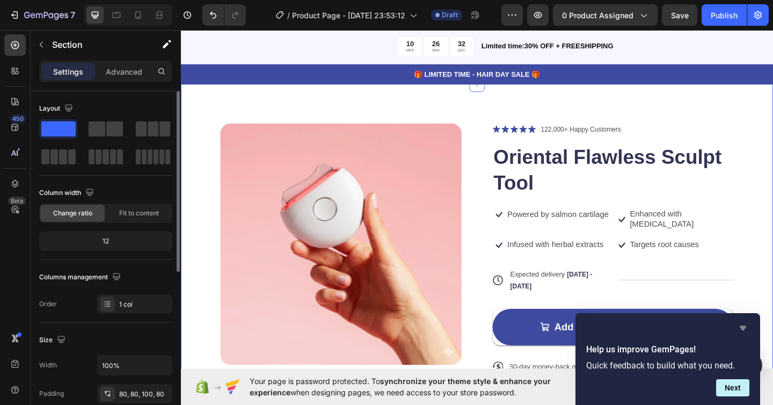
click at [748, 327] on icon "Hide survey" at bounding box center [743, 328] width 13 height 13
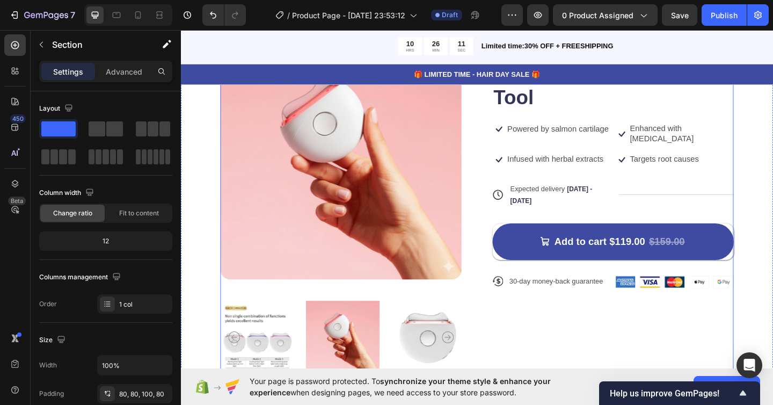
scroll to position [116, 0]
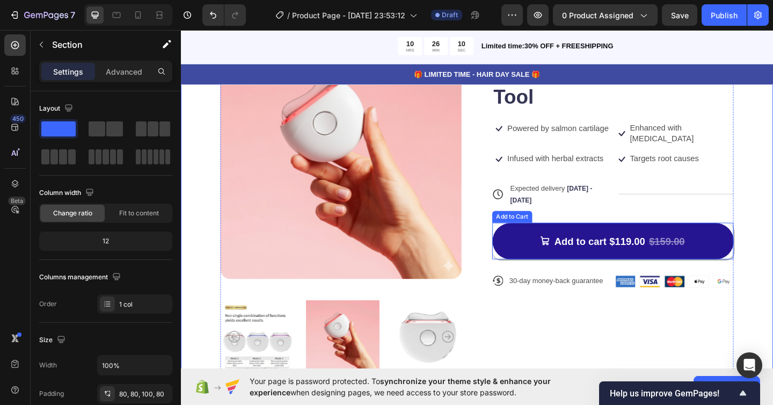
click at [548, 242] on button "Add to cart $119.00 $159.00" at bounding box center [651, 260] width 263 height 40
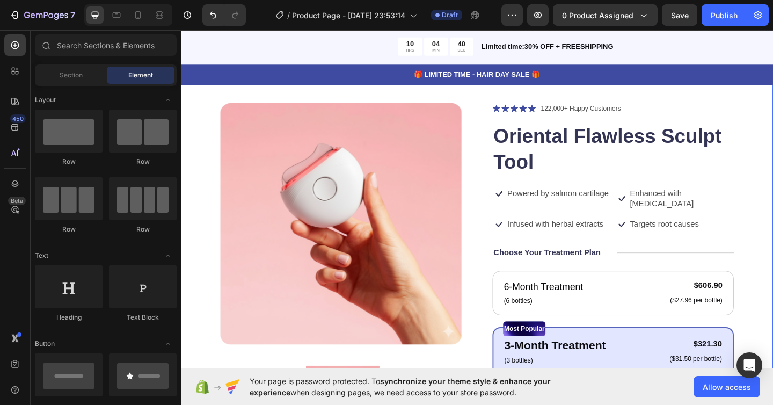
scroll to position [124, 0]
